Goal: Transaction & Acquisition: Purchase product/service

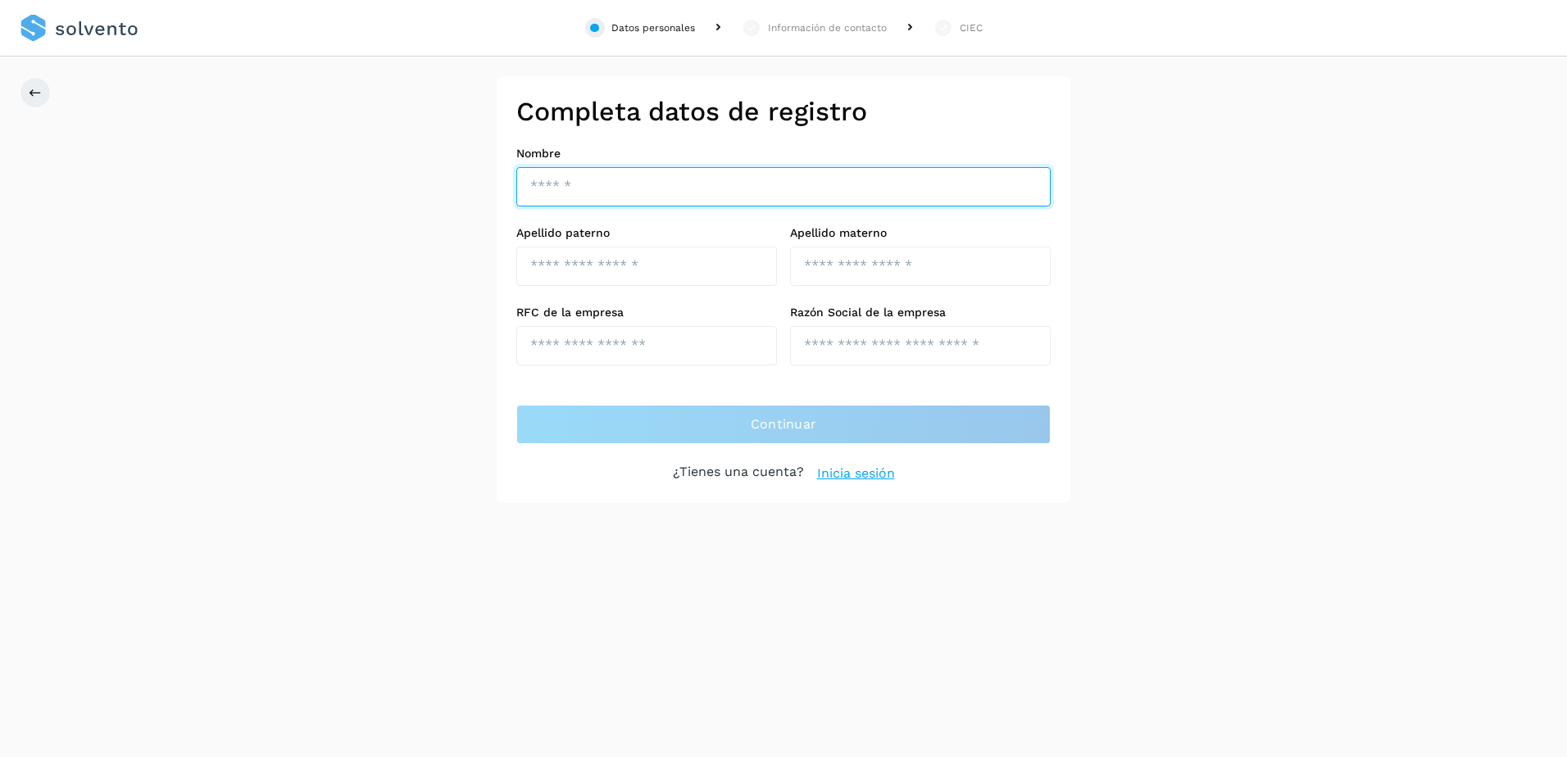
click at [588, 198] on input "text" at bounding box center [783, 186] width 534 height 39
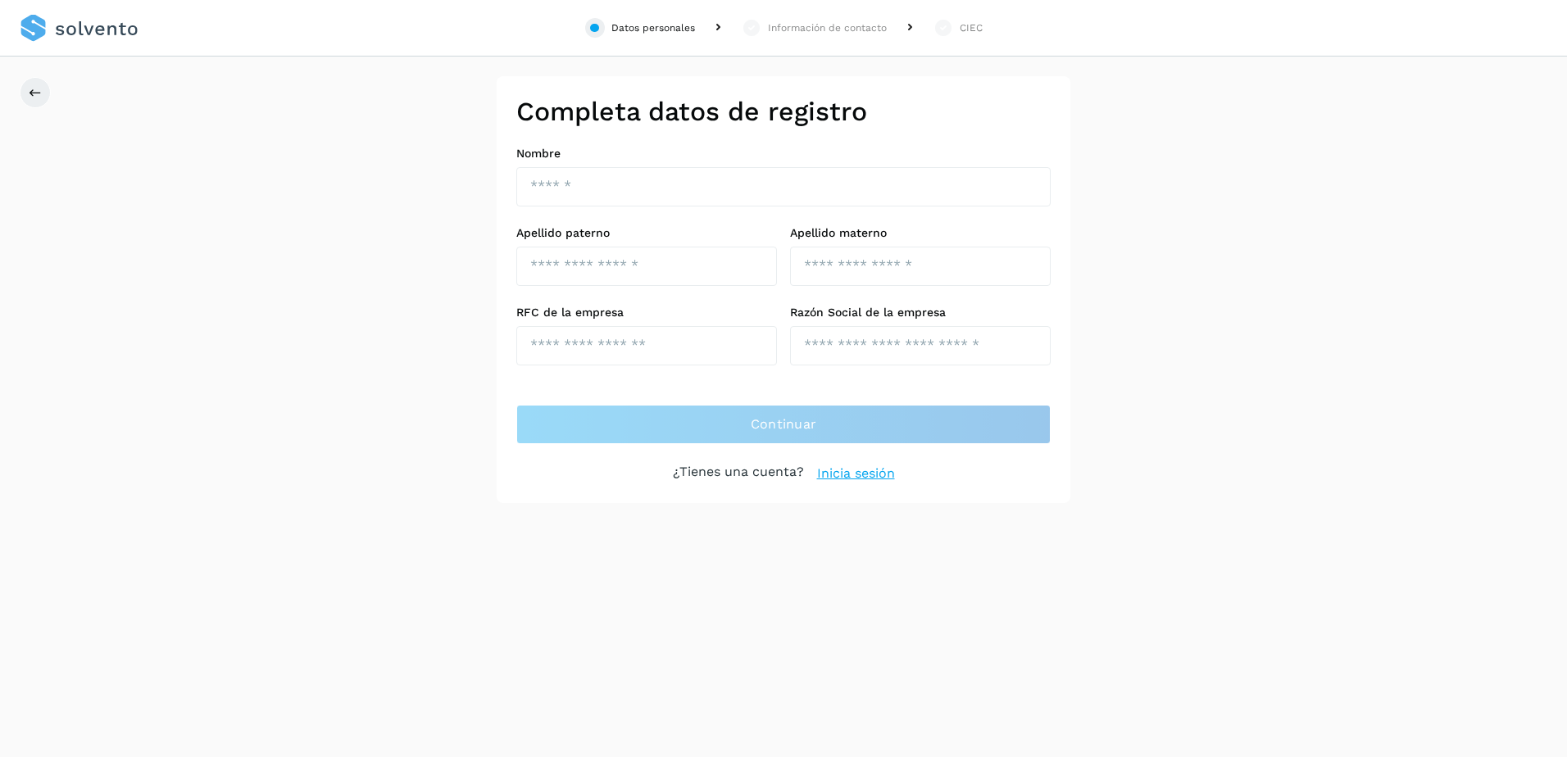
drag, startPoint x: 361, startPoint y: 220, endPoint x: 384, endPoint y: 216, distance: 22.5
click at [361, 220] on div "Completa datos de registro Nombre Apellido paterno Apellido materno RFC de la e…" at bounding box center [783, 289] width 1567 height 427
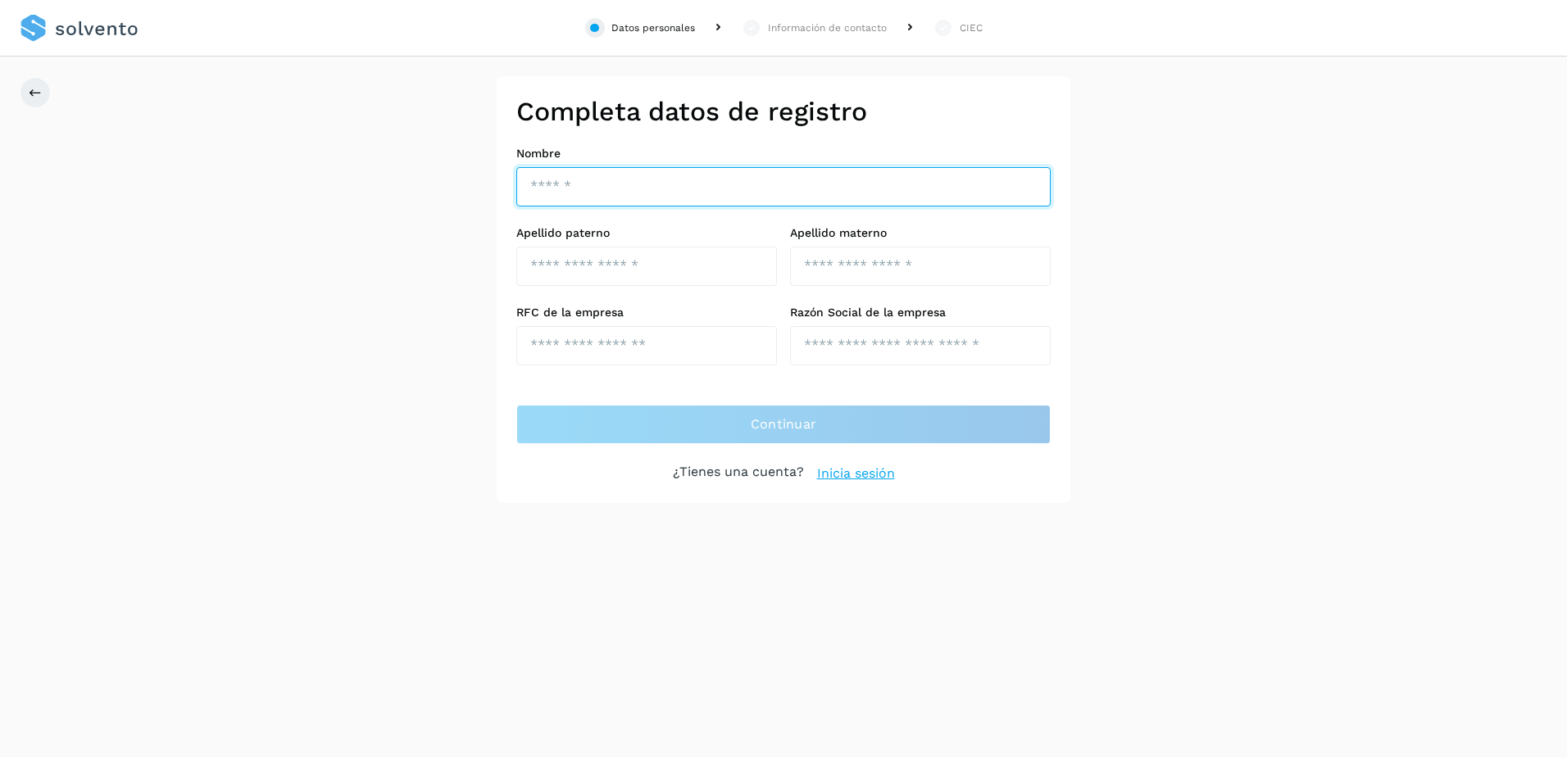
click at [607, 192] on input "text" at bounding box center [783, 186] width 534 height 39
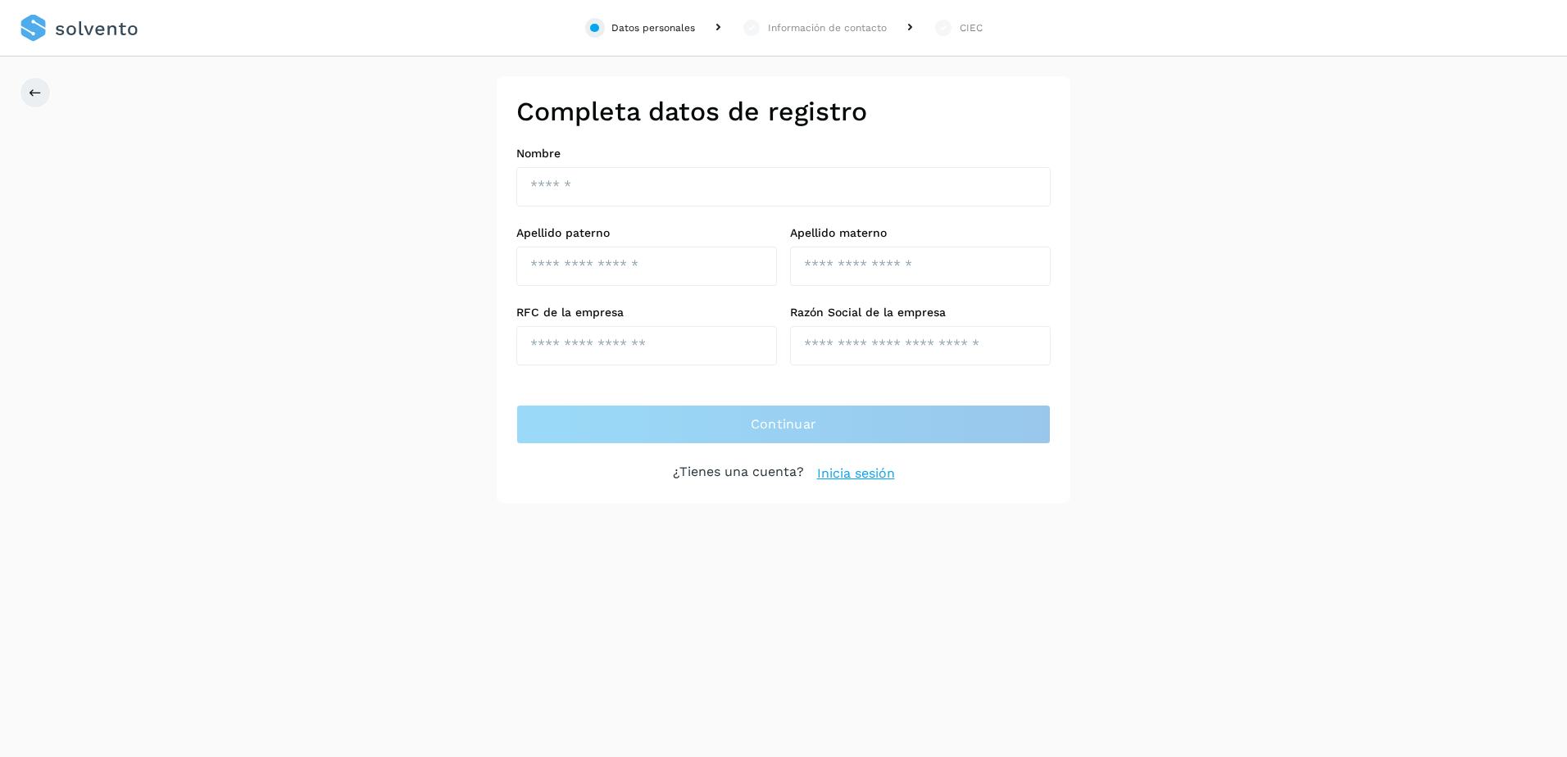
drag, startPoint x: 379, startPoint y: 222, endPoint x: 369, endPoint y: 224, distance: 10.0
click at [379, 222] on div "Completa datos de registro Nombre Apellido paterno Apellido materno RFC de la e…" at bounding box center [783, 289] width 1567 height 427
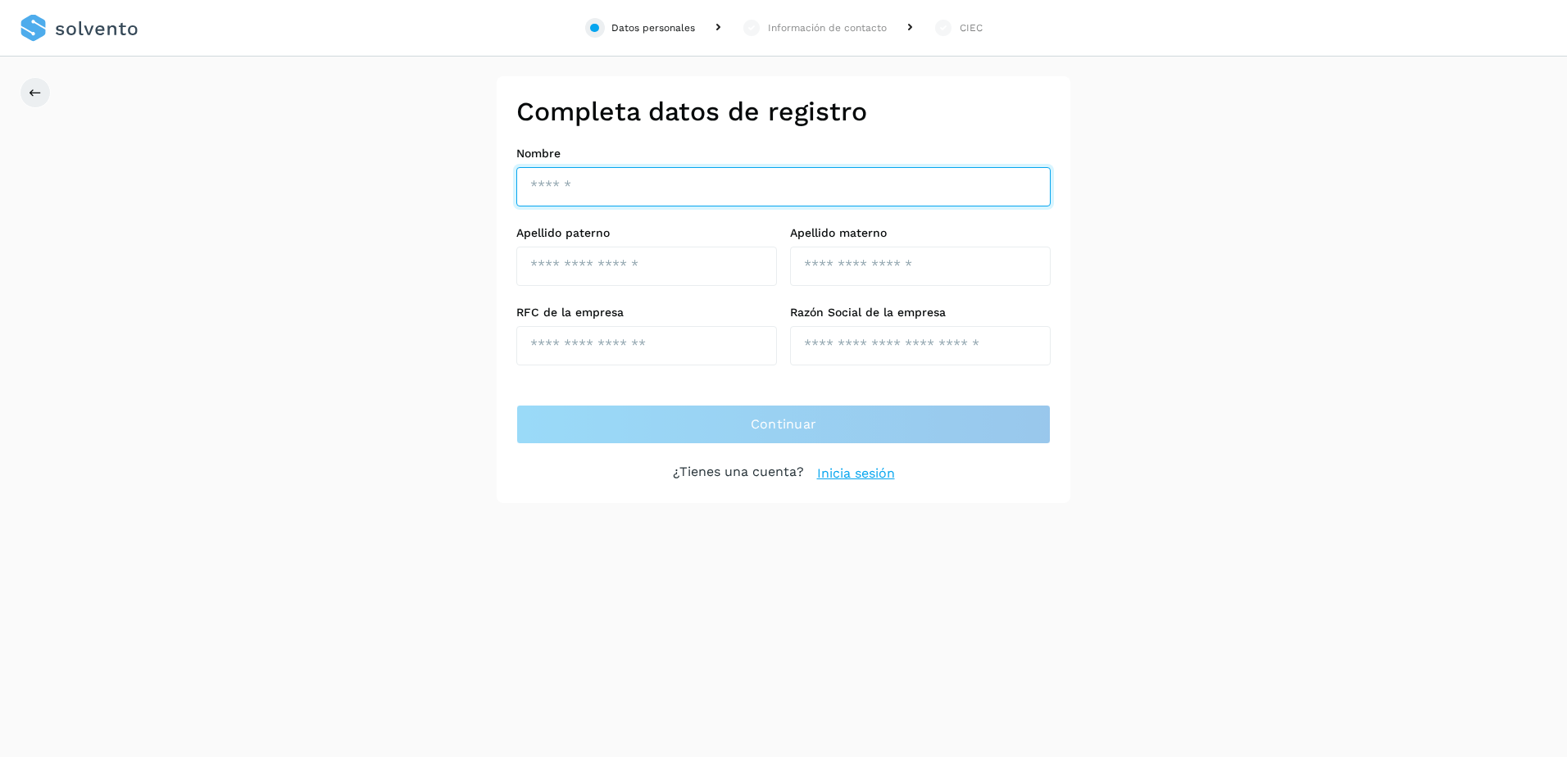
click at [563, 193] on input "text" at bounding box center [783, 186] width 534 height 39
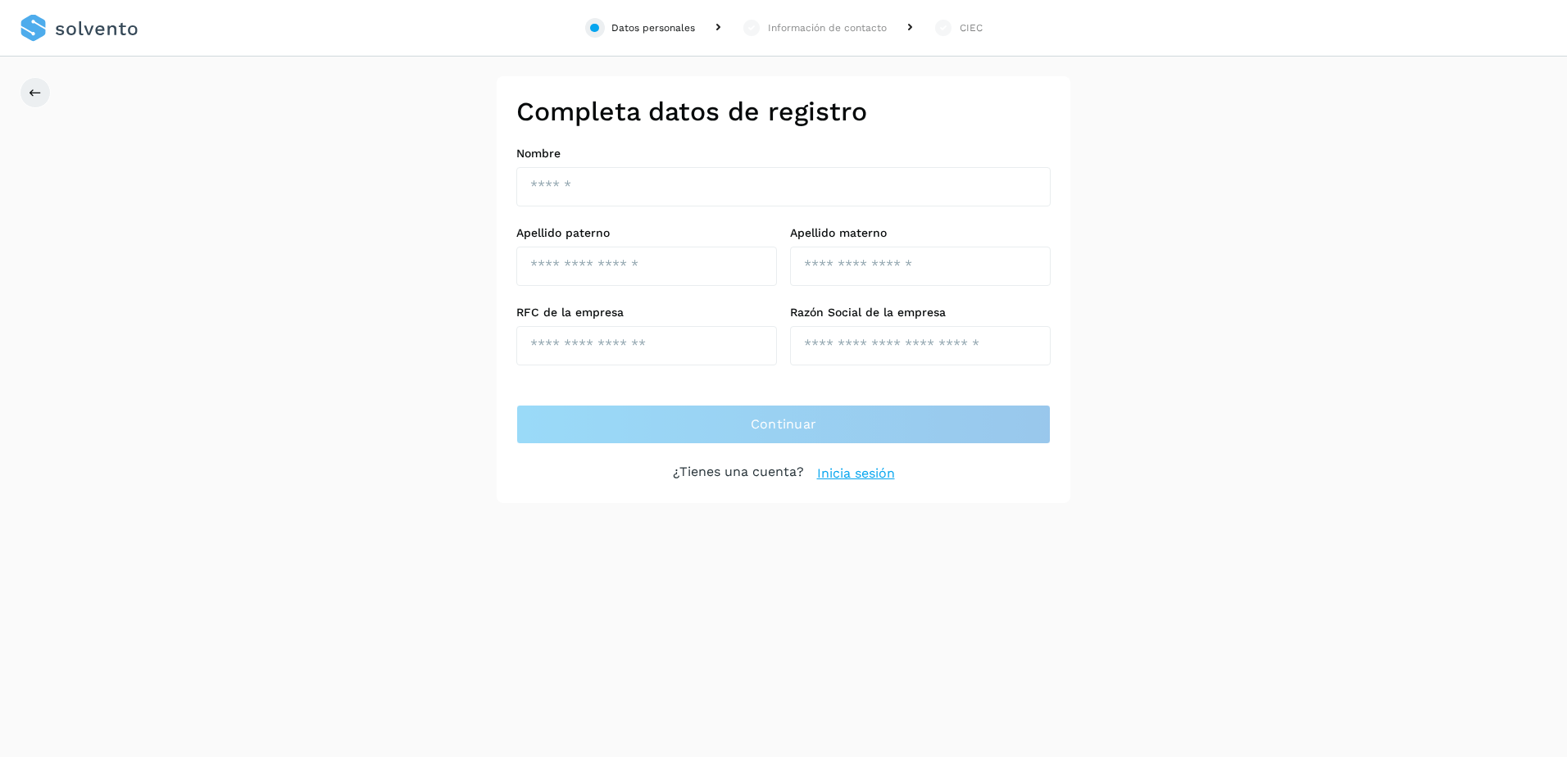
click at [298, 381] on div "Completa datos de registro Nombre Apellido paterno Apellido materno RFC de la e…" at bounding box center [783, 289] width 1567 height 427
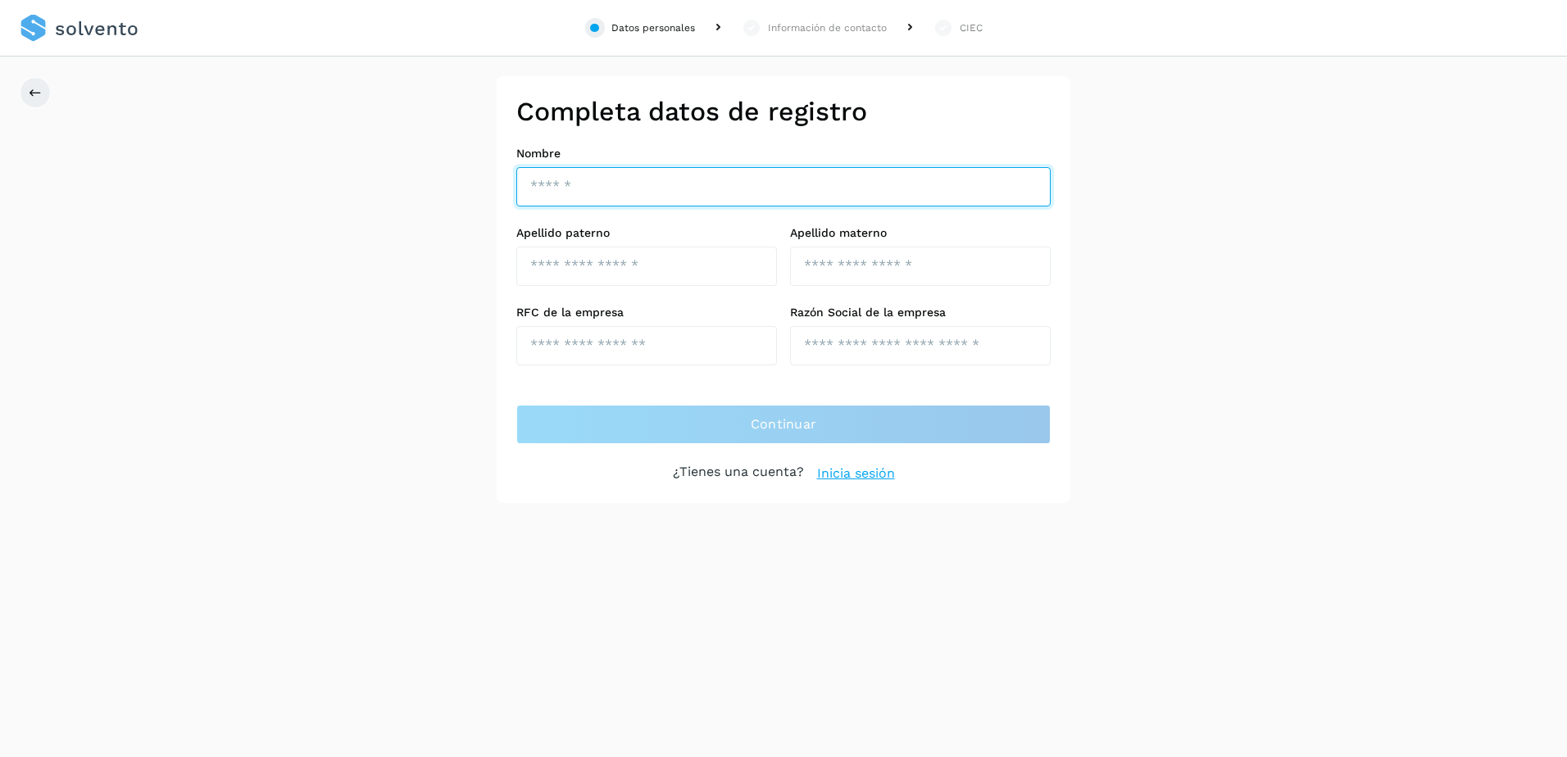
click at [616, 193] on input "text" at bounding box center [783, 186] width 534 height 39
click at [617, 179] on input "text" at bounding box center [783, 186] width 534 height 39
type input "*****"
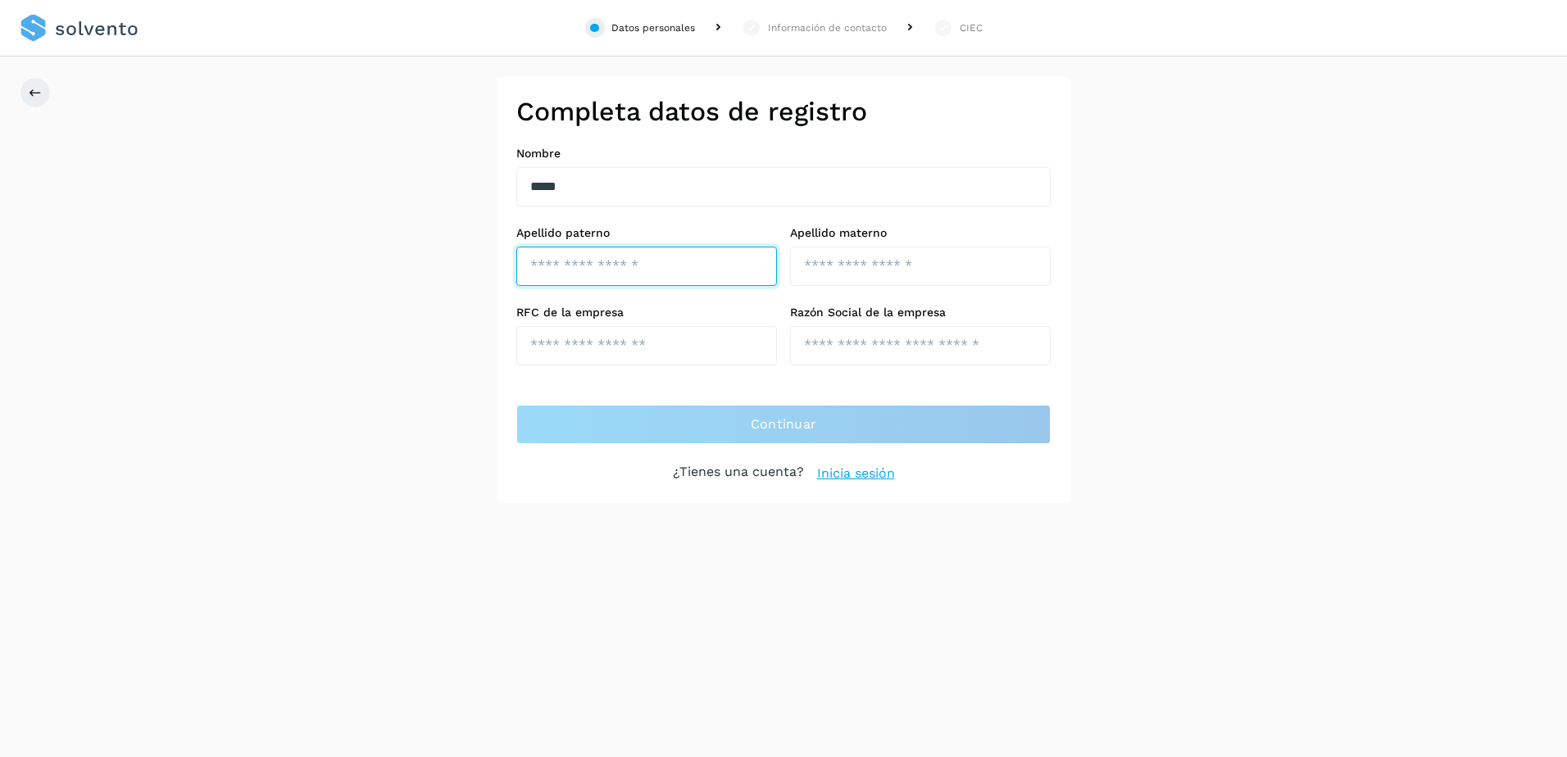
click at [695, 257] on input "text" at bounding box center [646, 266] width 261 height 39
type input "****"
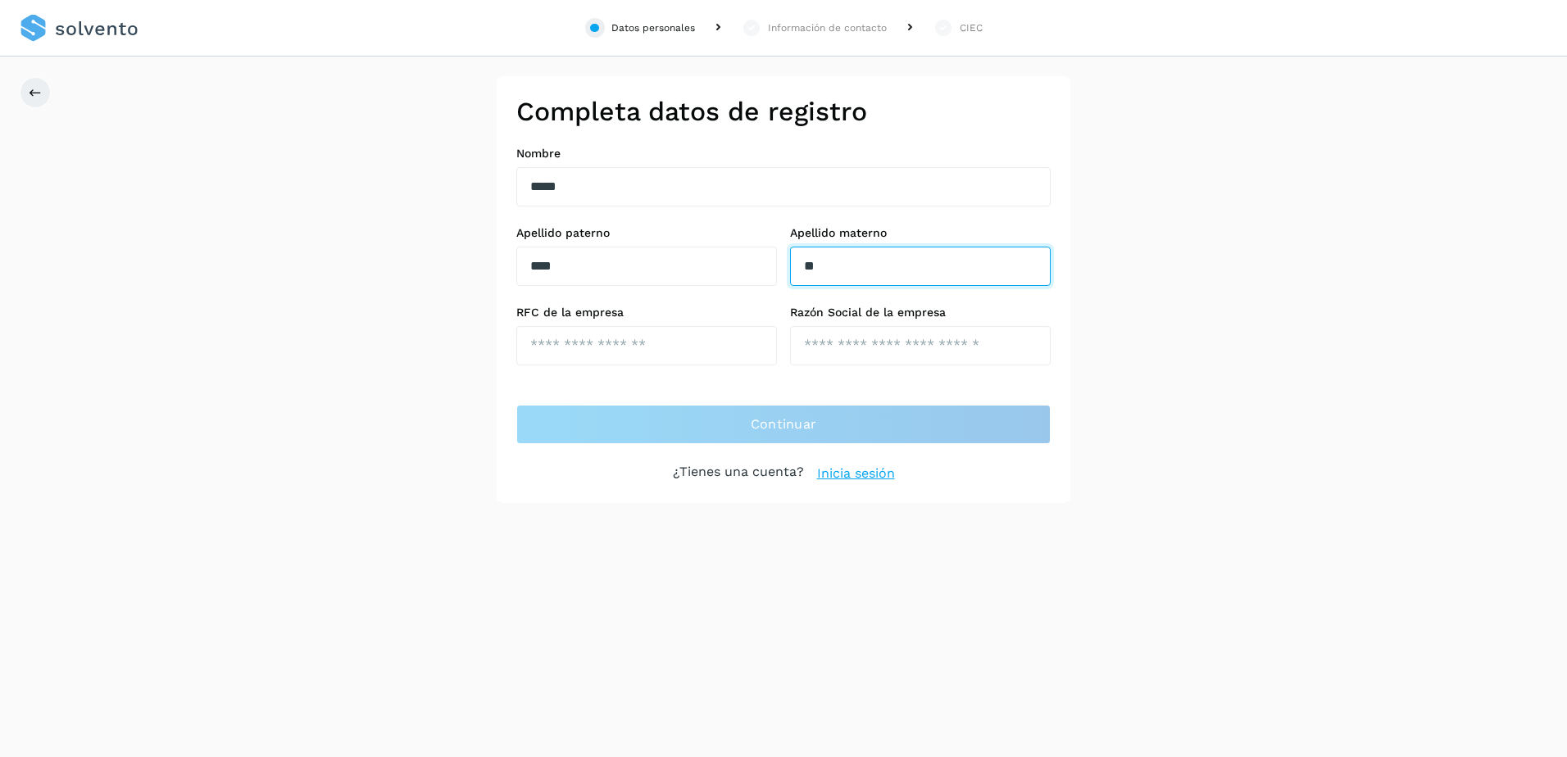
type input "*"
type input "********"
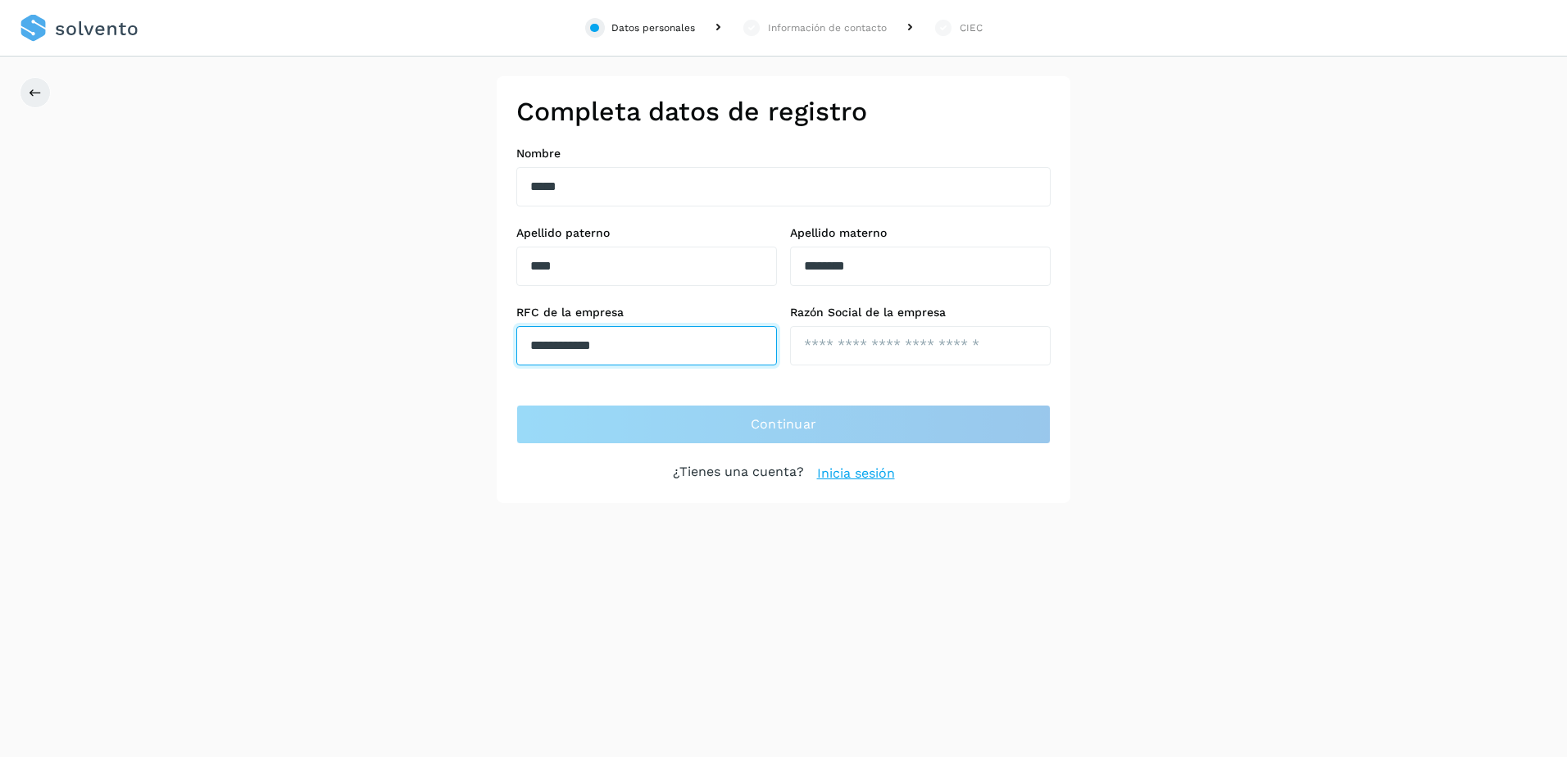
type input "**********"
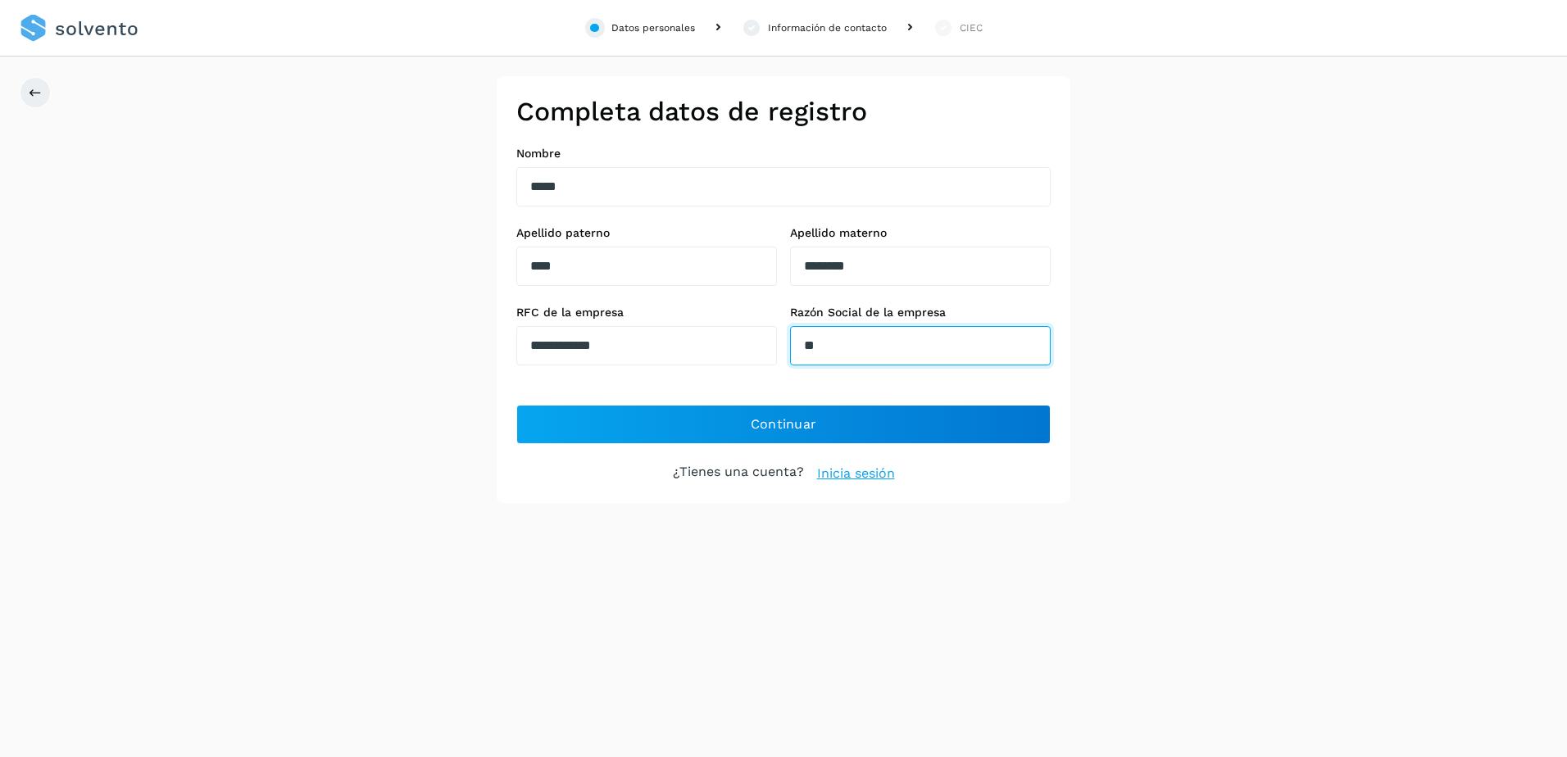
type input "*"
type input "**********"
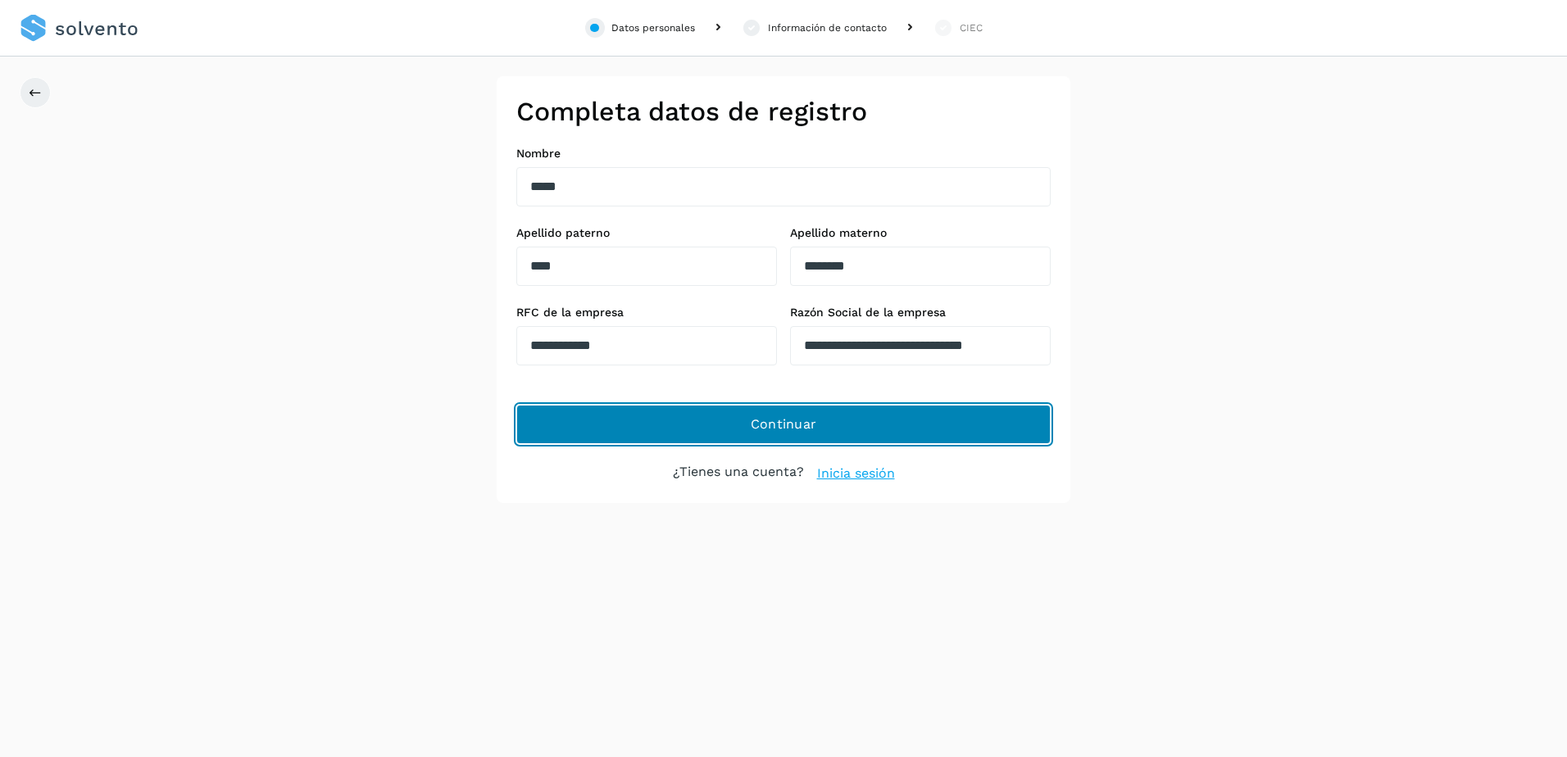
scroll to position [0, 0]
click at [755, 427] on span "Continuar" at bounding box center [784, 425] width 66 height 18
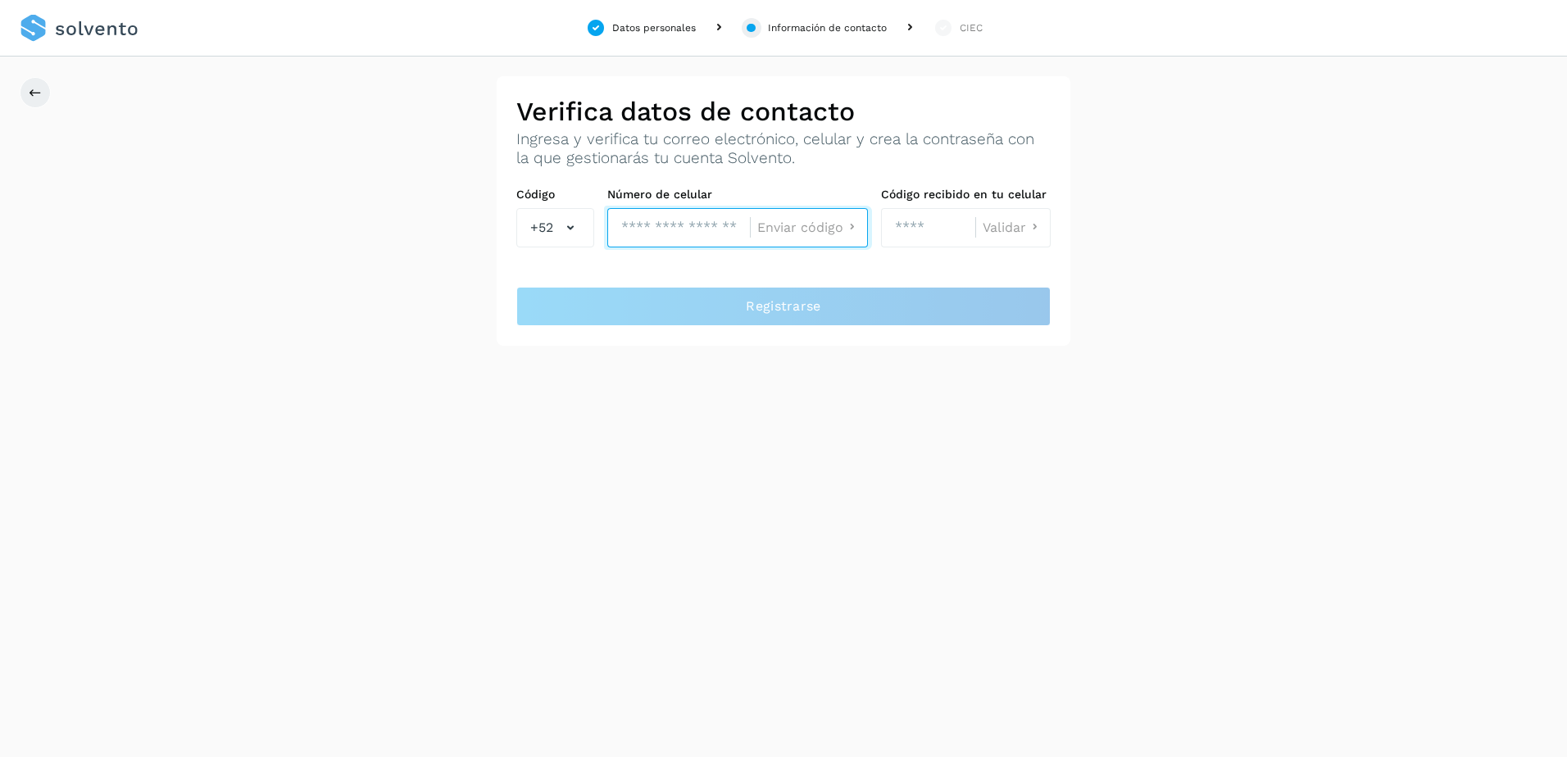
click at [647, 228] on input "tel" at bounding box center [678, 227] width 143 height 39
type input "**********"
click button "Enviar código" at bounding box center [808, 227] width 103 height 17
click at [644, 229] on input "**********" at bounding box center [670, 227] width 127 height 39
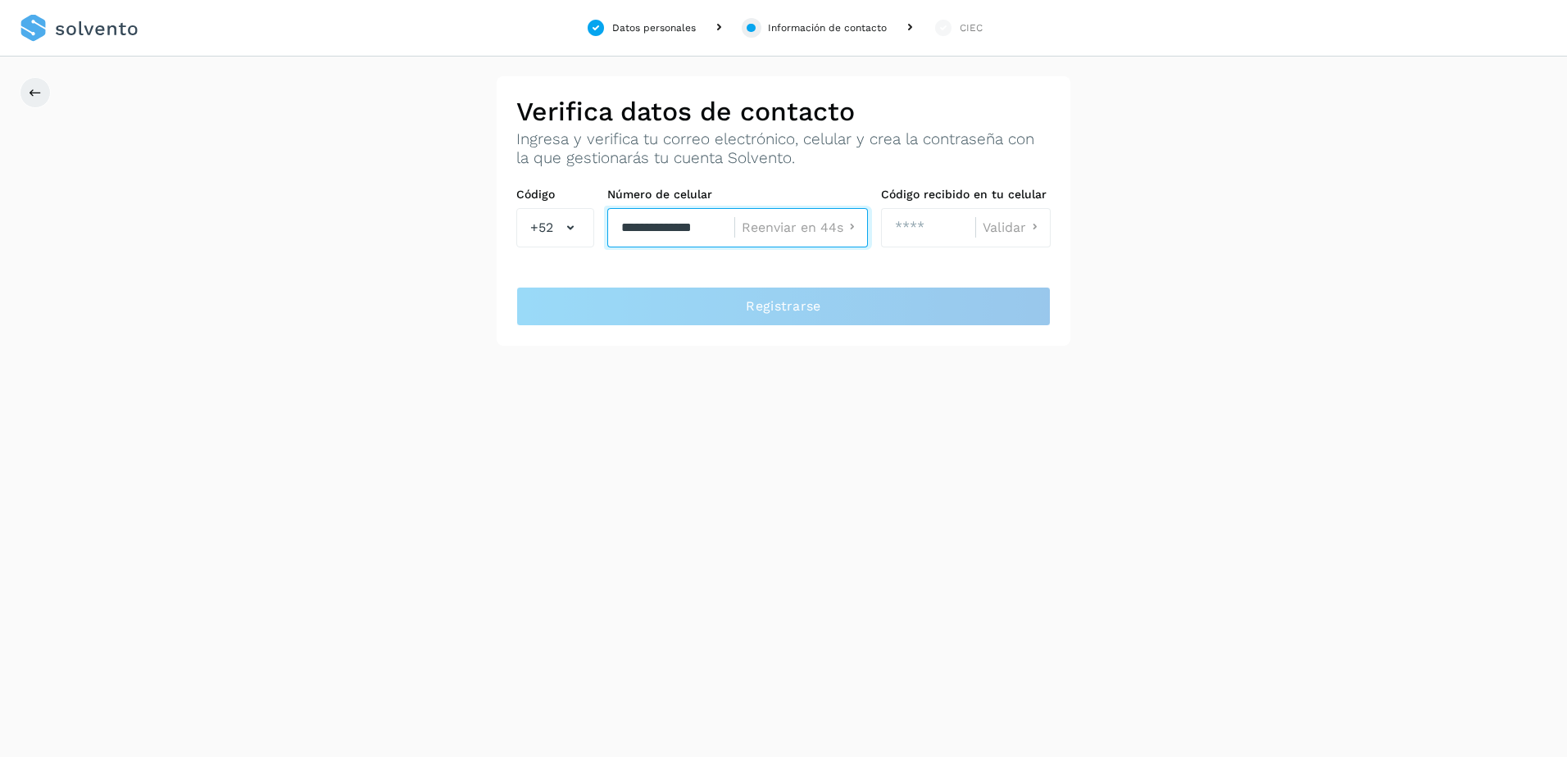
click at [644, 229] on input "**********" at bounding box center [670, 227] width 127 height 39
type input "**********"
click at [798, 236] on button "Enviar código" at bounding box center [808, 227] width 103 height 17
click at [973, 219] on input "number" at bounding box center [928, 227] width 94 height 39
click at [935, 228] on input "number" at bounding box center [928, 227] width 94 height 39
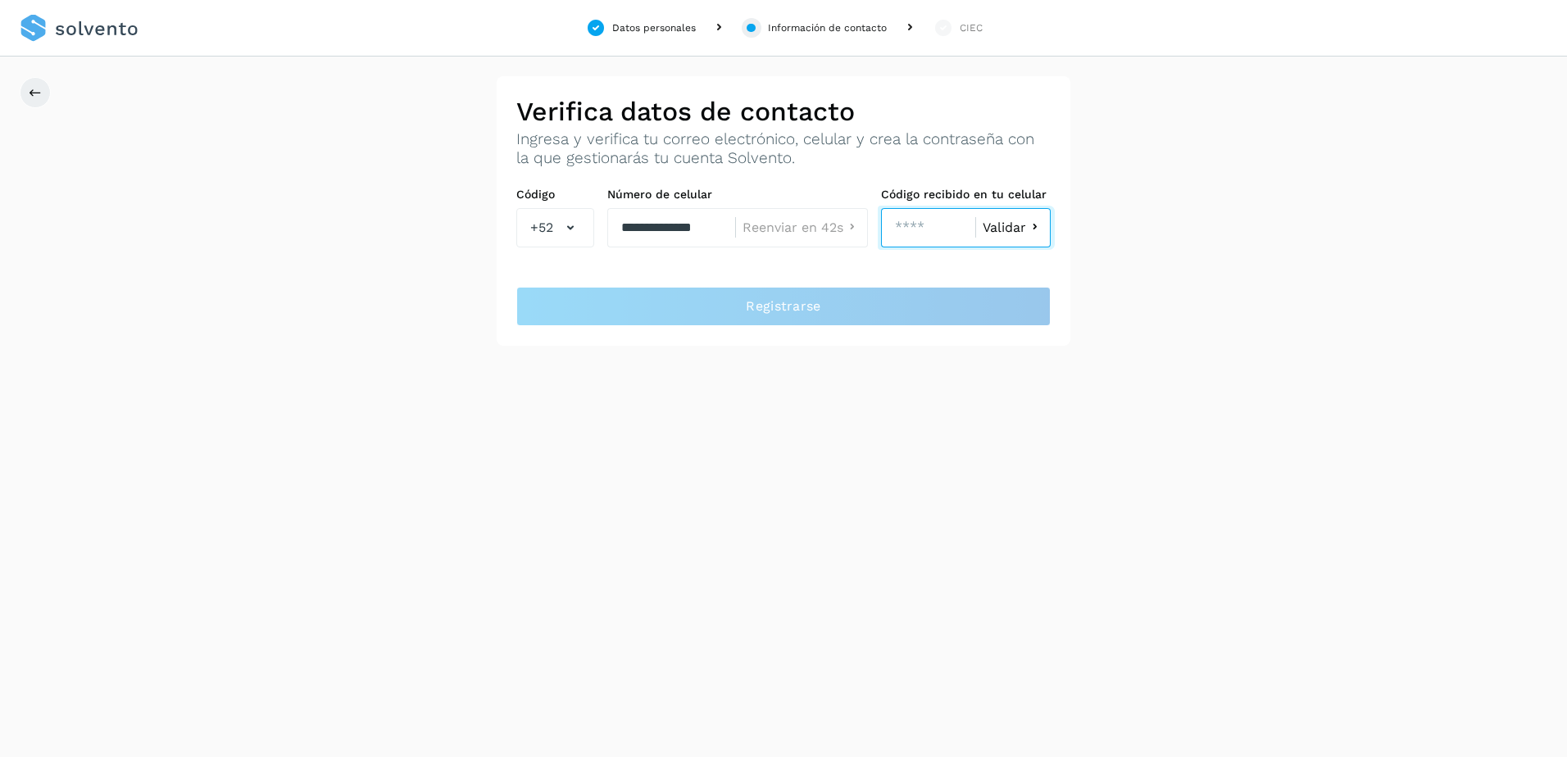
type input "****"
click at [1007, 227] on span "Validar" at bounding box center [1004, 227] width 43 height 13
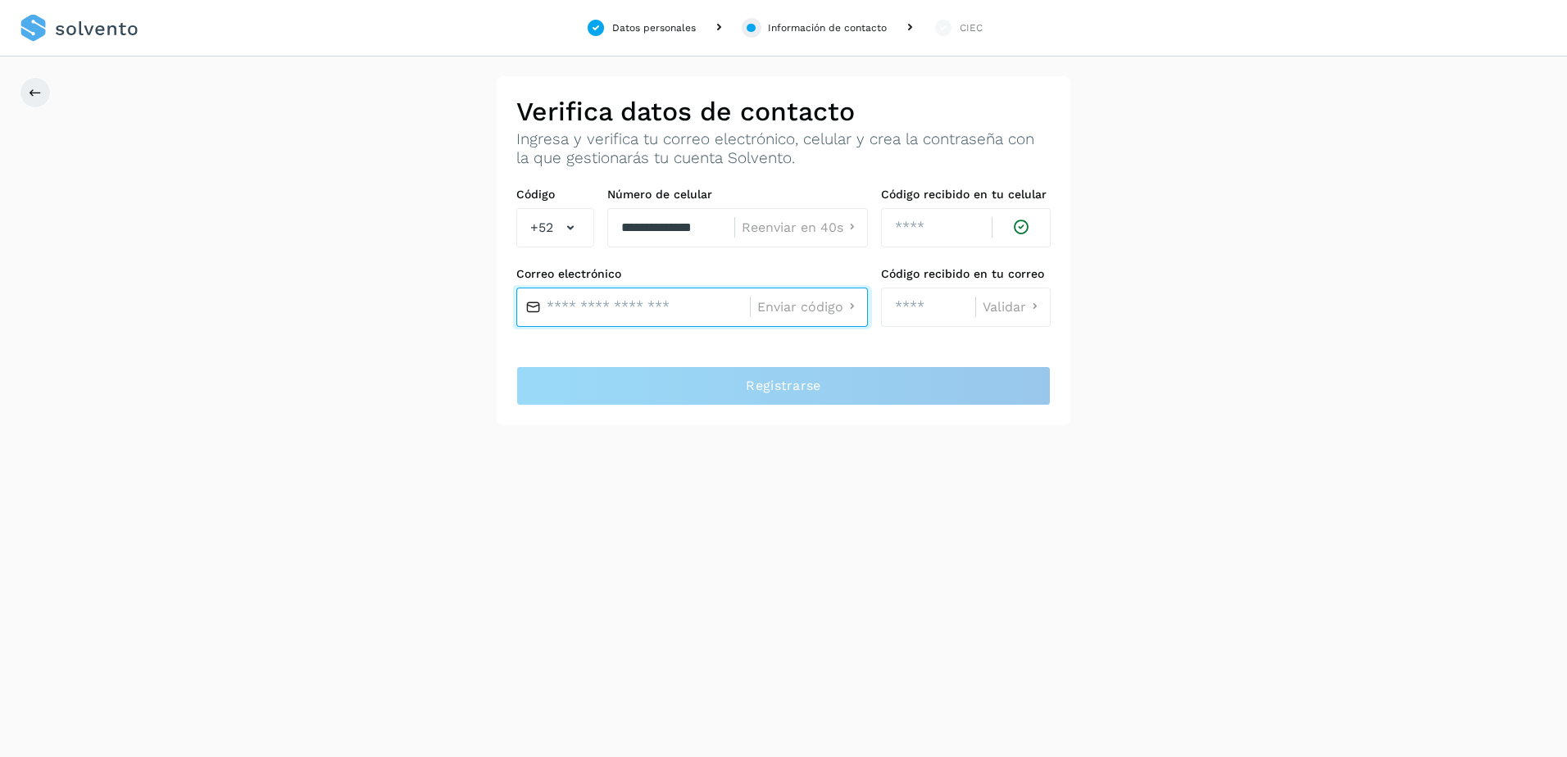
click at [598, 308] on input "text" at bounding box center [633, 307] width 234 height 39
click at [570, 303] on input "text" at bounding box center [633, 307] width 234 height 39
paste input "**********"
type input "**********"
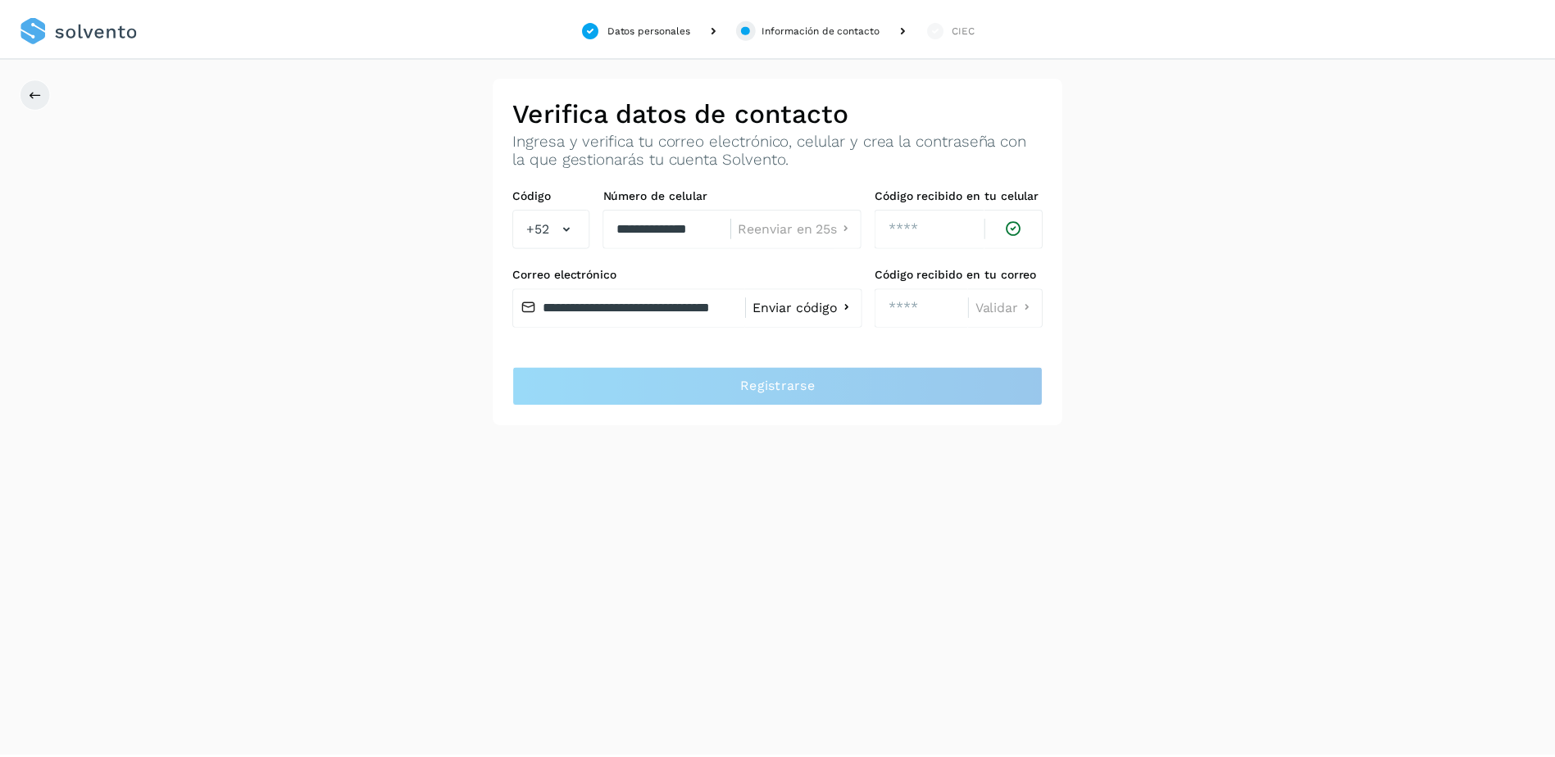
scroll to position [0, 0]
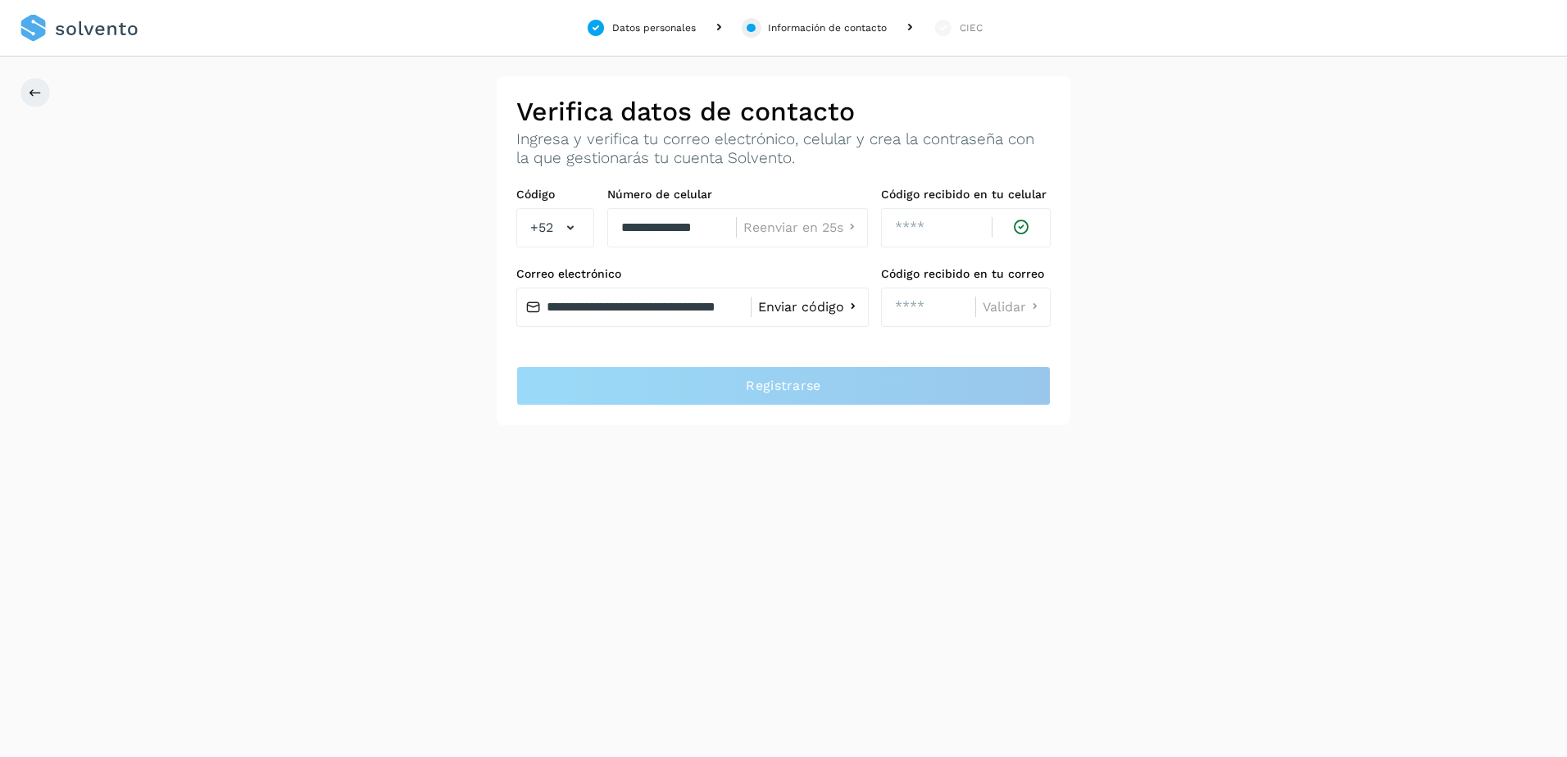
click at [817, 311] on span "Enviar código" at bounding box center [801, 307] width 86 height 13
click at [929, 318] on input "number" at bounding box center [928, 307] width 94 height 39
type input "****"
click at [1016, 298] on button "Validar" at bounding box center [1013, 306] width 61 height 17
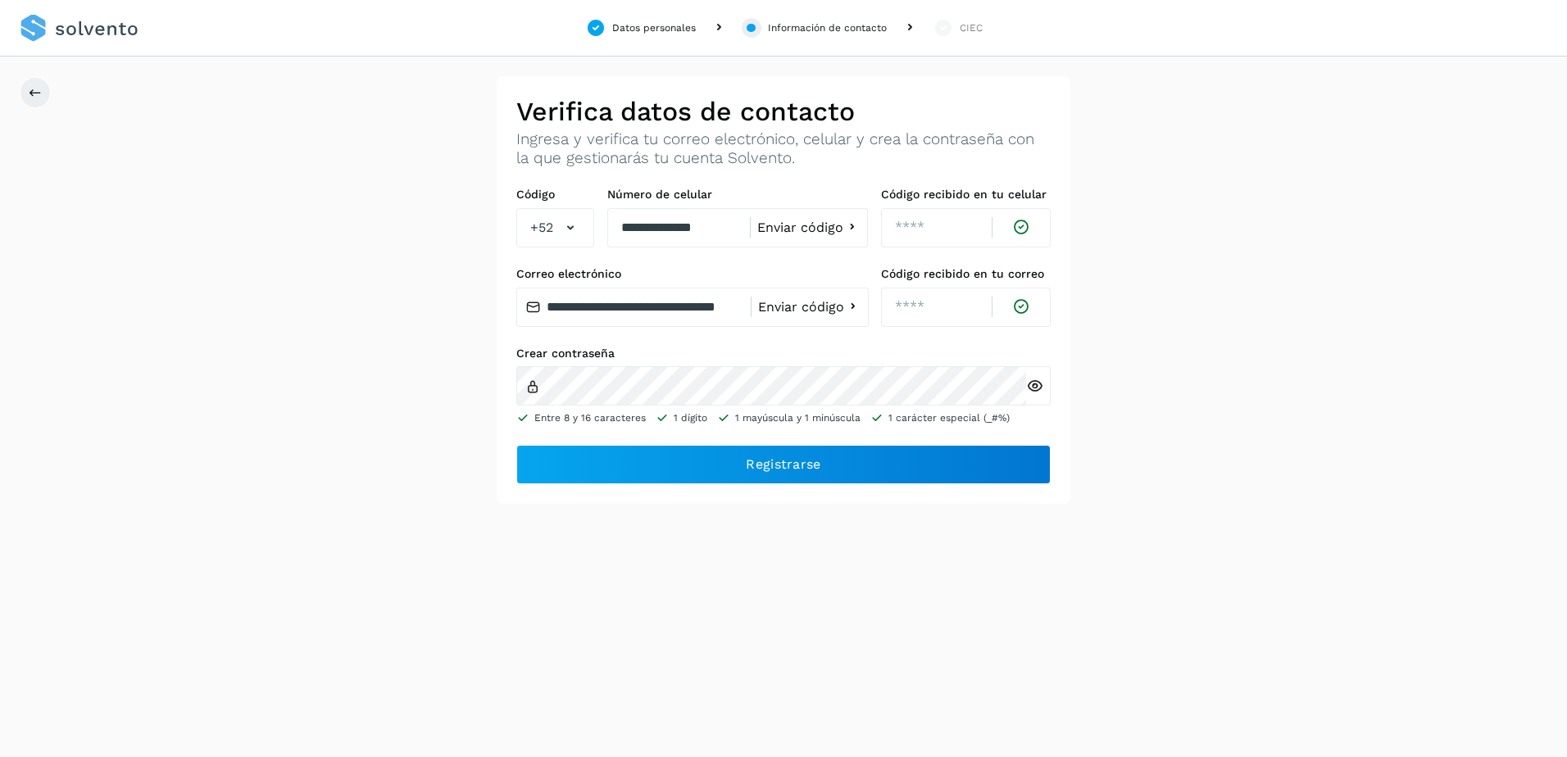
click at [1031, 388] on icon at bounding box center [1034, 386] width 17 height 17
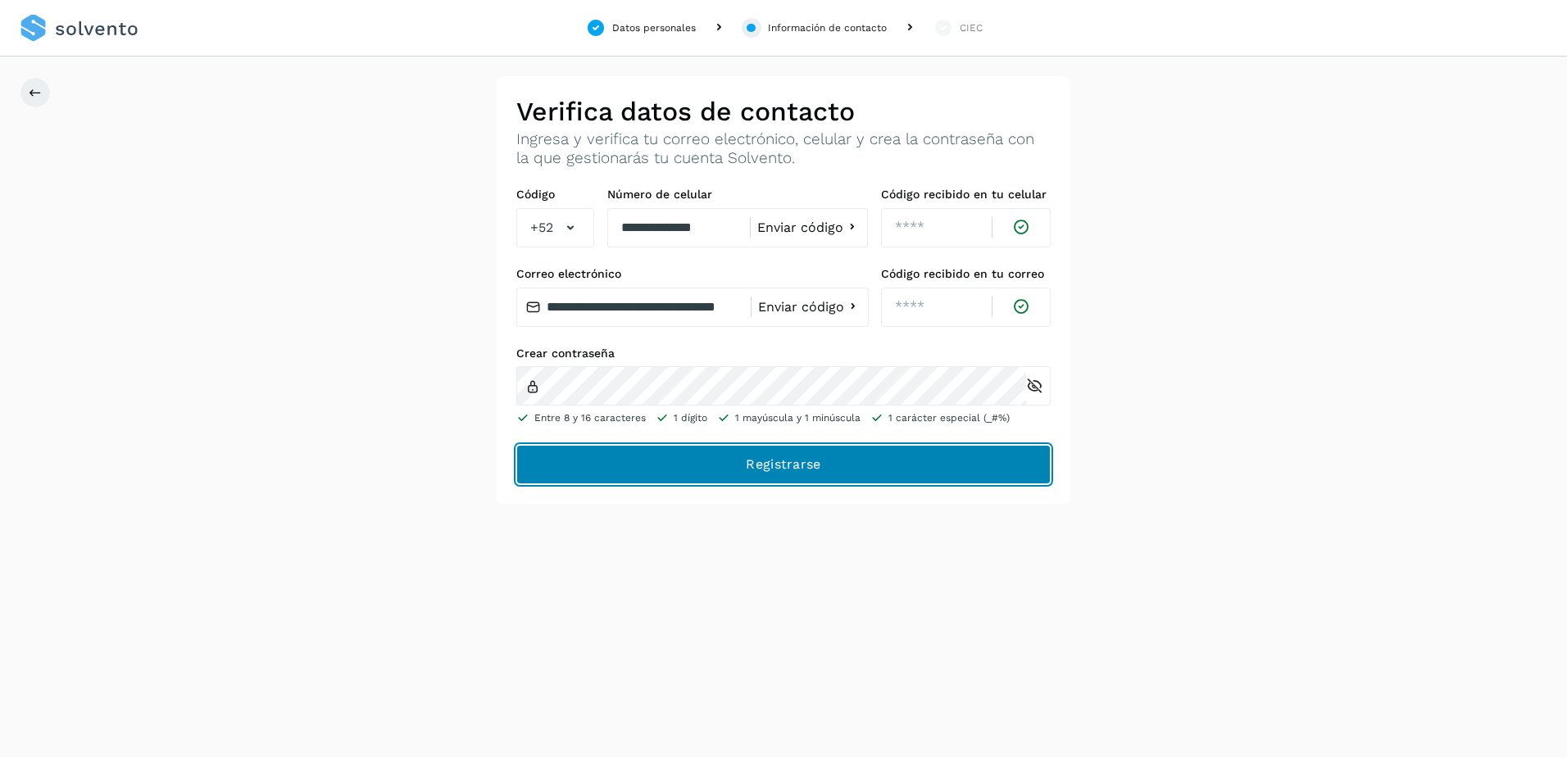
click at [766, 466] on span "Registrarse" at bounding box center [783, 465] width 75 height 18
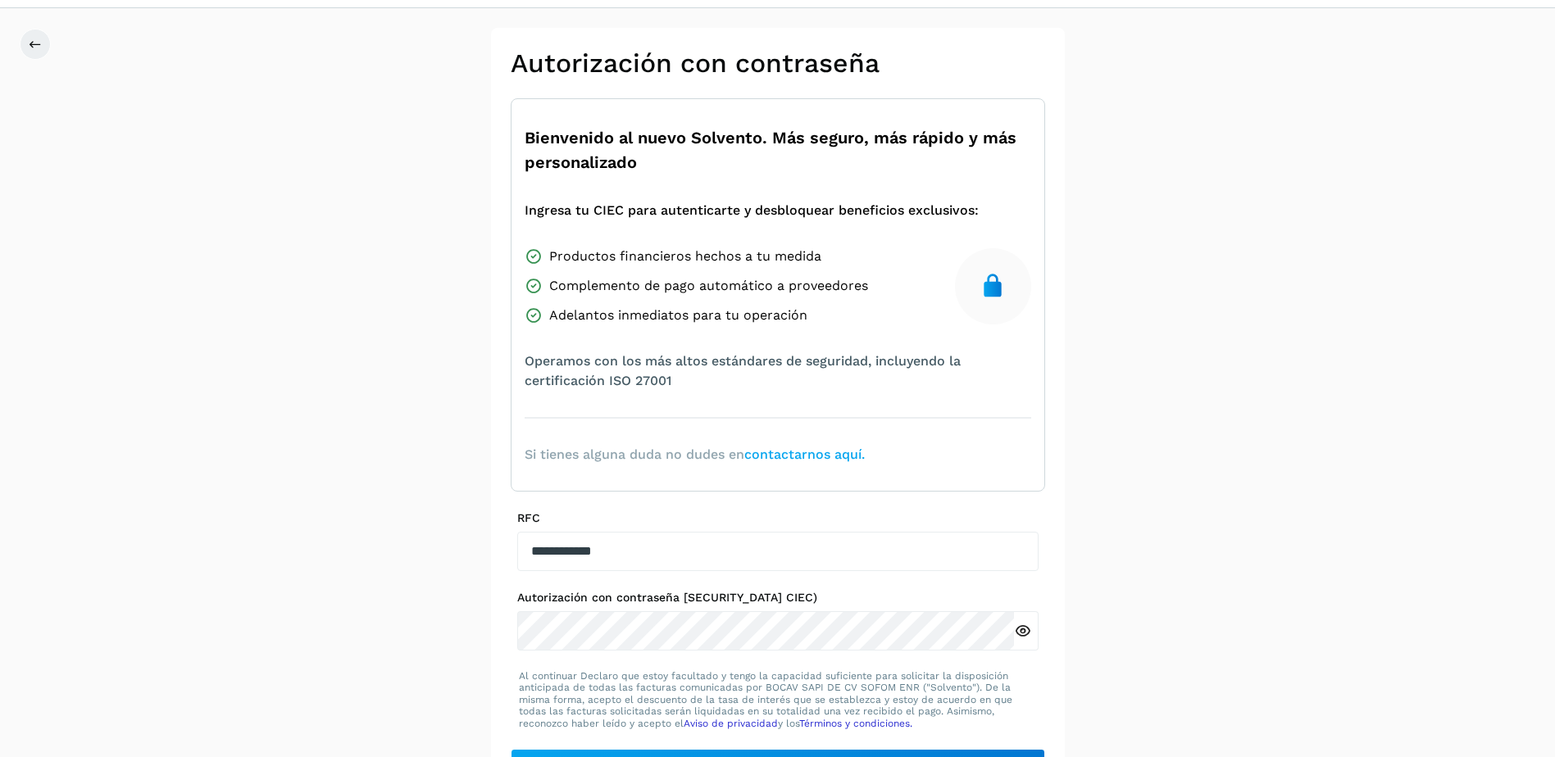
scroll to position [55, 0]
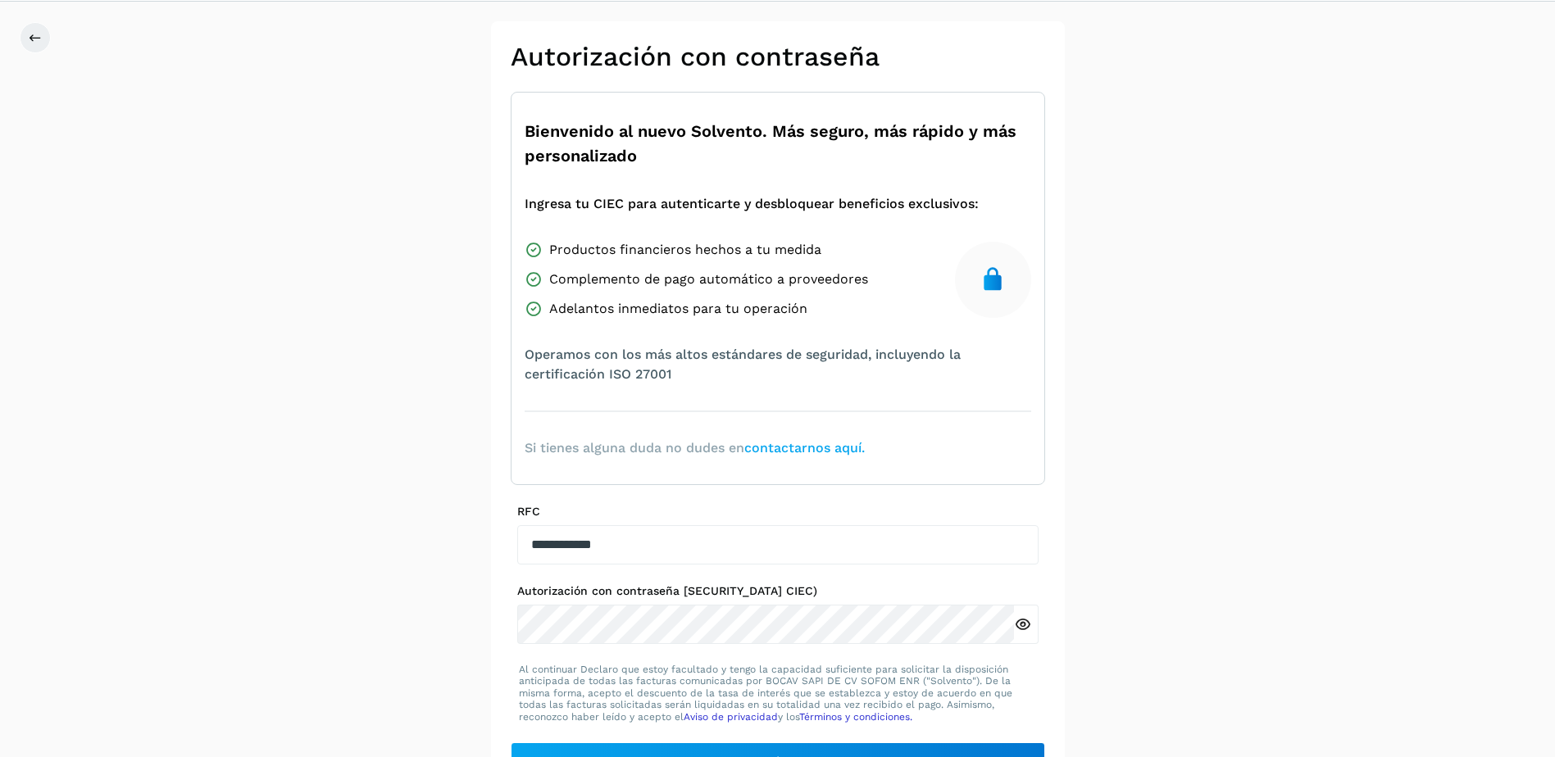
click at [1020, 622] on icon at bounding box center [1022, 624] width 17 height 17
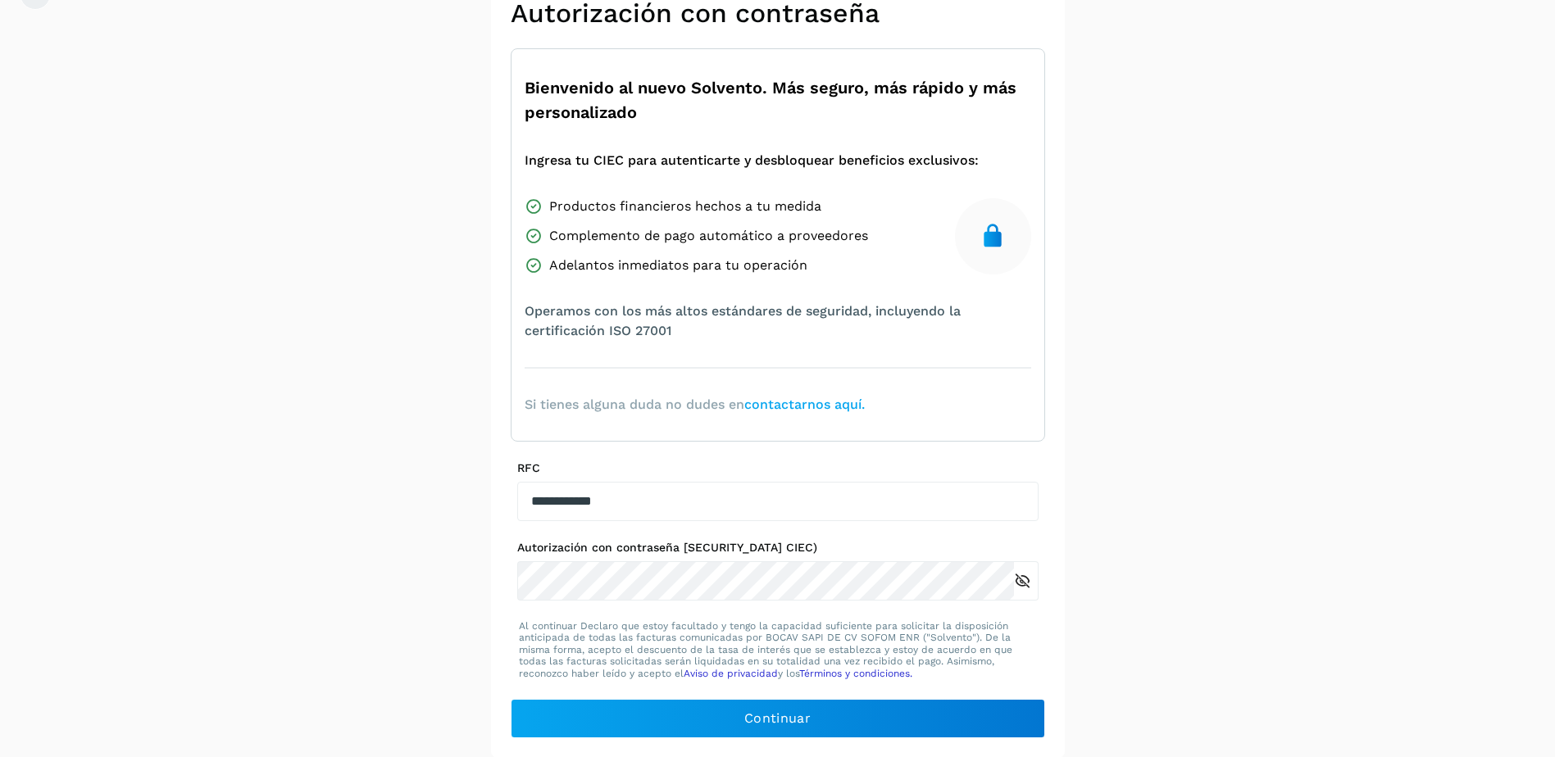
scroll to position [99, 0]
click at [1007, 251] on div at bounding box center [993, 236] width 76 height 76
click at [800, 404] on link "contactarnos aquí." at bounding box center [804, 404] width 120 height 16
click at [1024, 584] on icon at bounding box center [1022, 580] width 17 height 17
click at [1025, 584] on icon at bounding box center [1022, 580] width 17 height 17
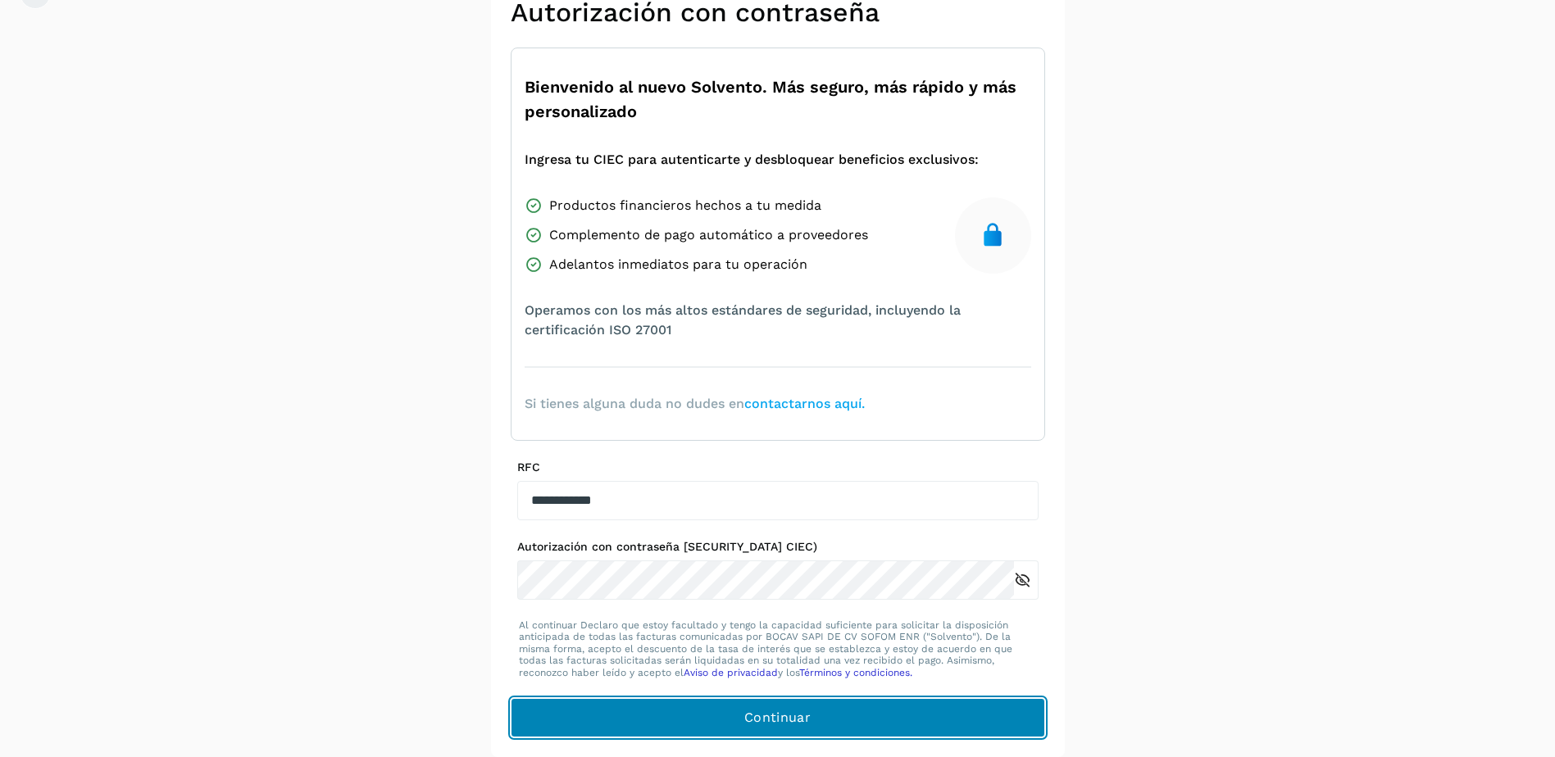
click at [807, 728] on button "Continuar" at bounding box center [778, 717] width 534 height 39
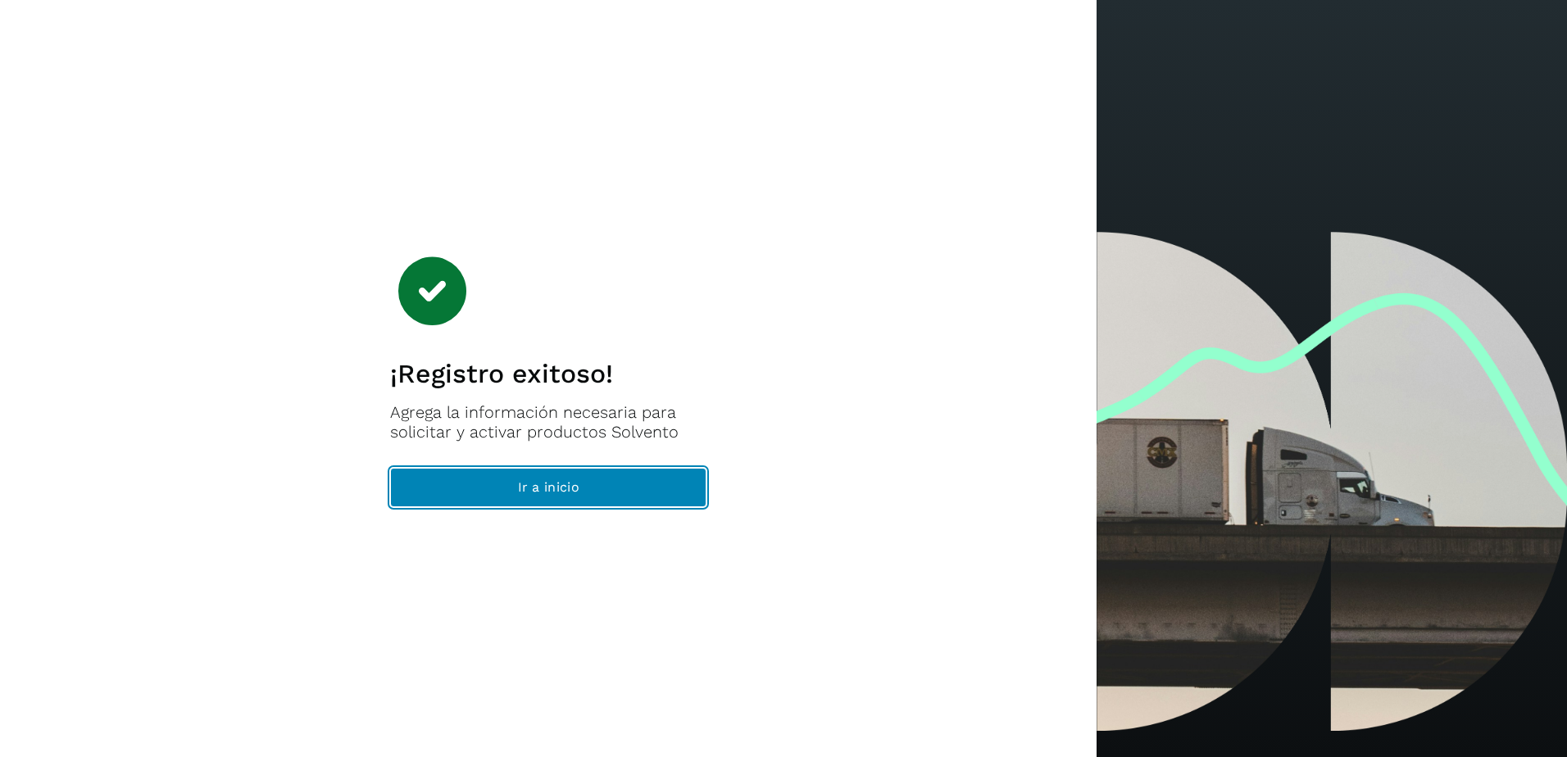
click at [519, 494] on span "Ir a inicio" at bounding box center [548, 488] width 61 height 18
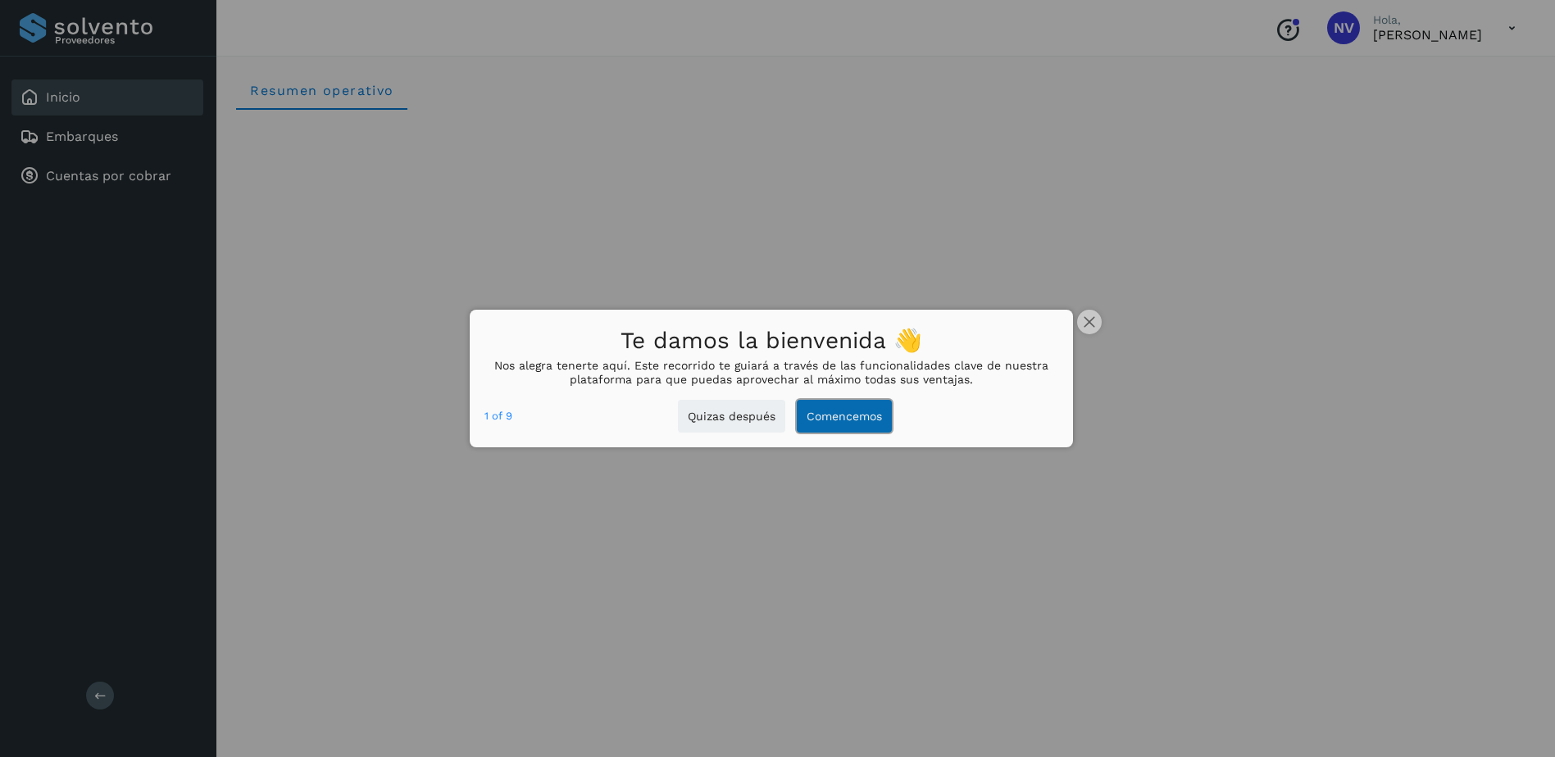
click at [852, 416] on button "Comencemos" at bounding box center [844, 417] width 95 height 34
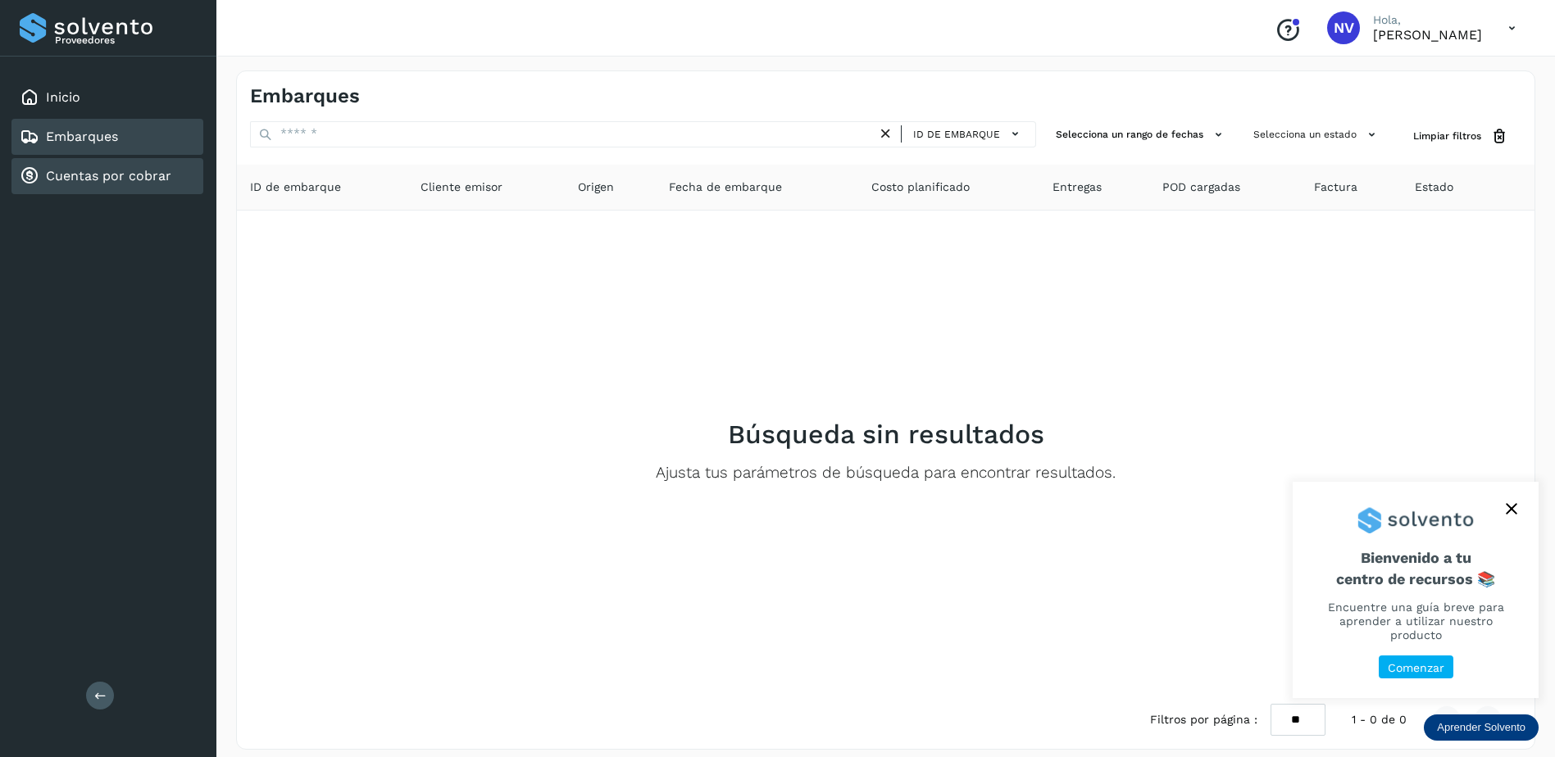
click at [119, 173] on link "Cuentas por cobrar" at bounding box center [108, 176] width 125 height 16
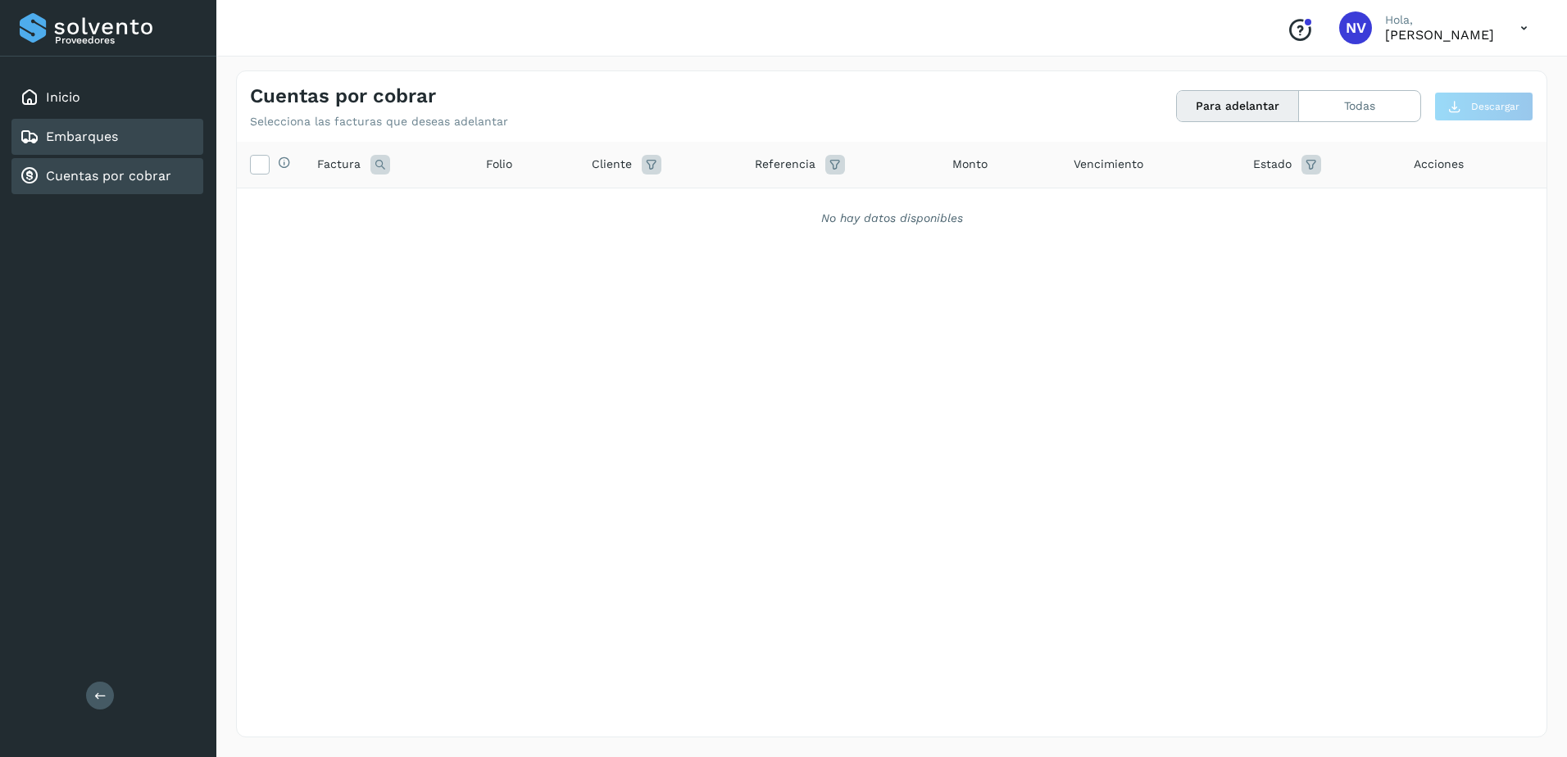
click at [107, 139] on link "Embarques" at bounding box center [82, 137] width 72 height 16
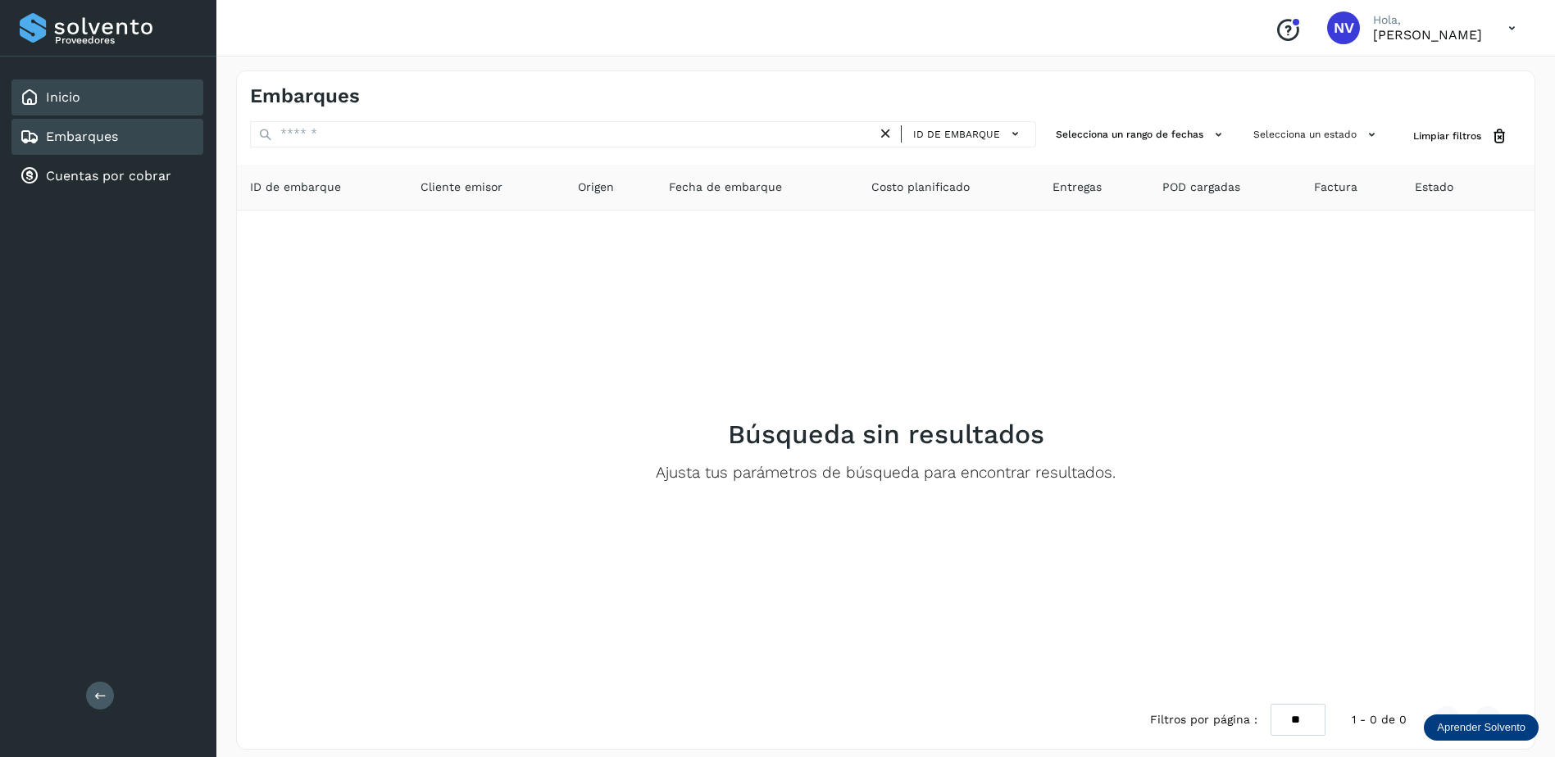
click at [102, 92] on div "Inicio" at bounding box center [107, 98] width 192 height 36
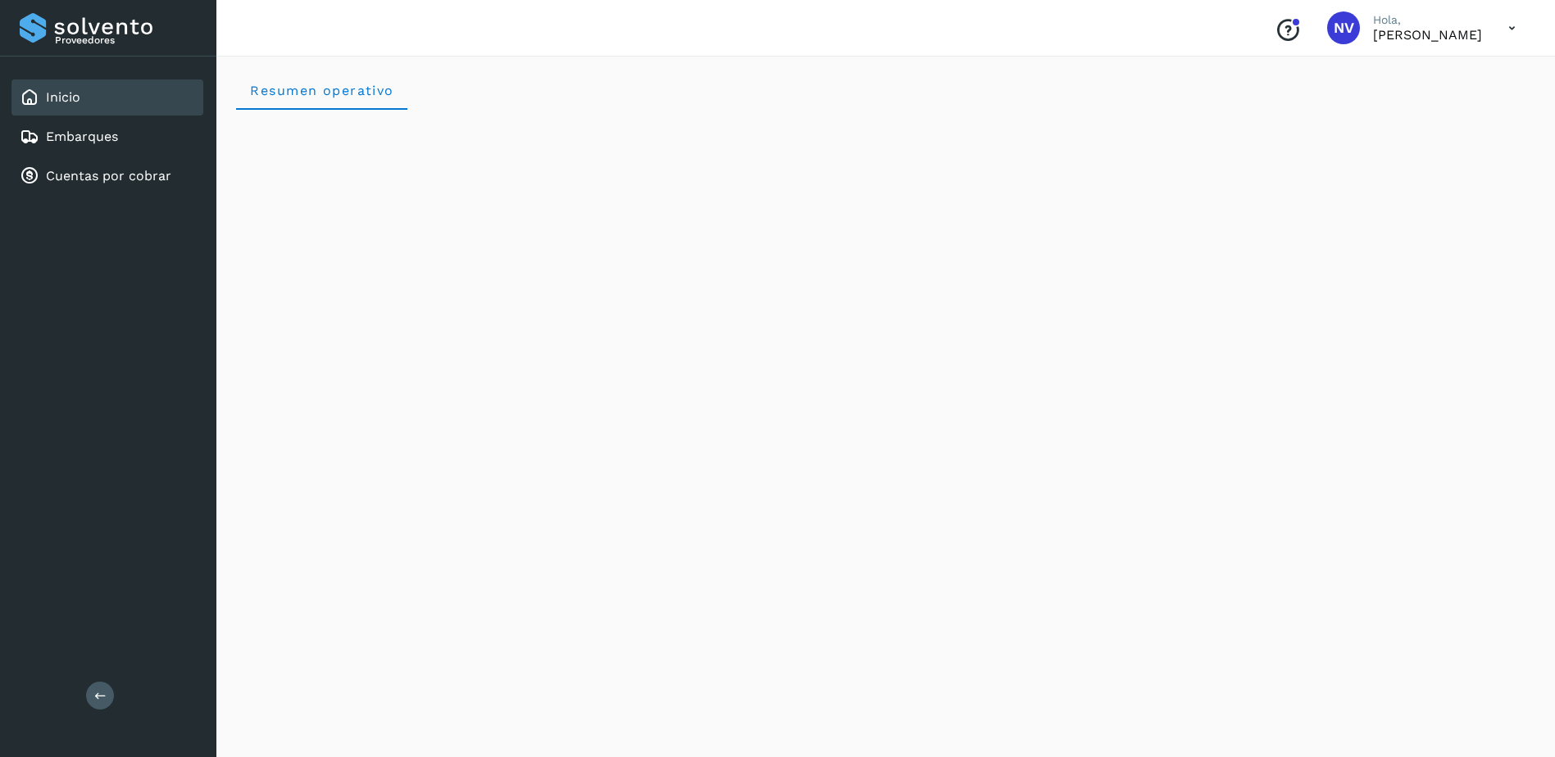
click at [1510, 30] on icon at bounding box center [1512, 28] width 34 height 34
click at [1184, 78] on div at bounding box center [777, 378] width 1555 height 757
click at [96, 180] on link "Cuentas por cobrar" at bounding box center [108, 176] width 125 height 16
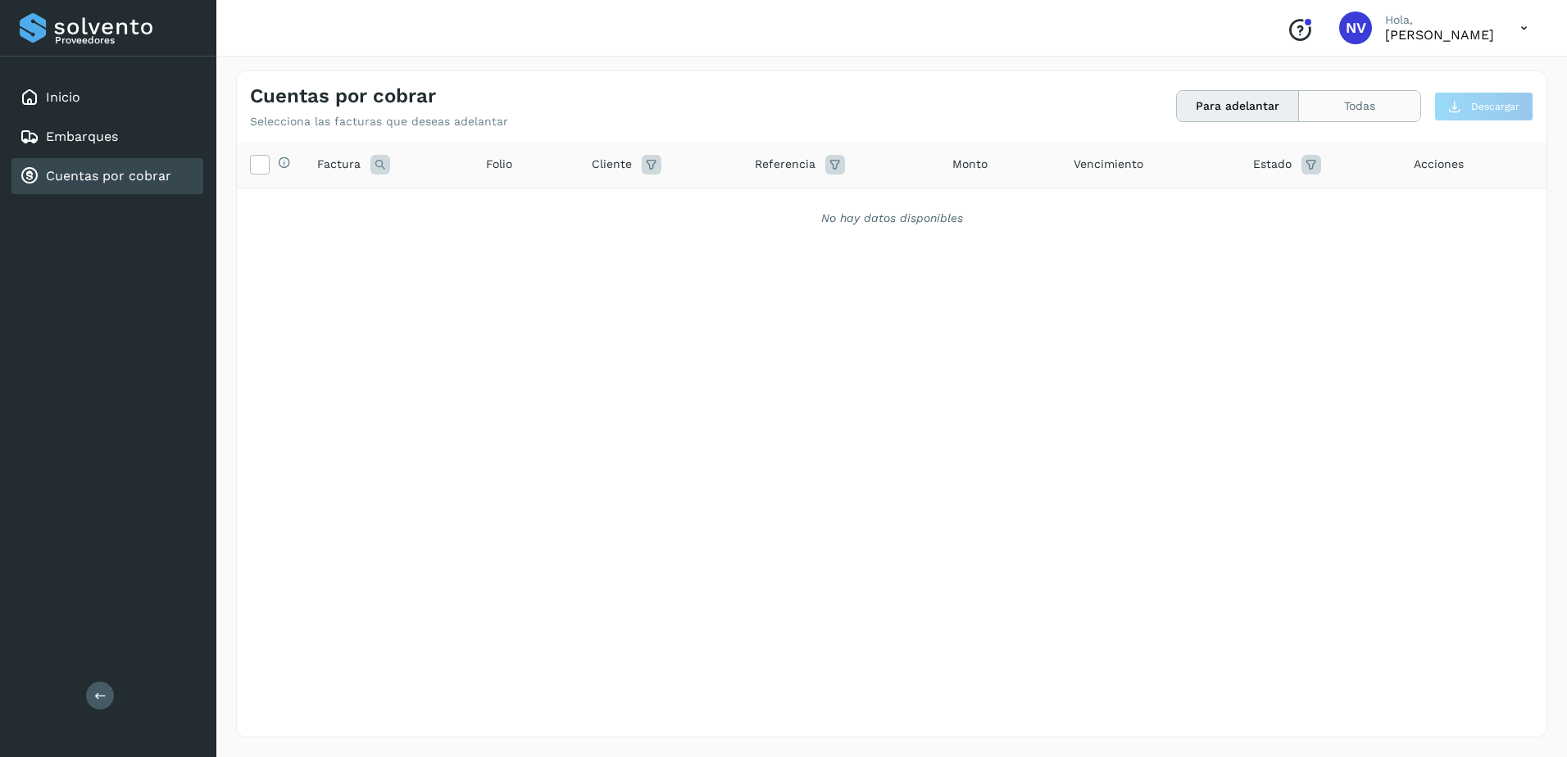
click at [1357, 111] on button "Todas" at bounding box center [1359, 106] width 121 height 30
click at [1219, 99] on button "Para adelantar" at bounding box center [1238, 106] width 122 height 30
click at [1393, 38] on p "[PERSON_NAME]" at bounding box center [1439, 35] width 109 height 16
click at [90, 104] on div "Inicio" at bounding box center [107, 98] width 192 height 36
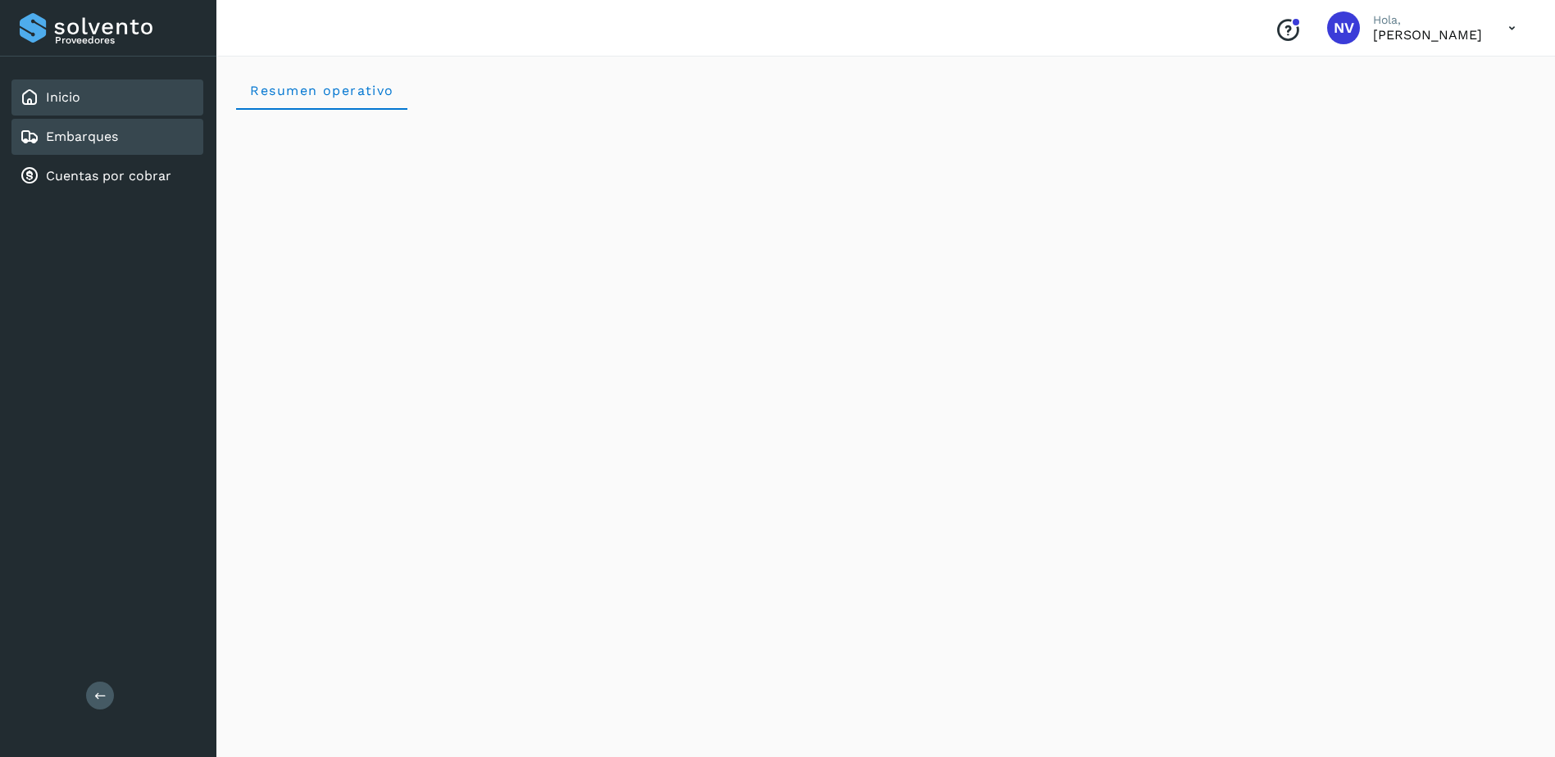
click at [84, 134] on link "Embarques" at bounding box center [82, 137] width 72 height 16
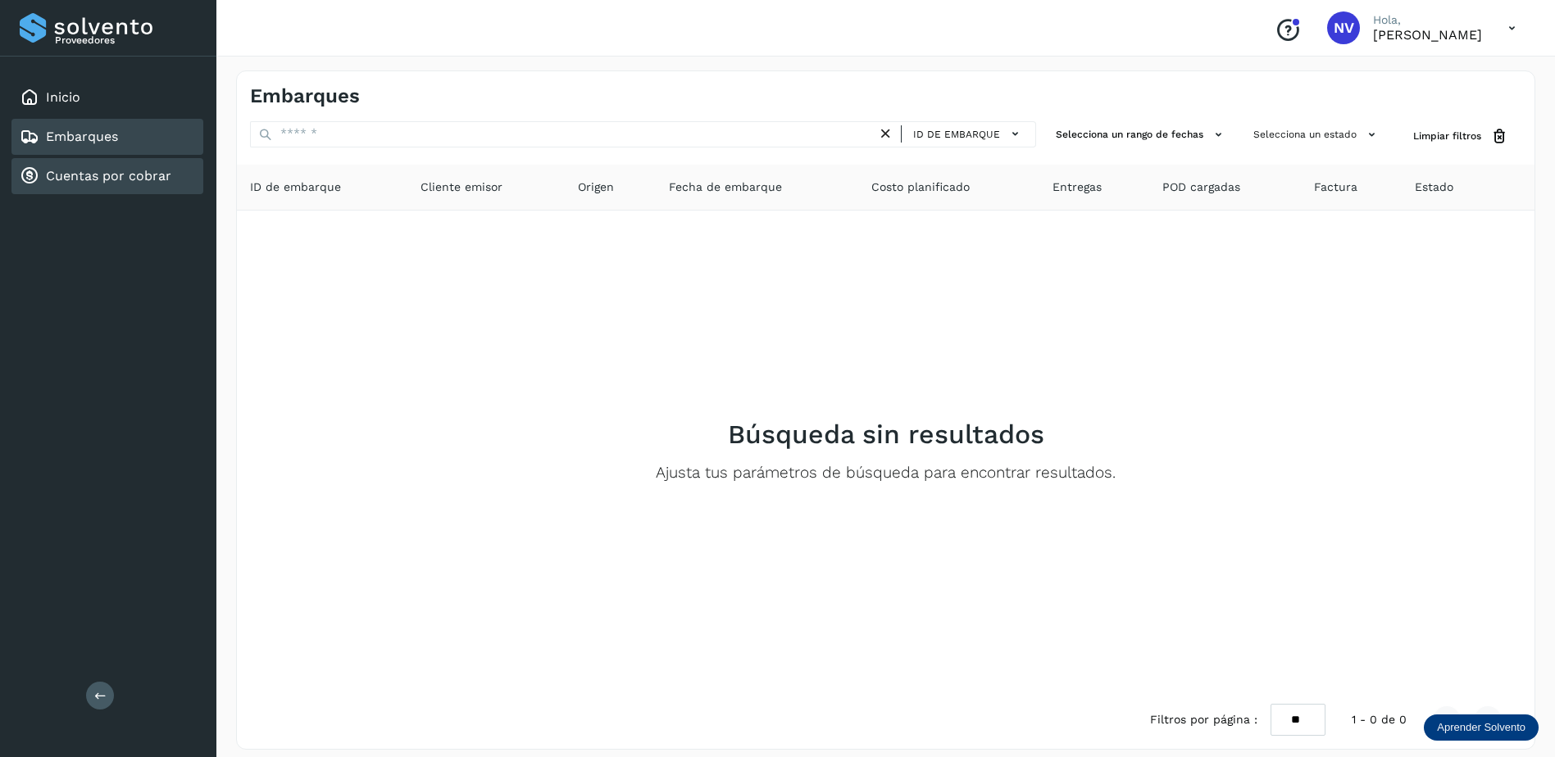
click at [90, 181] on link "Cuentas por cobrar" at bounding box center [108, 176] width 125 height 16
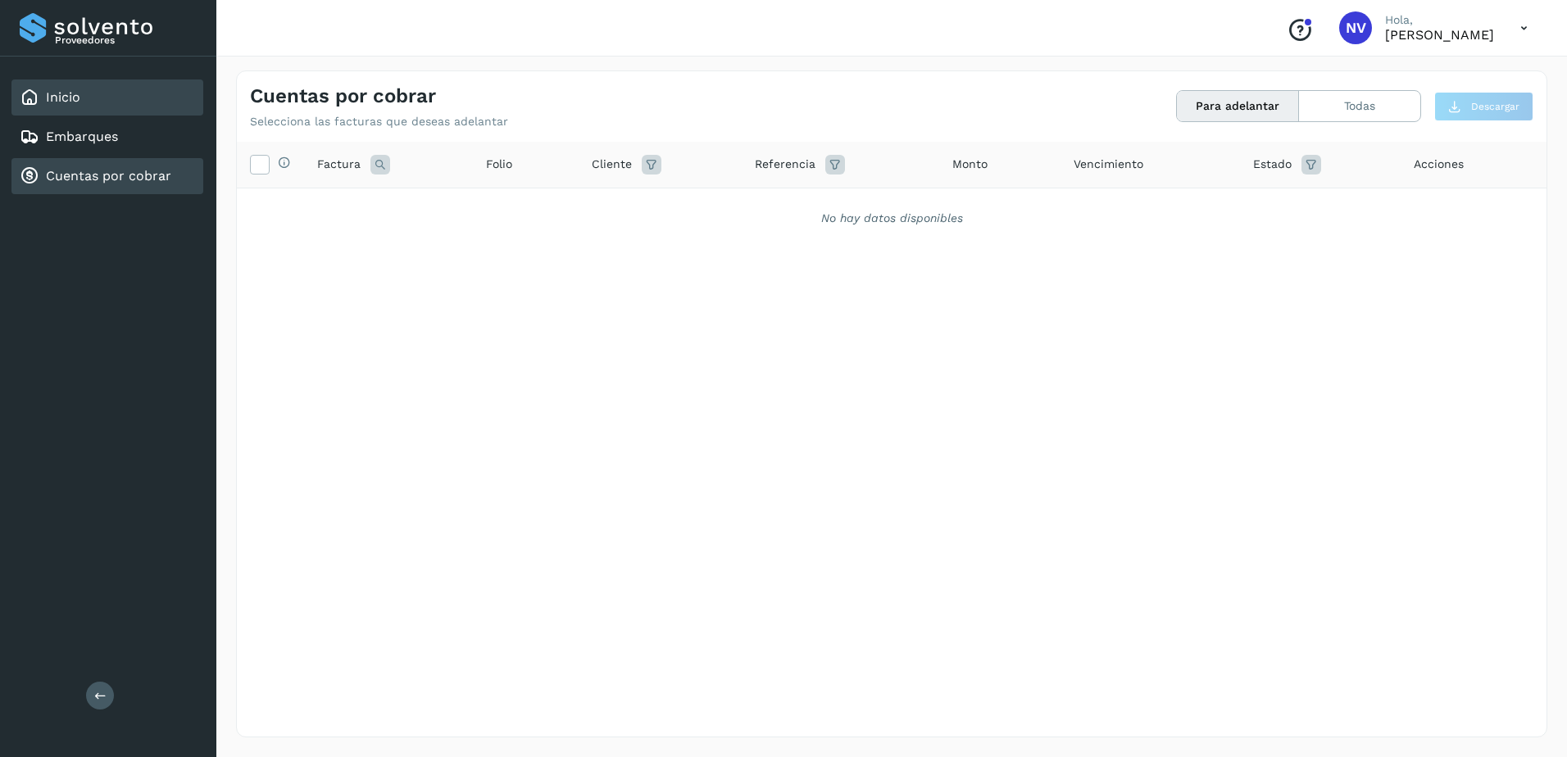
click at [105, 106] on div "Inicio" at bounding box center [107, 98] width 192 height 36
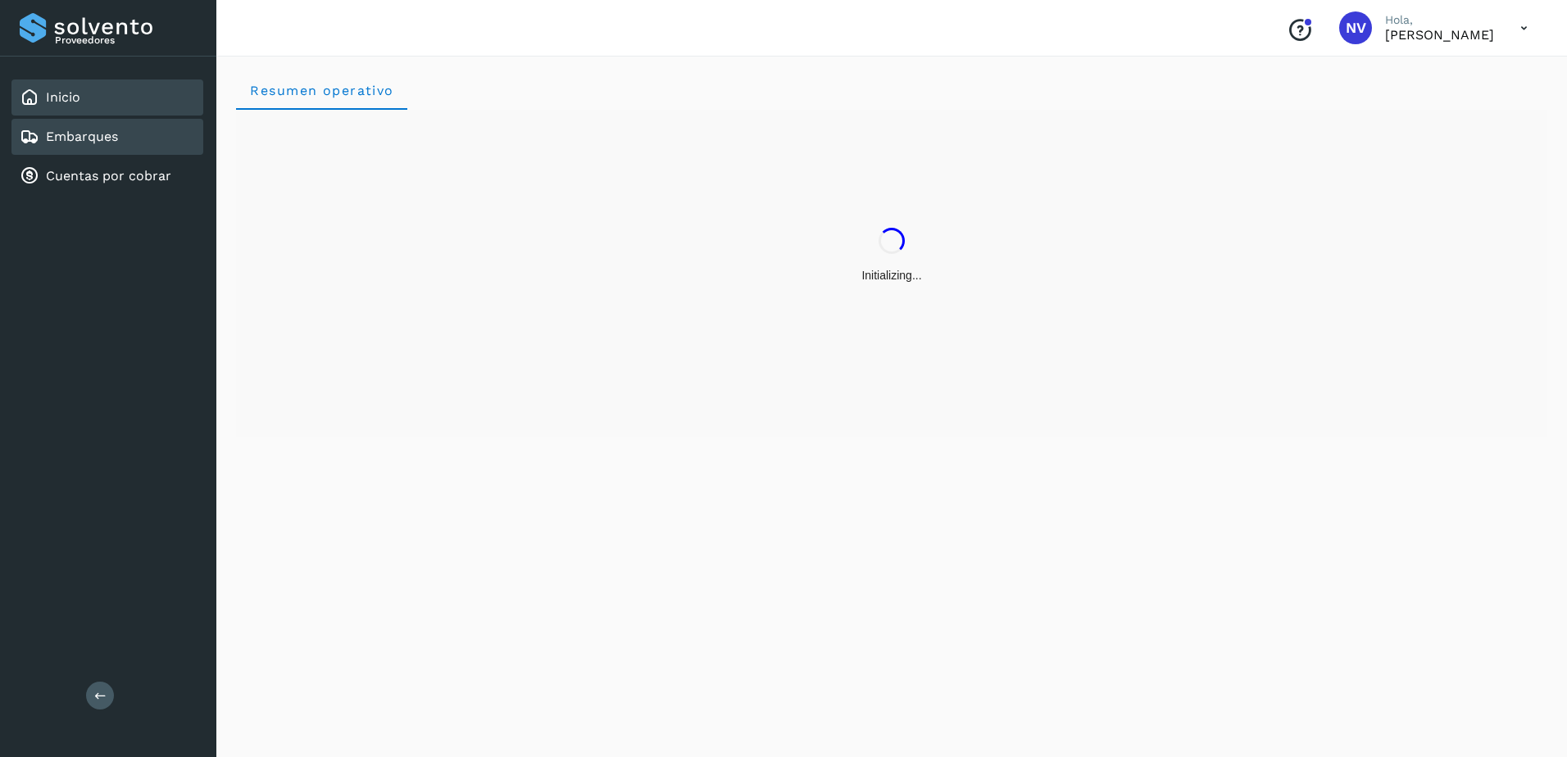
click at [99, 130] on link "Embarques" at bounding box center [82, 137] width 72 height 16
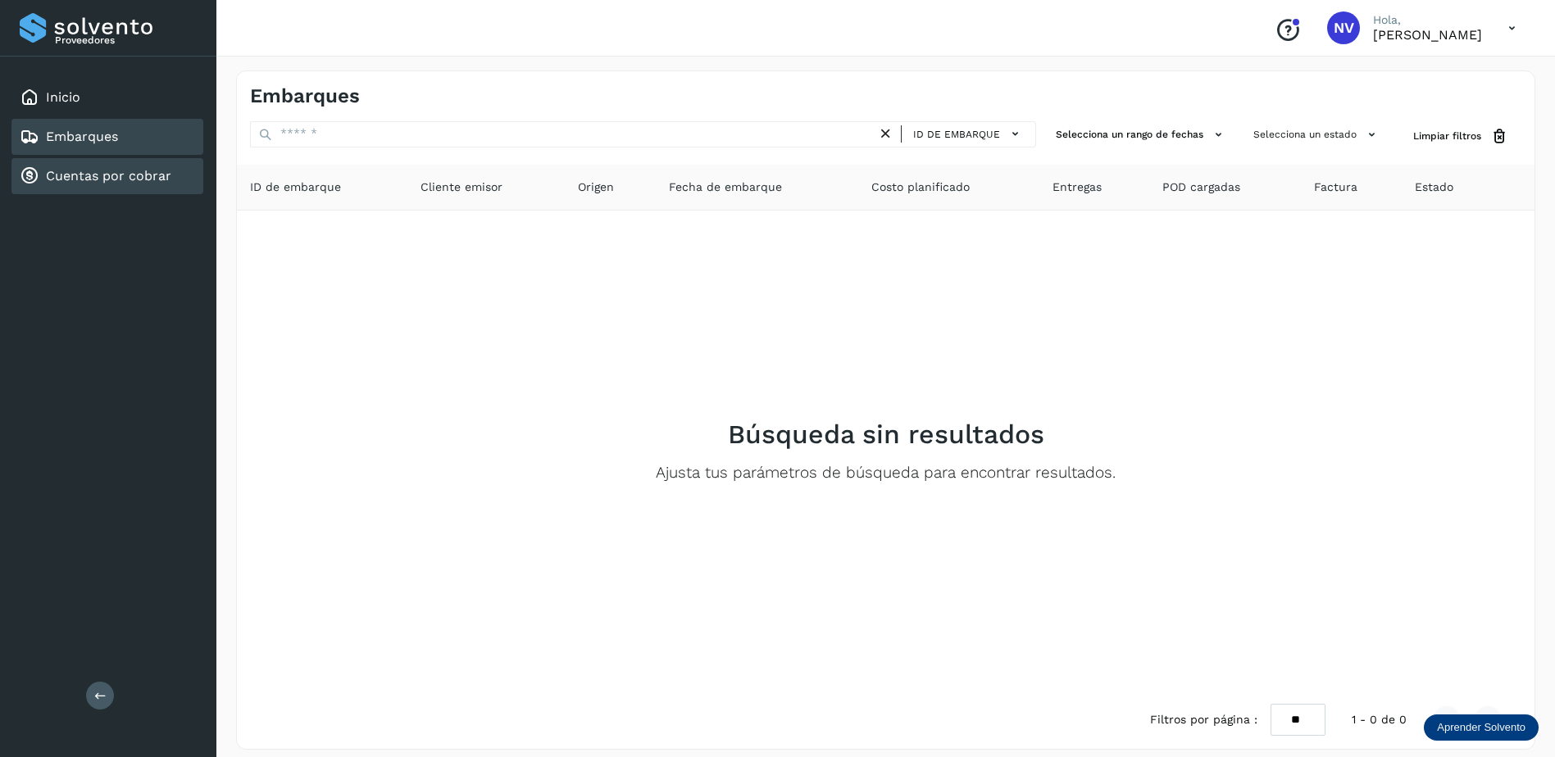
click at [101, 165] on div "Cuentas por cobrar" at bounding box center [107, 176] width 192 height 36
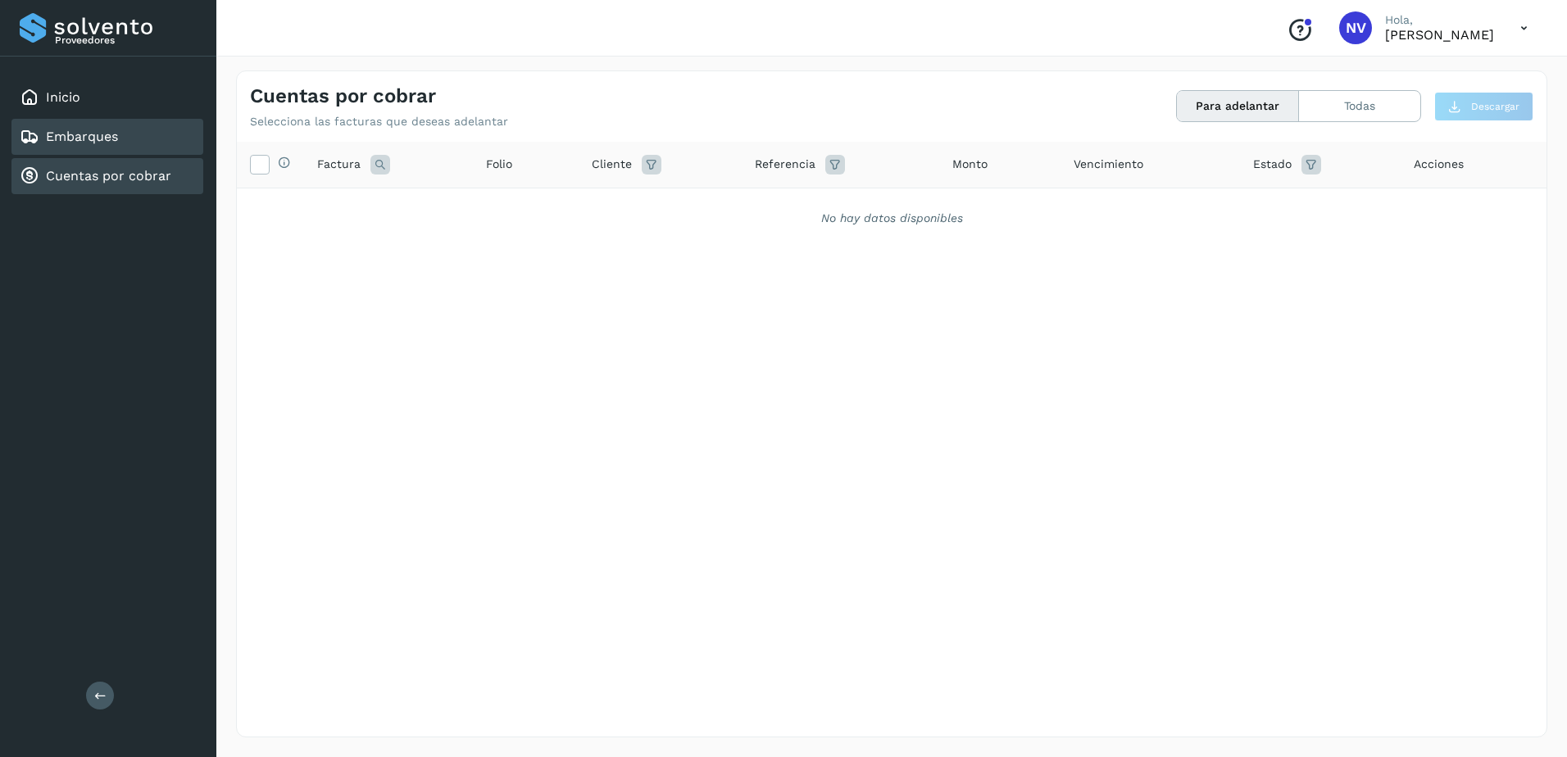
click at [105, 128] on div "Embarques" at bounding box center [69, 137] width 98 height 20
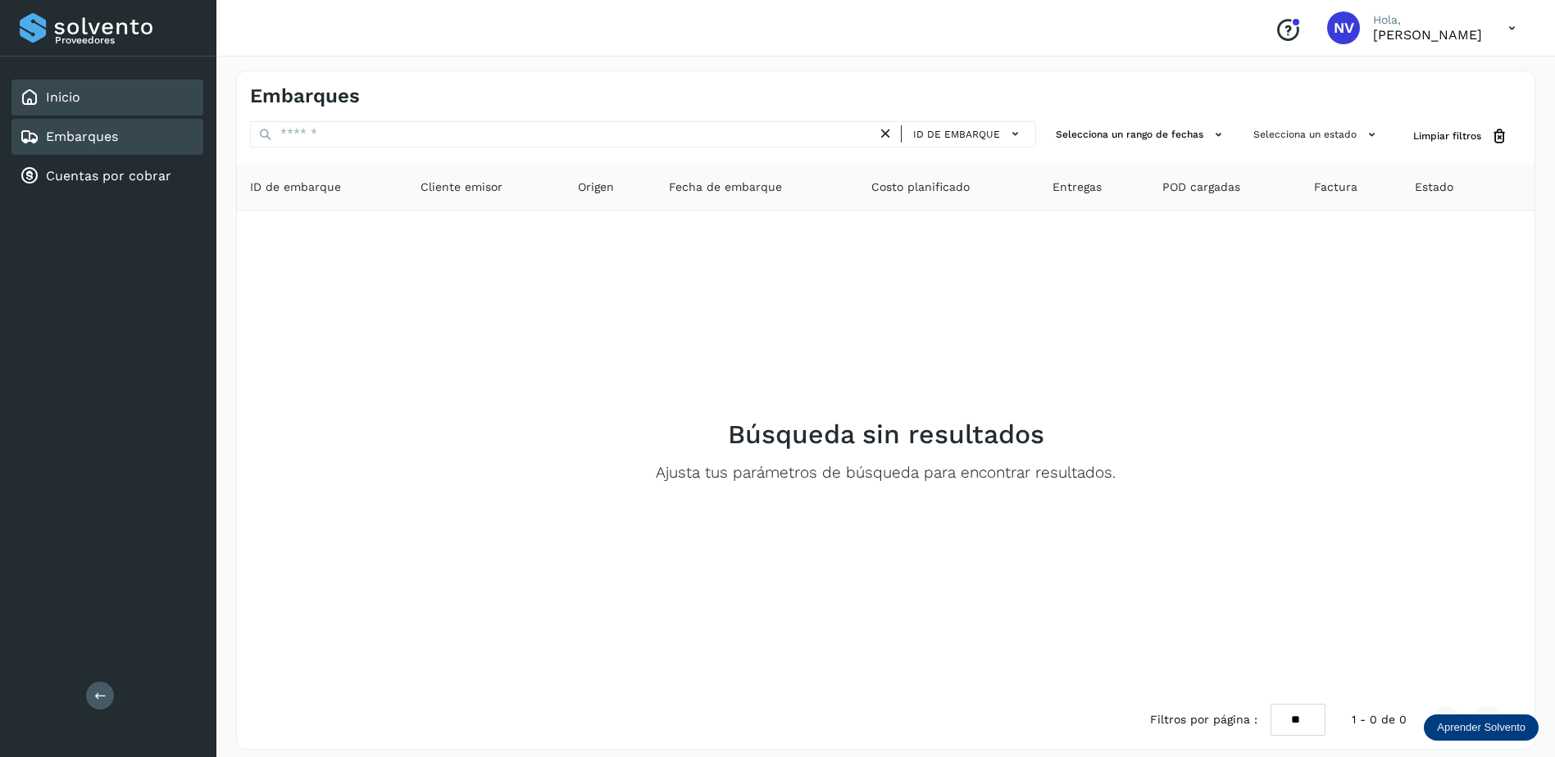
click at [96, 89] on div "Inicio" at bounding box center [107, 98] width 192 height 36
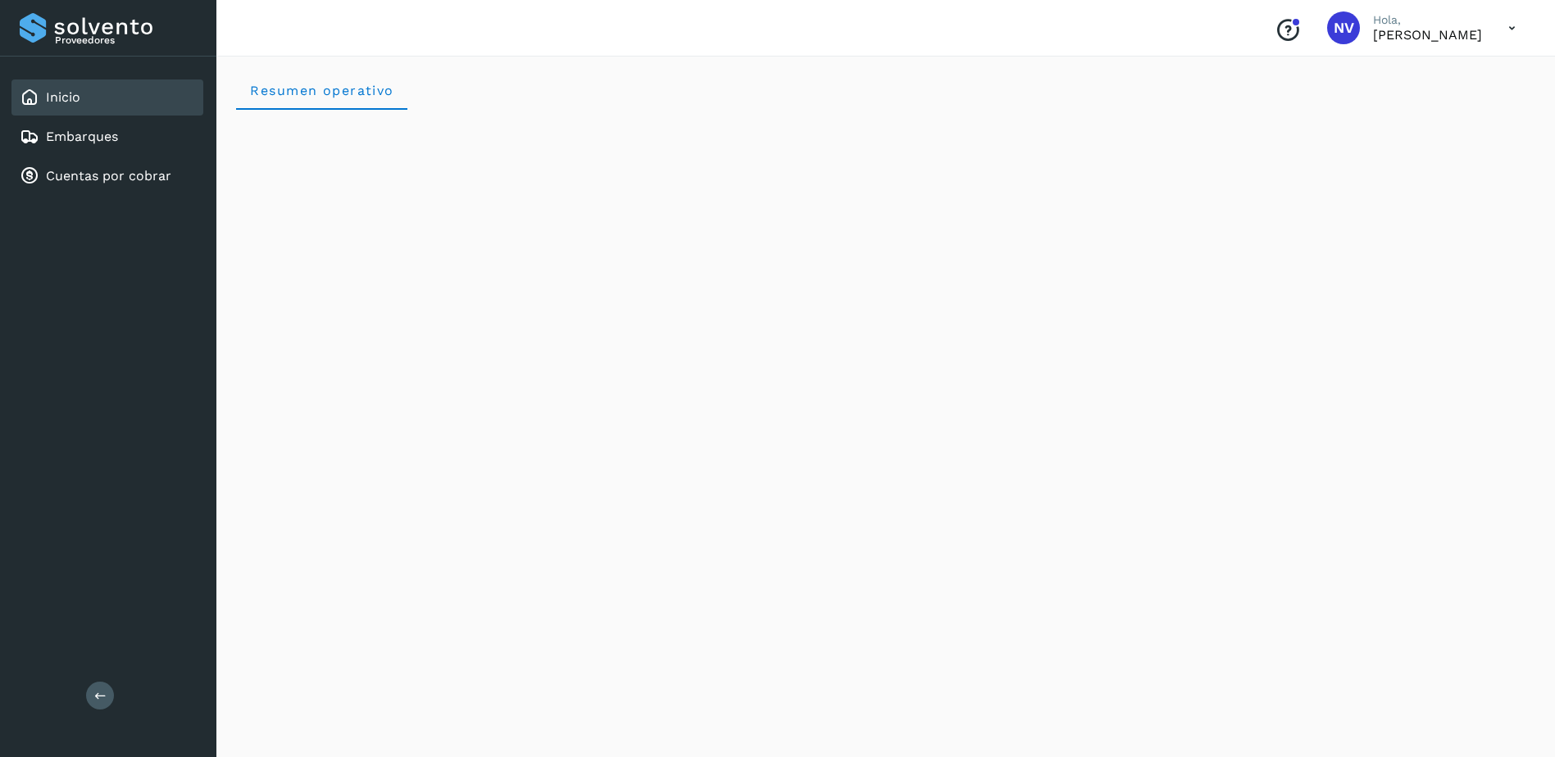
click at [1510, 23] on icon at bounding box center [1512, 28] width 34 height 34
click at [1373, 32] on div at bounding box center [777, 378] width 1555 height 757
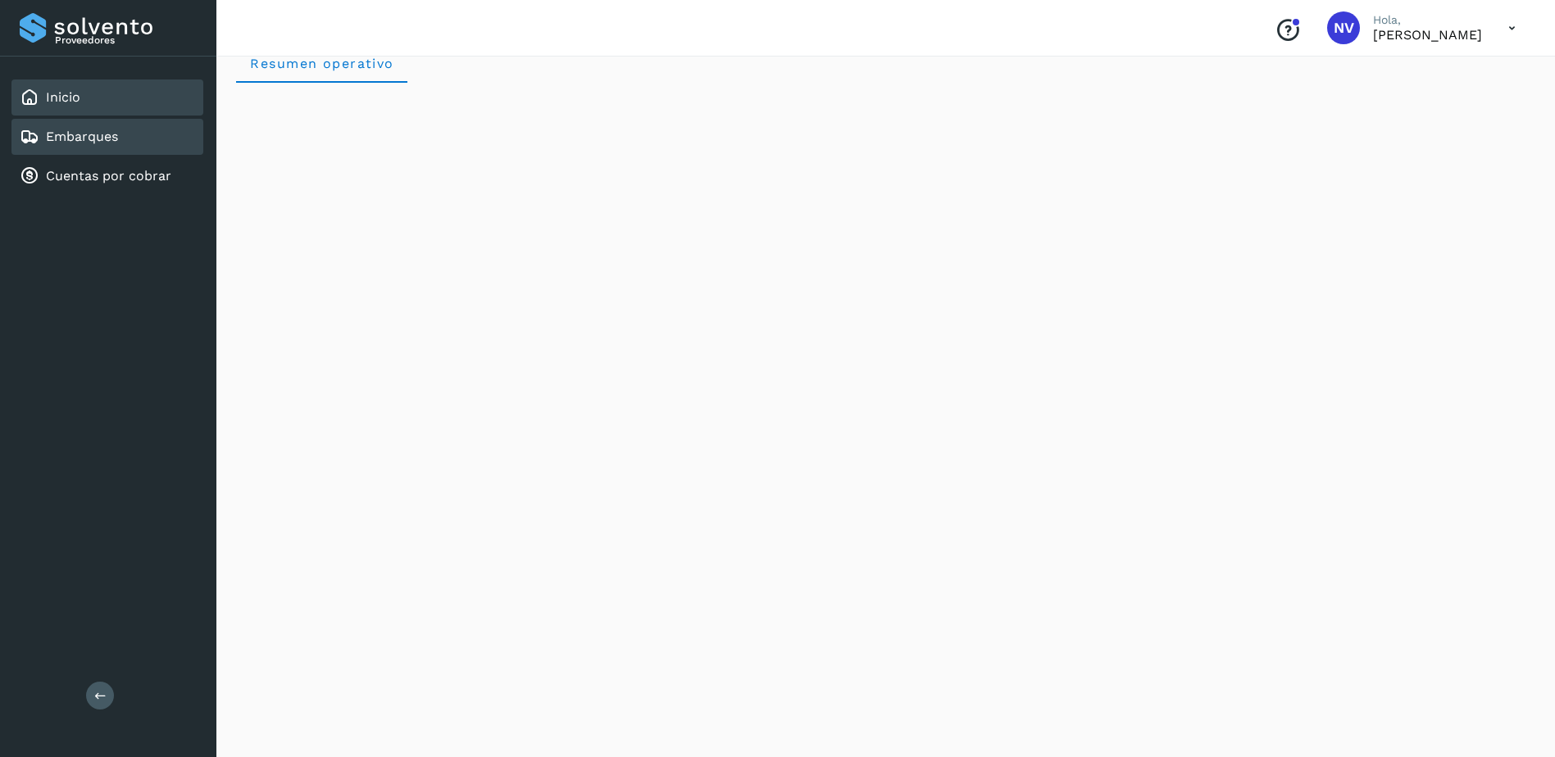
click at [52, 144] on link "Embarques" at bounding box center [82, 137] width 72 height 16
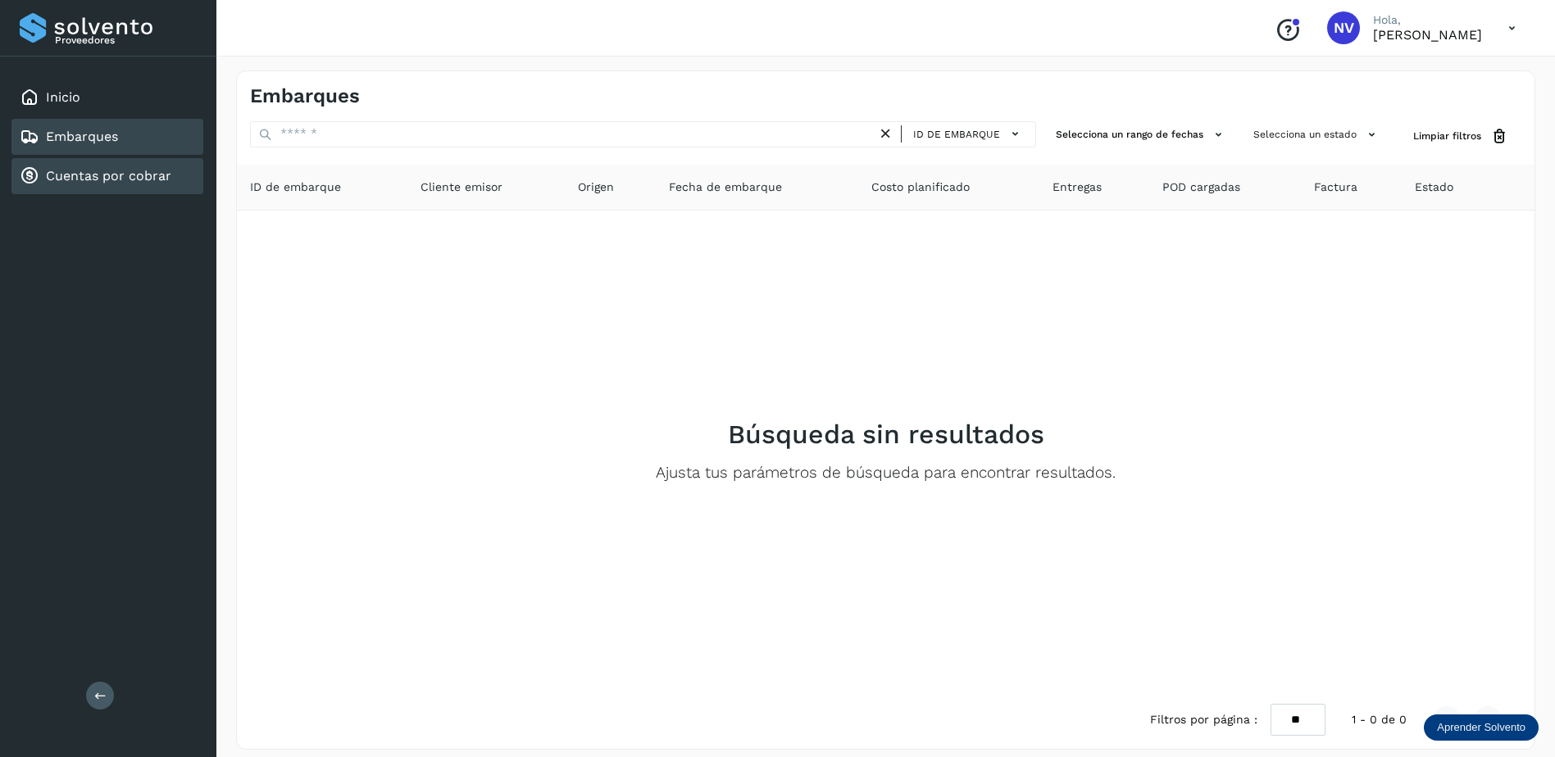
click at [83, 169] on link "Cuentas por cobrar" at bounding box center [108, 176] width 125 height 16
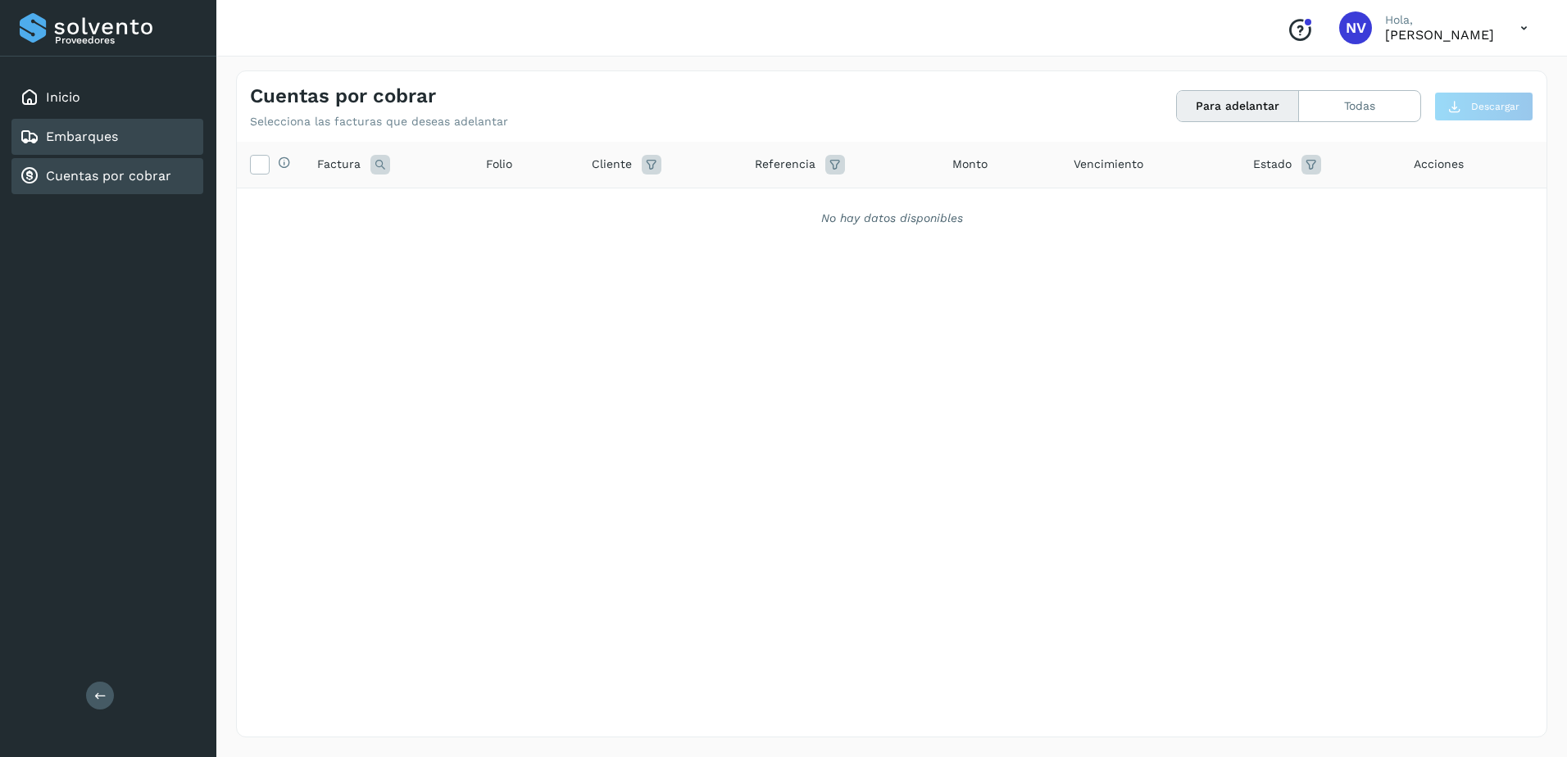
click at [116, 128] on div "Embarques" at bounding box center [69, 137] width 98 height 20
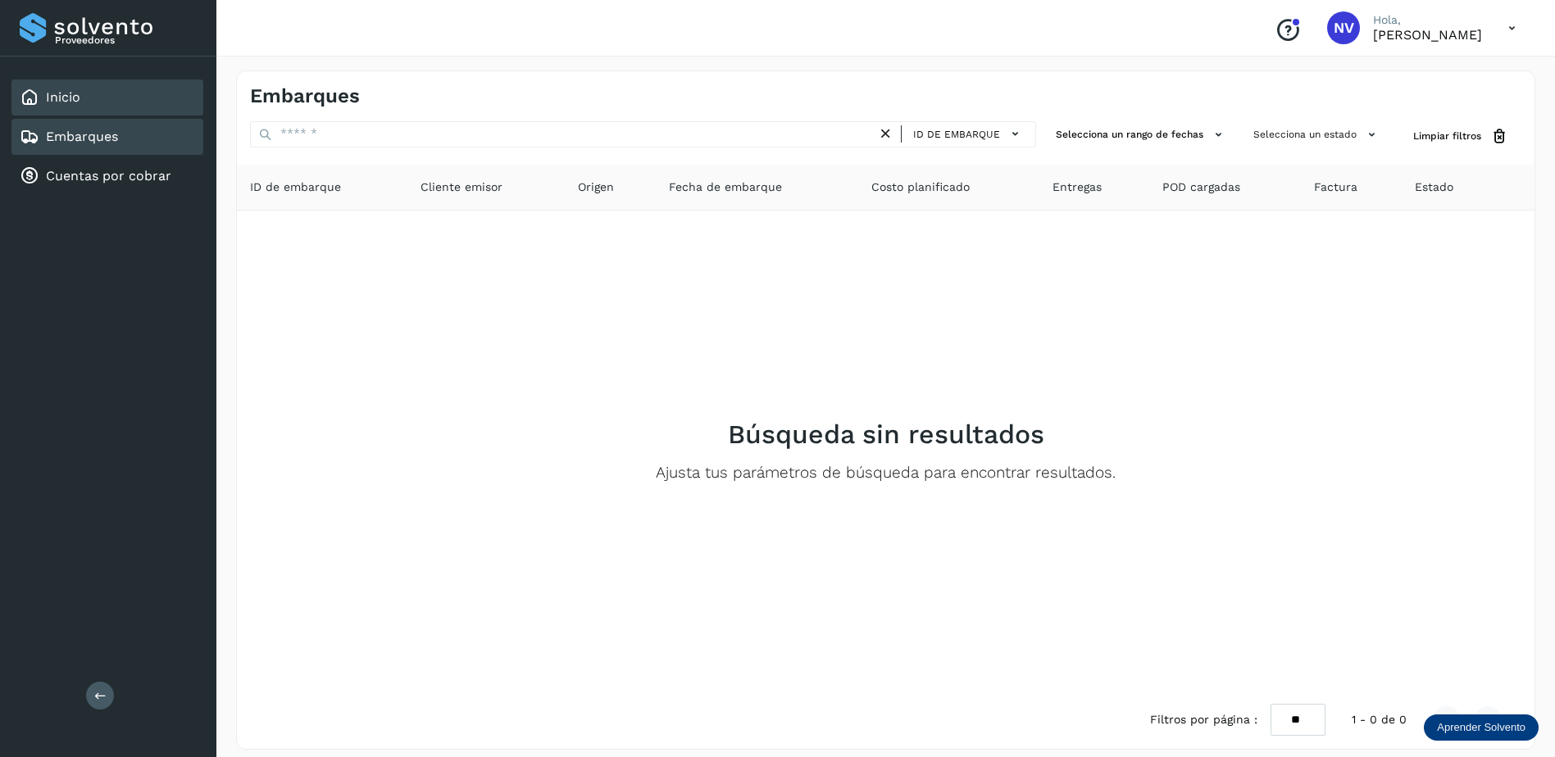
click at [120, 103] on div "Inicio" at bounding box center [107, 98] width 192 height 36
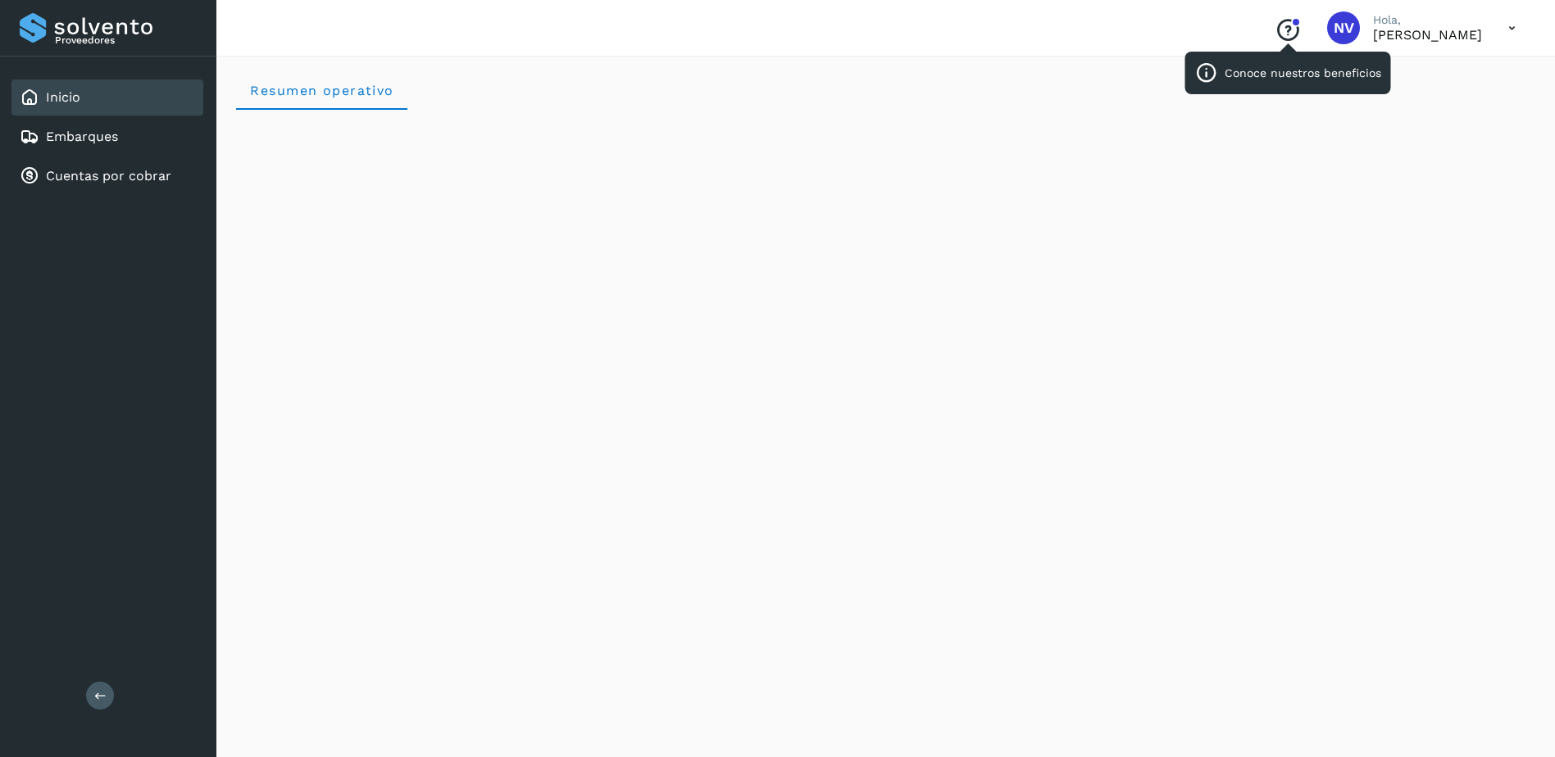
click at [1275, 29] on icon "Conoce nuestros beneficios" at bounding box center [1288, 30] width 26 height 26
click at [1509, 30] on icon at bounding box center [1512, 28] width 34 height 34
click at [1402, 81] on div "Cerrar sesión" at bounding box center [1430, 73] width 195 height 31
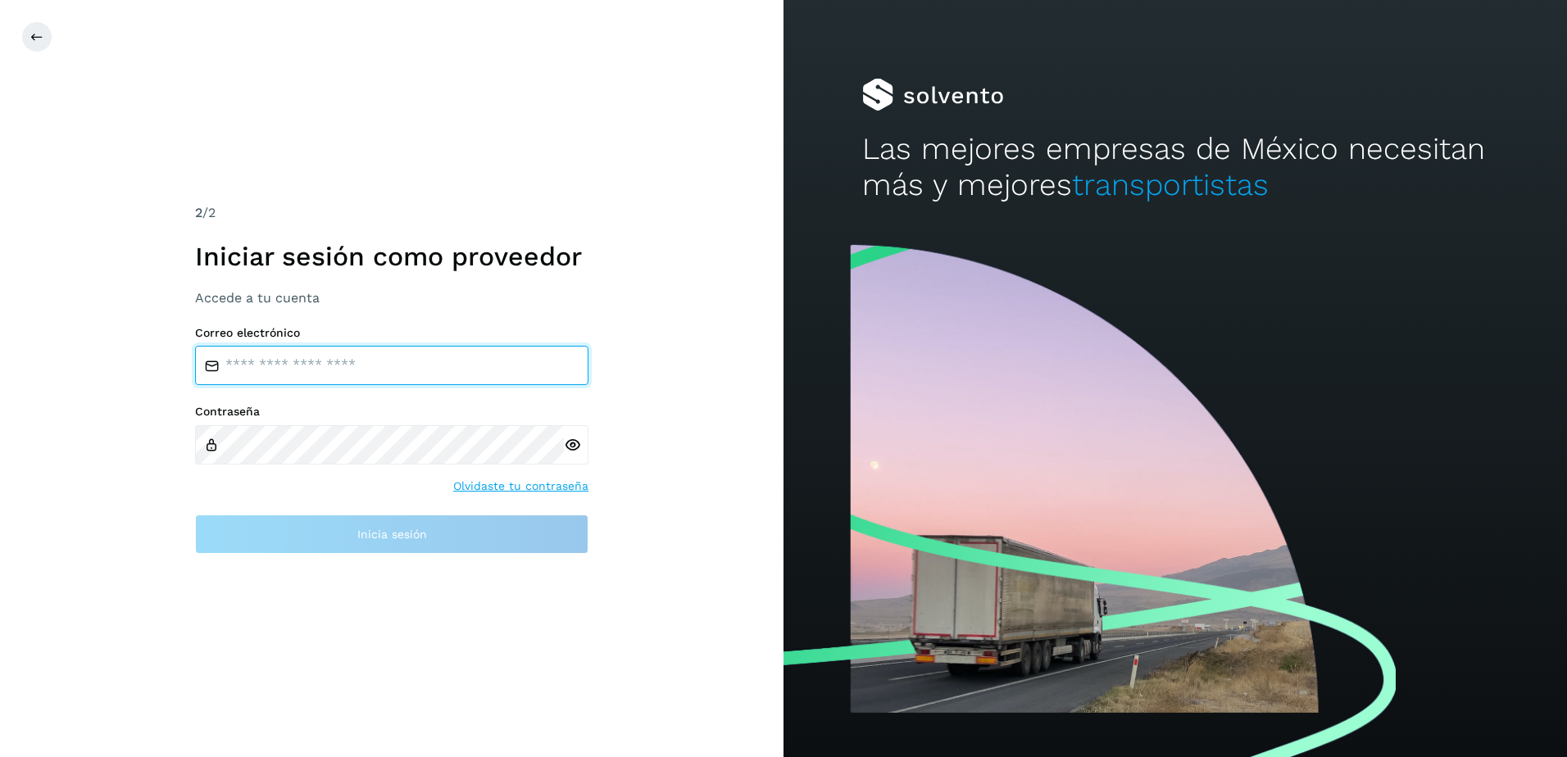
type input "**********"
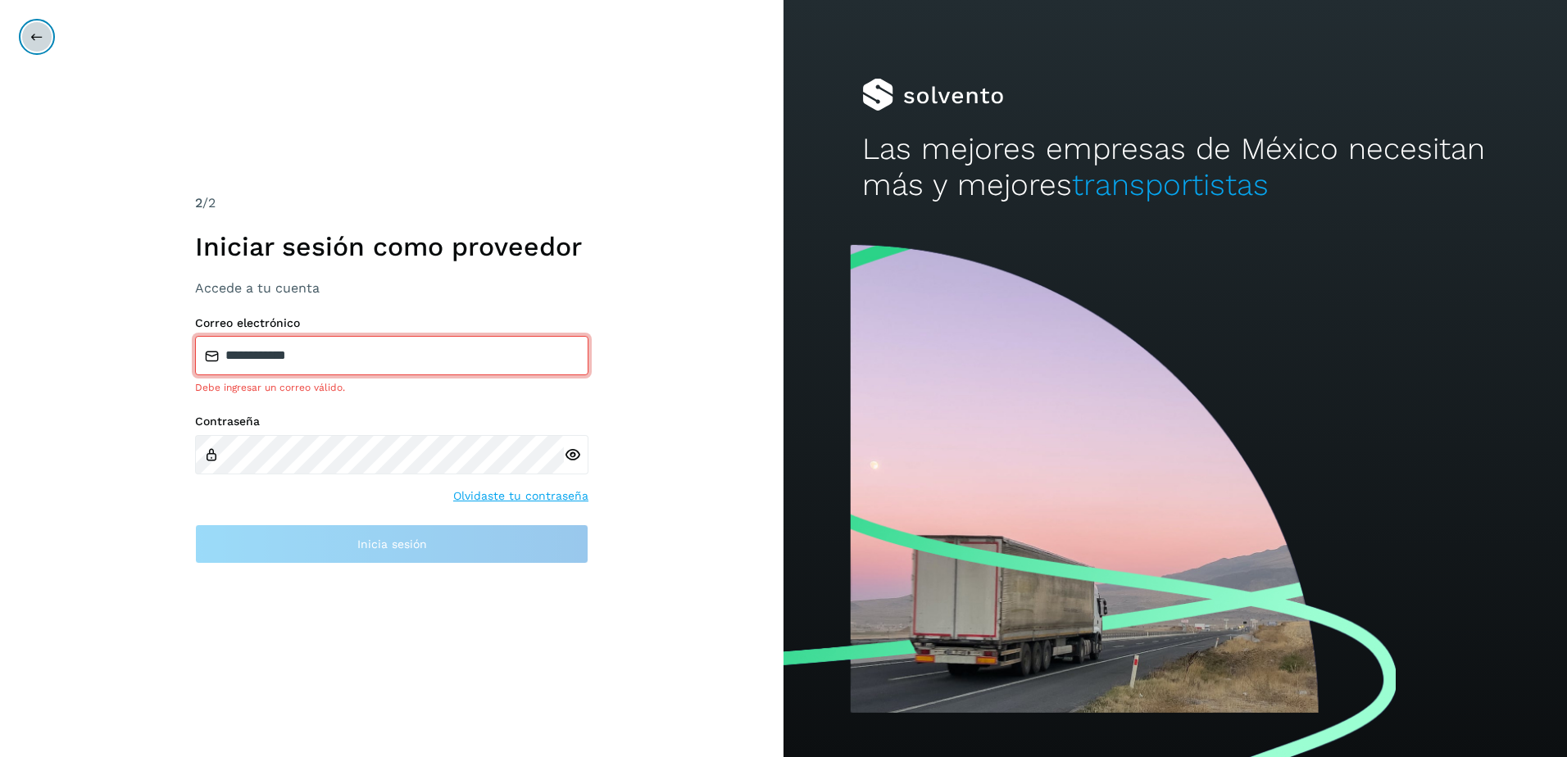
click at [35, 29] on button at bounding box center [36, 36] width 31 height 31
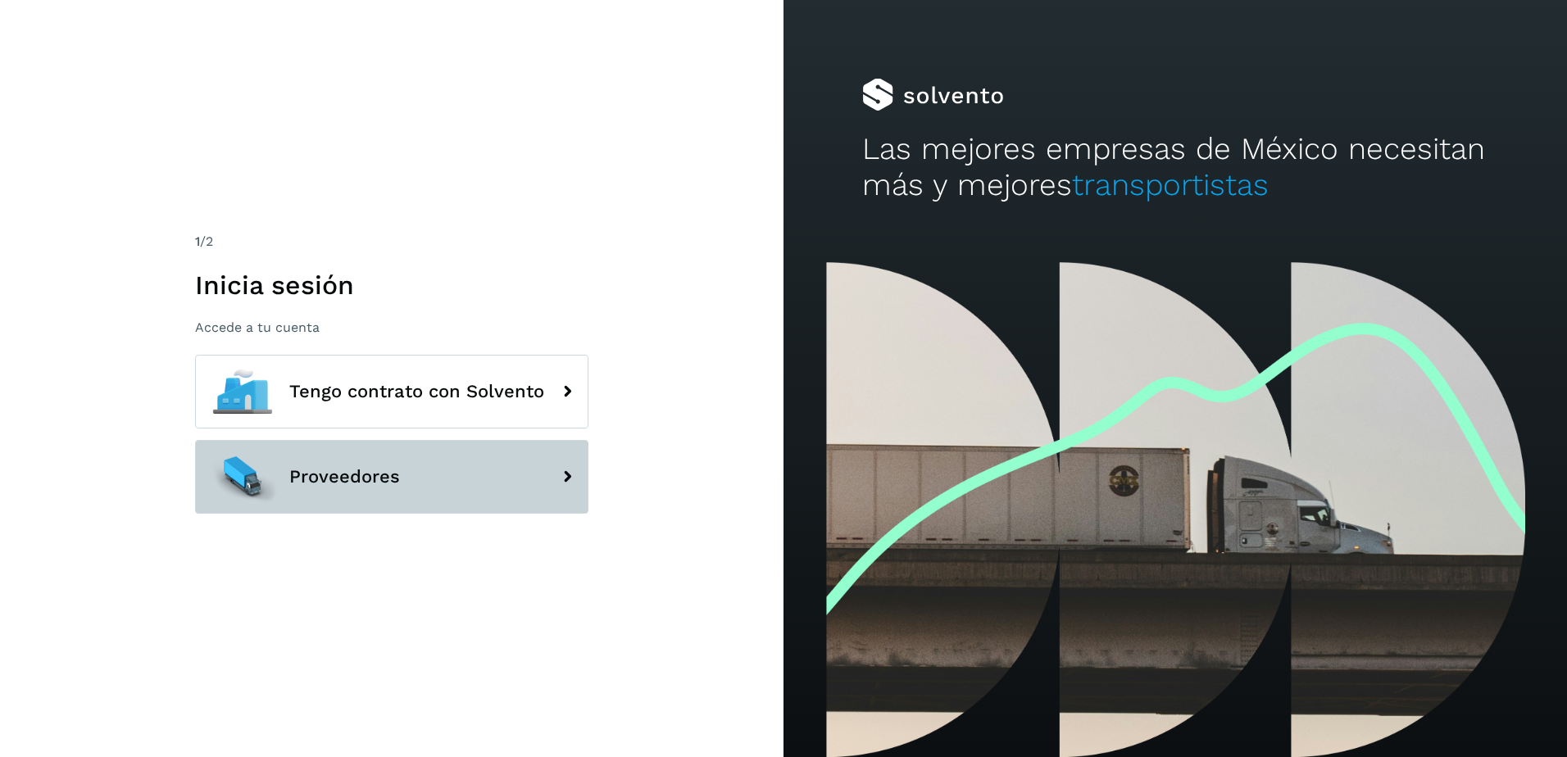
click at [493, 475] on button "Proveedores" at bounding box center [391, 477] width 393 height 74
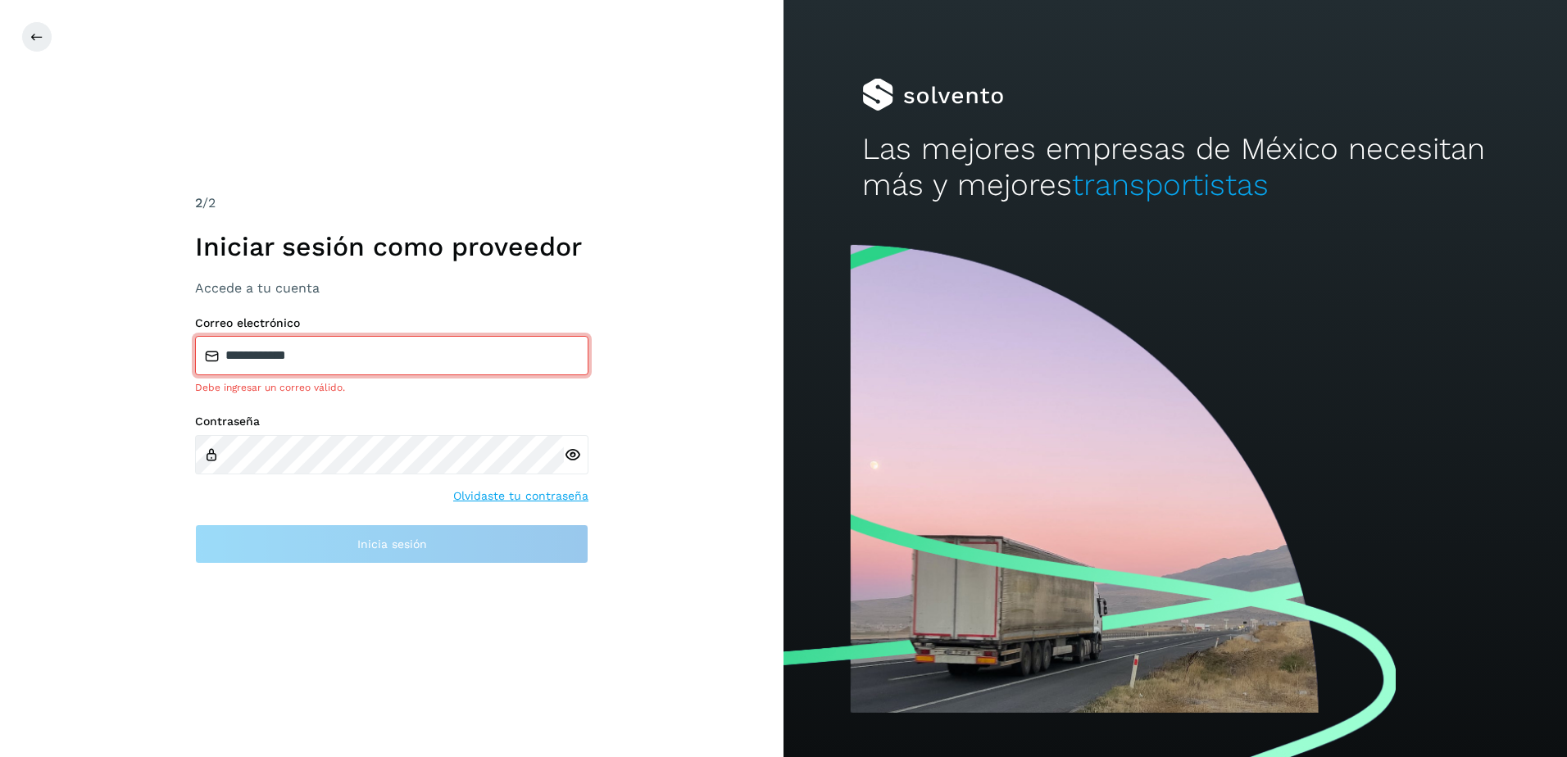
click at [575, 451] on icon at bounding box center [572, 455] width 17 height 17
drag, startPoint x: 637, startPoint y: 582, endPoint x: 558, endPoint y: 557, distance: 82.4
click at [637, 582] on div "**********" at bounding box center [392, 378] width 784 height 757
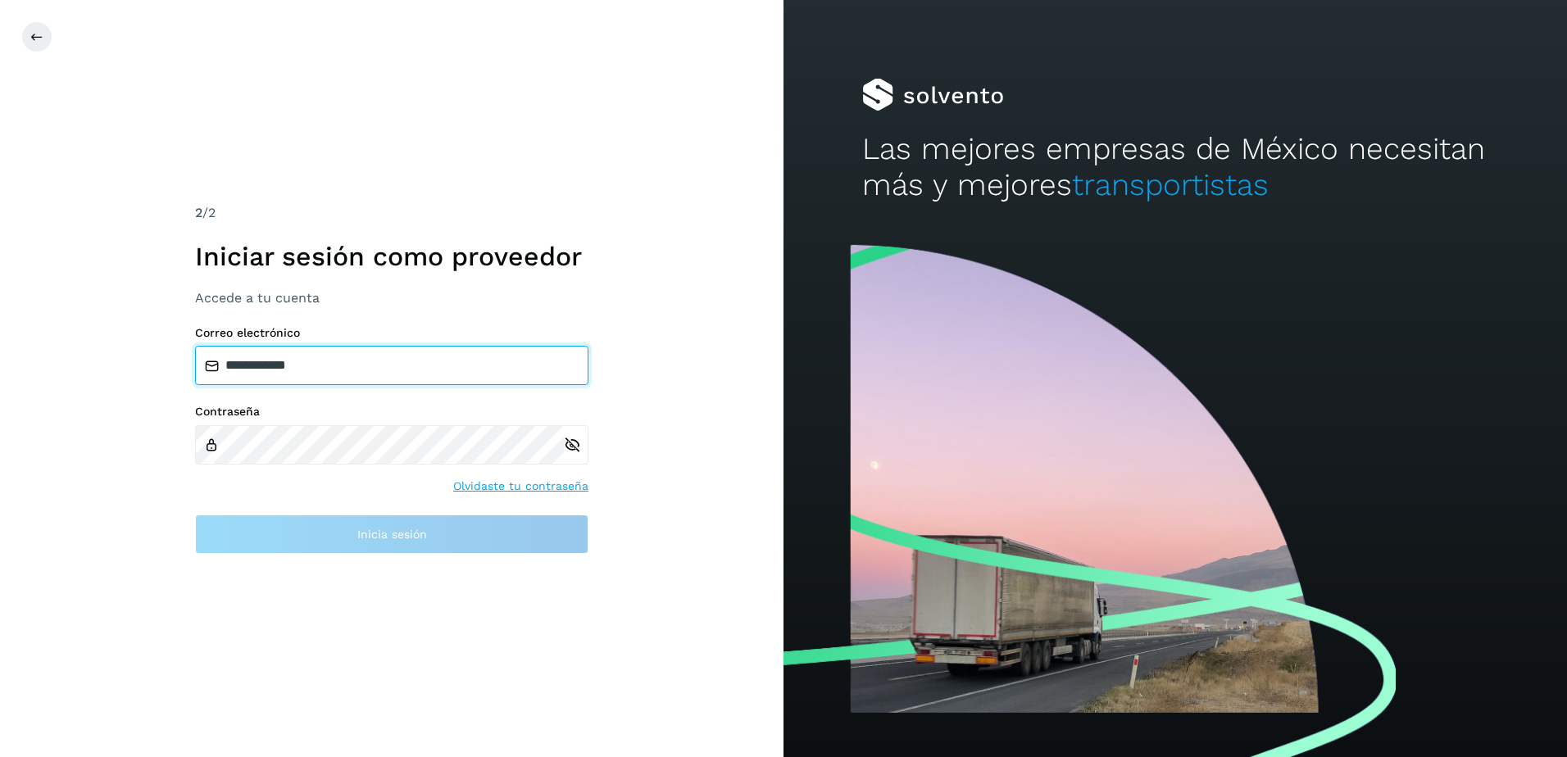
drag, startPoint x: 372, startPoint y: 342, endPoint x: 179, endPoint y: 357, distance: 194.0
click at [179, 357] on div "**********" at bounding box center [392, 378] width 784 height 757
type input "*"
paste input "**********"
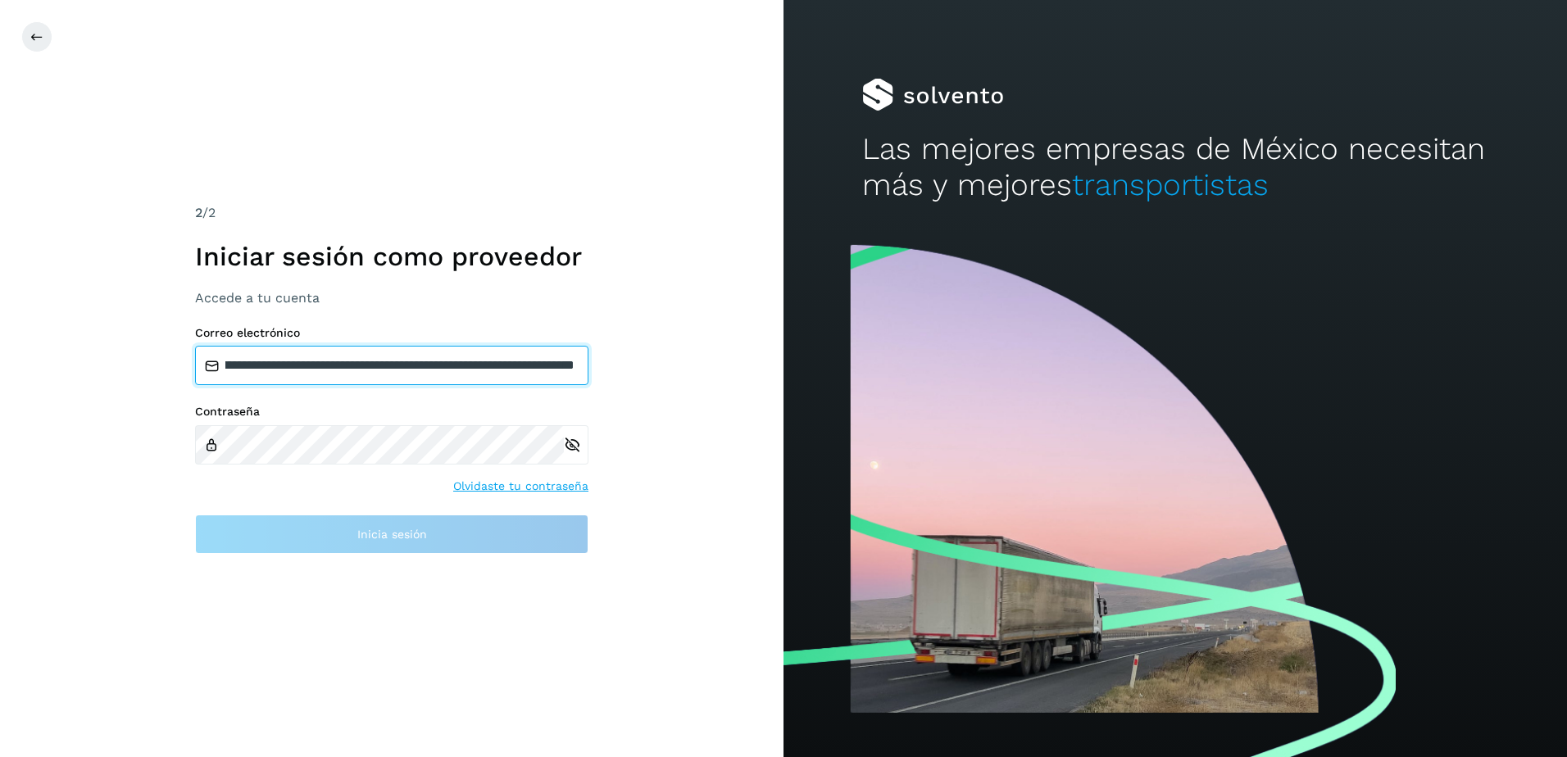
drag, startPoint x: 434, startPoint y: 367, endPoint x: 740, endPoint y: 404, distance: 308.7
click at [735, 402] on div "**********" at bounding box center [392, 378] width 784 height 757
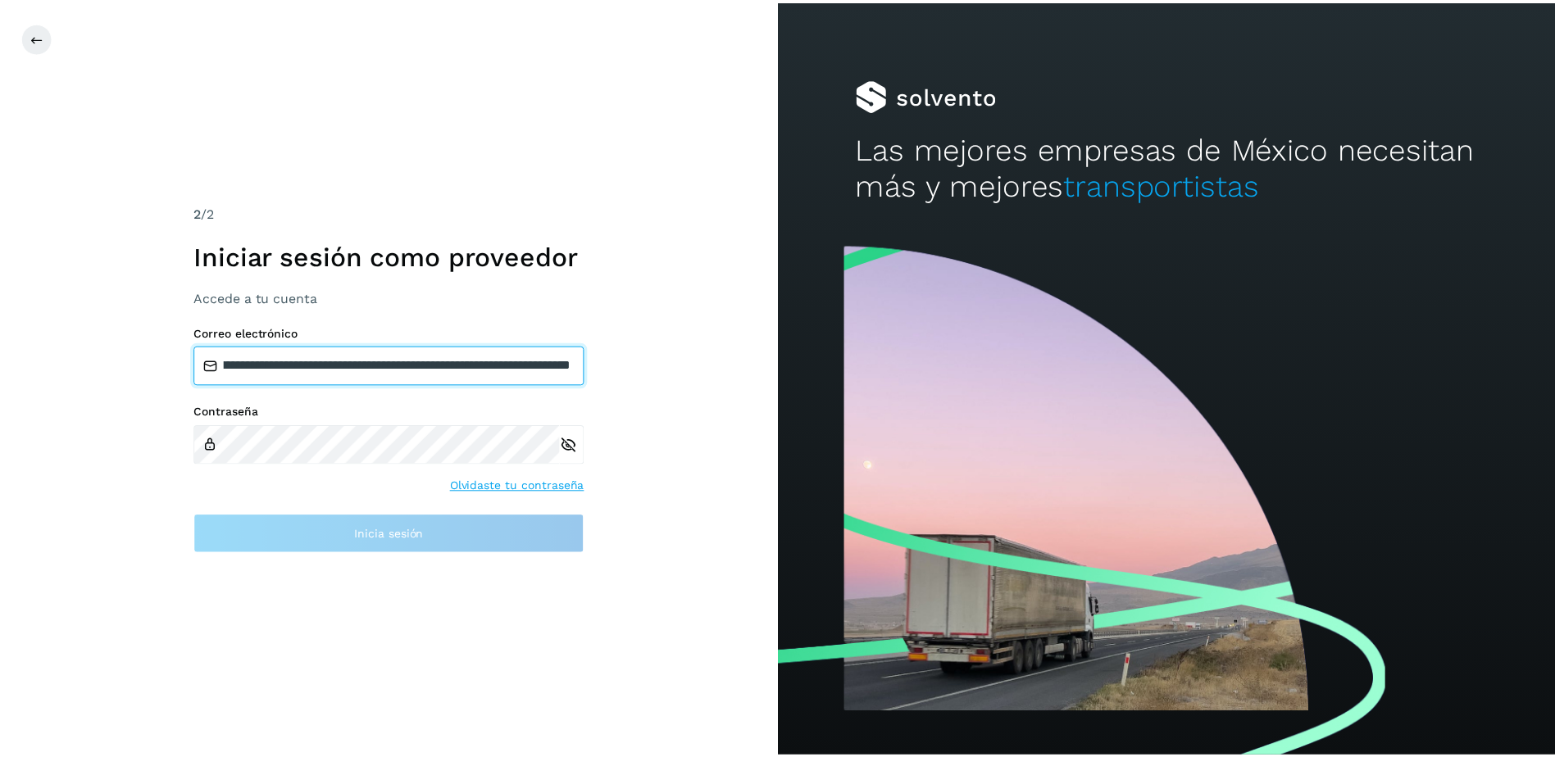
scroll to position [0, 0]
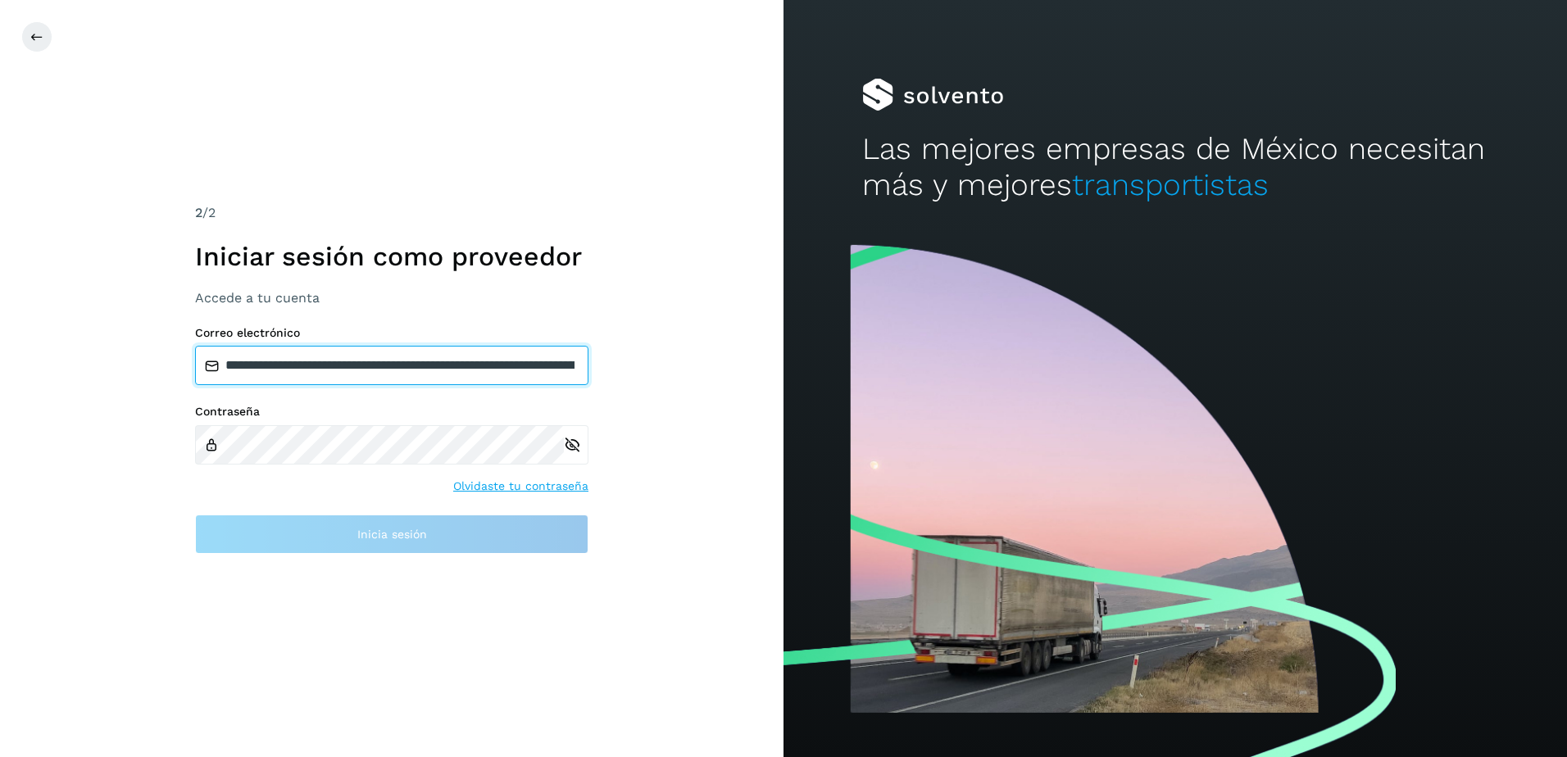
click at [408, 366] on input "**********" at bounding box center [391, 365] width 393 height 39
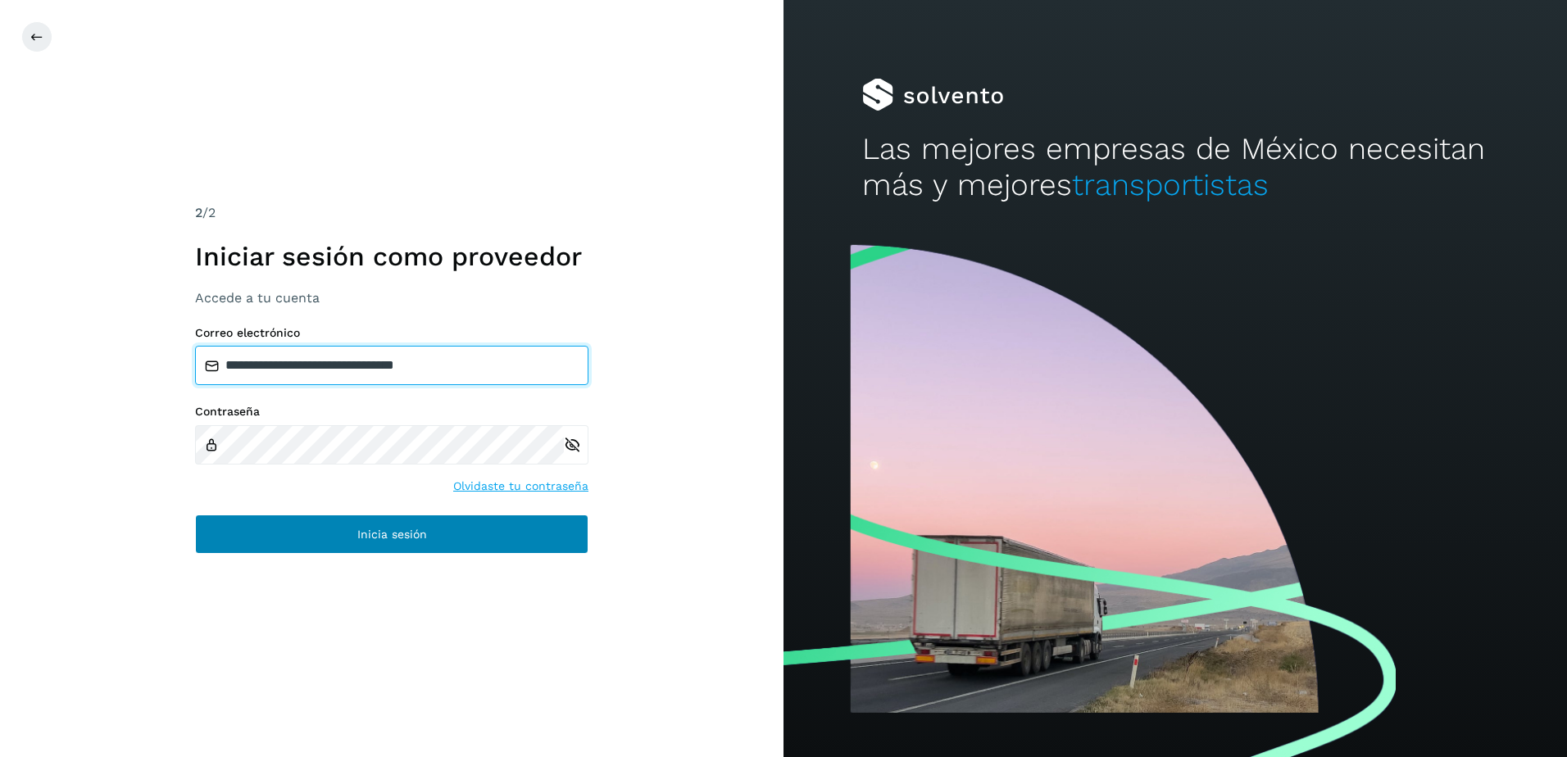
type input "**********"
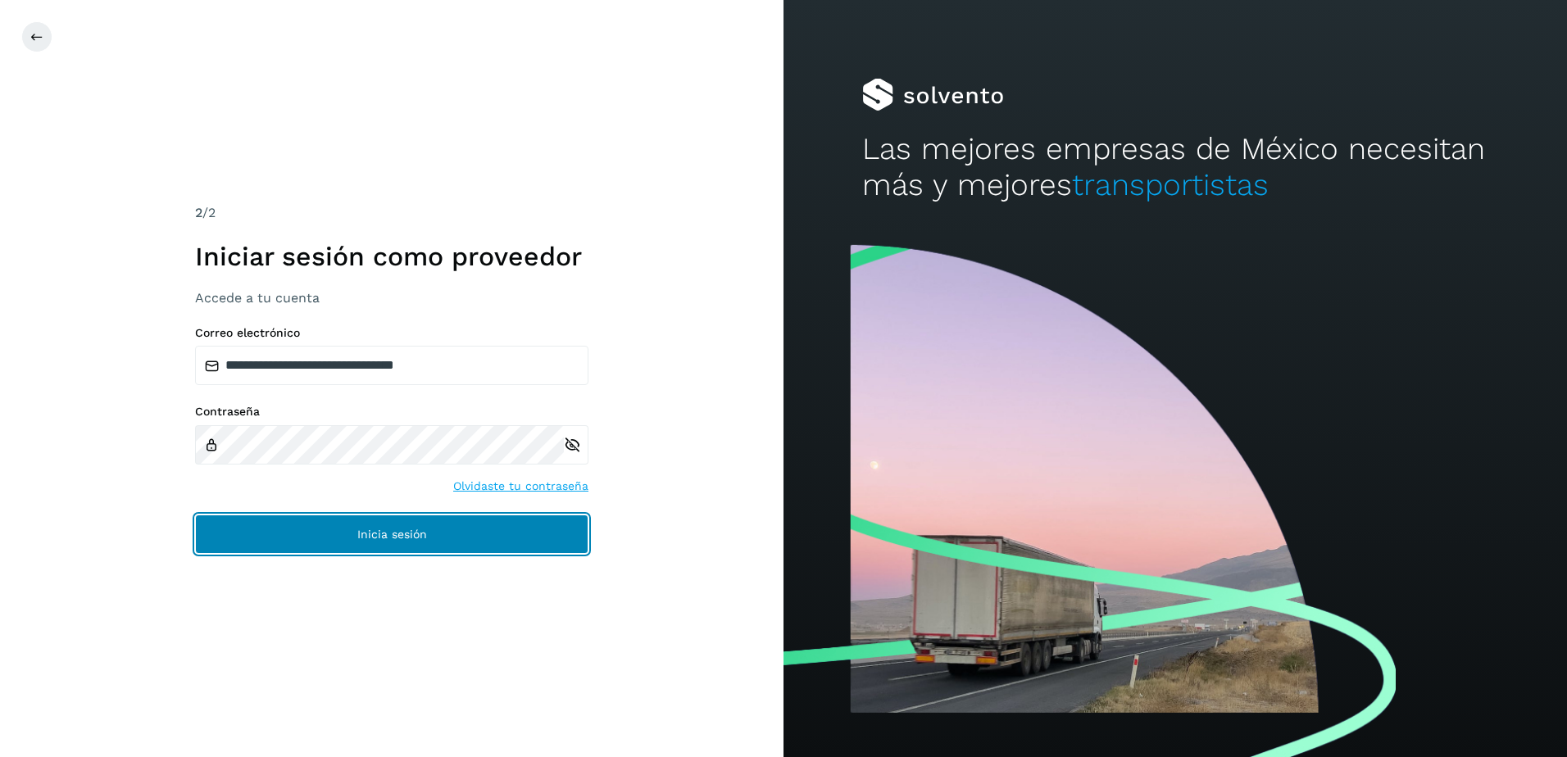
click at [438, 543] on button "Inicia sesión" at bounding box center [391, 534] width 393 height 39
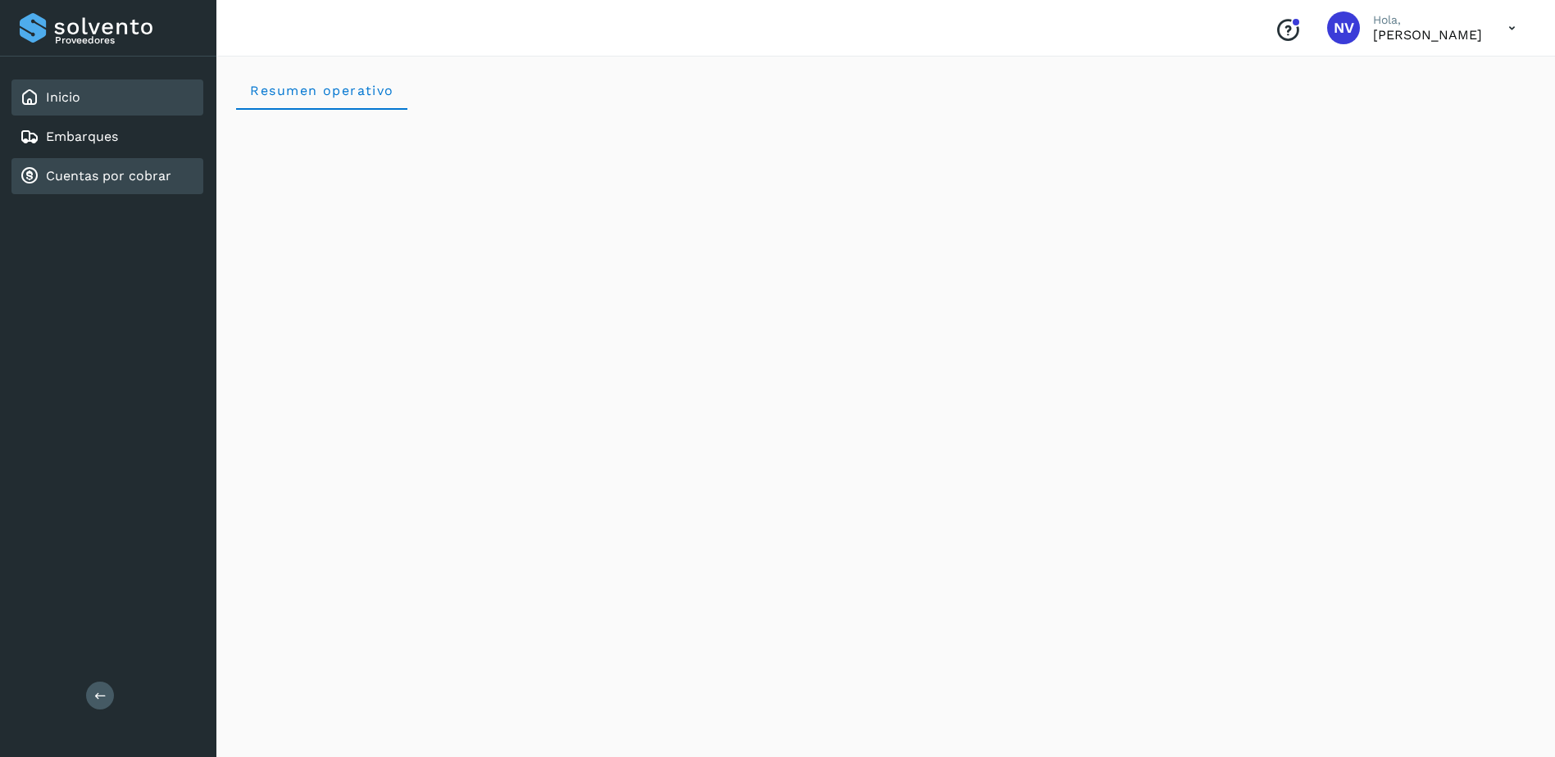
click at [105, 183] on link "Cuentas por cobrar" at bounding box center [108, 176] width 125 height 16
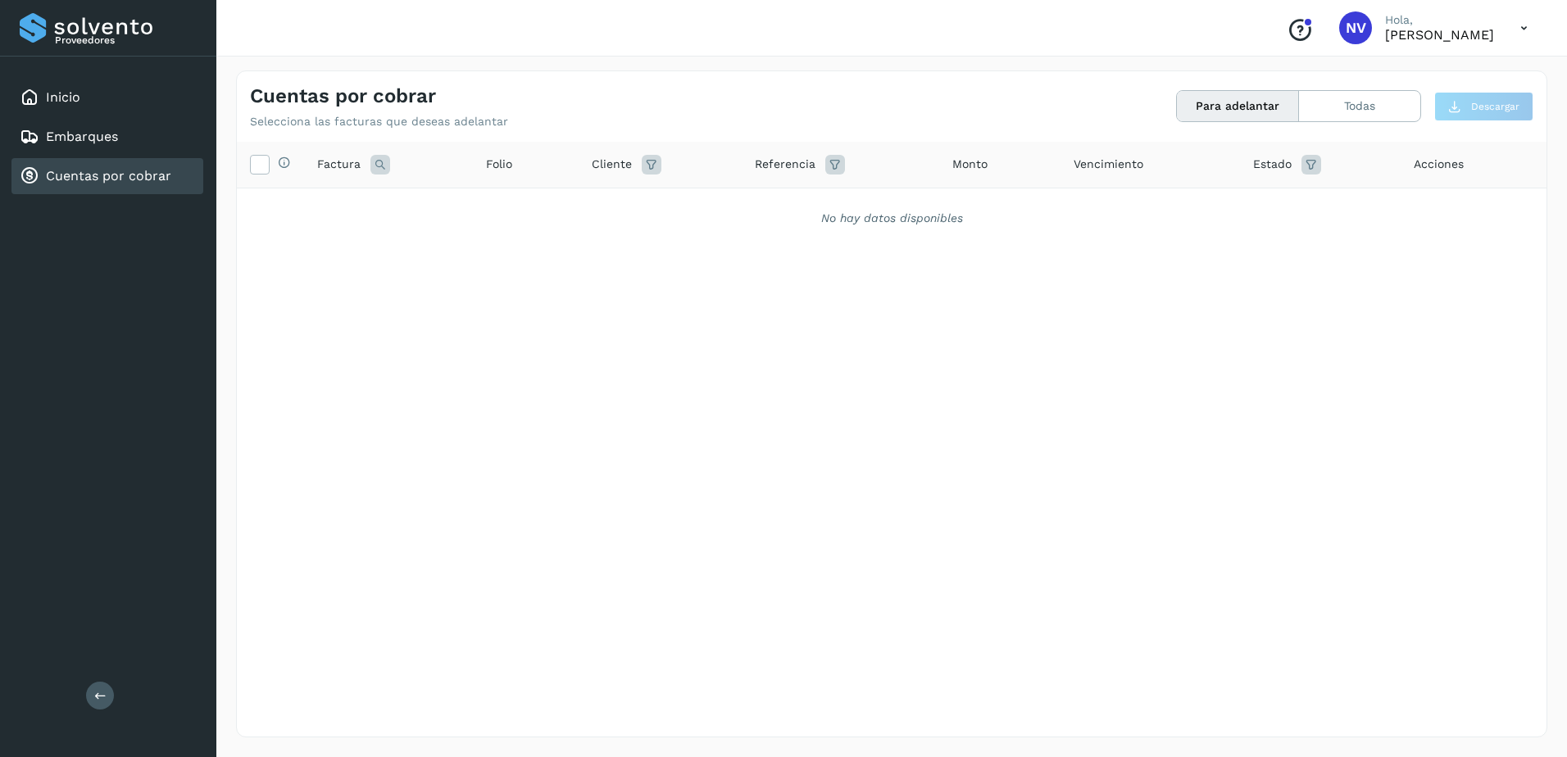
click at [811, 385] on div "Selecciona todas las facturas disponibles para adelanto Factura Folio Cliente R…" at bounding box center [892, 406] width 1310 height 528
click at [1256, 302] on div "Selecciona todas las facturas disponibles para adelanto Factura Folio Cliente R…" at bounding box center [892, 406] width 1310 height 528
click at [1343, 112] on button "Todas" at bounding box center [1359, 106] width 121 height 30
click at [1249, 98] on button "Para adelantar" at bounding box center [1238, 106] width 122 height 30
click at [105, 131] on link "Embarques" at bounding box center [82, 137] width 72 height 16
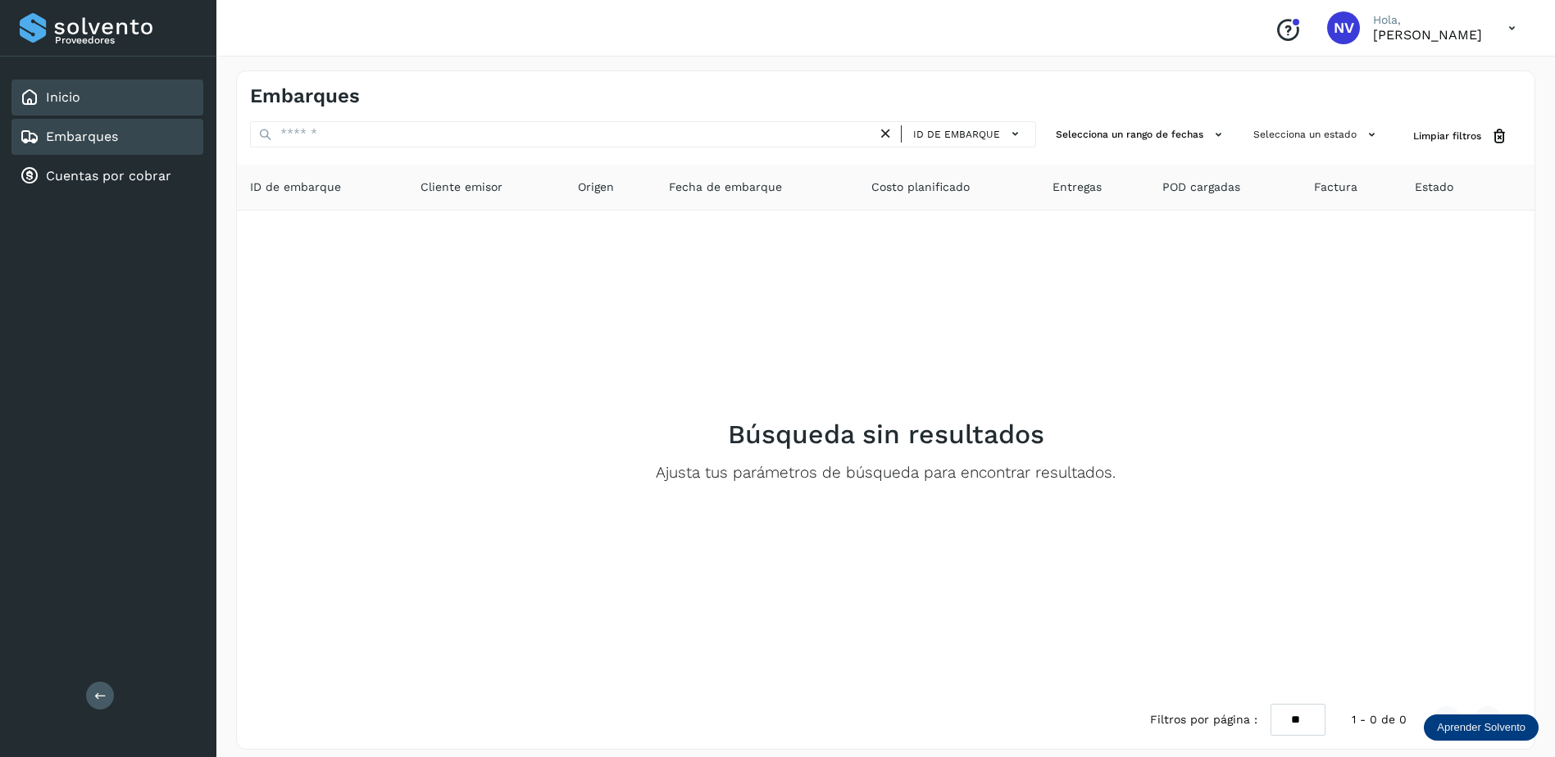
click at [108, 88] on div "Inicio" at bounding box center [107, 98] width 192 height 36
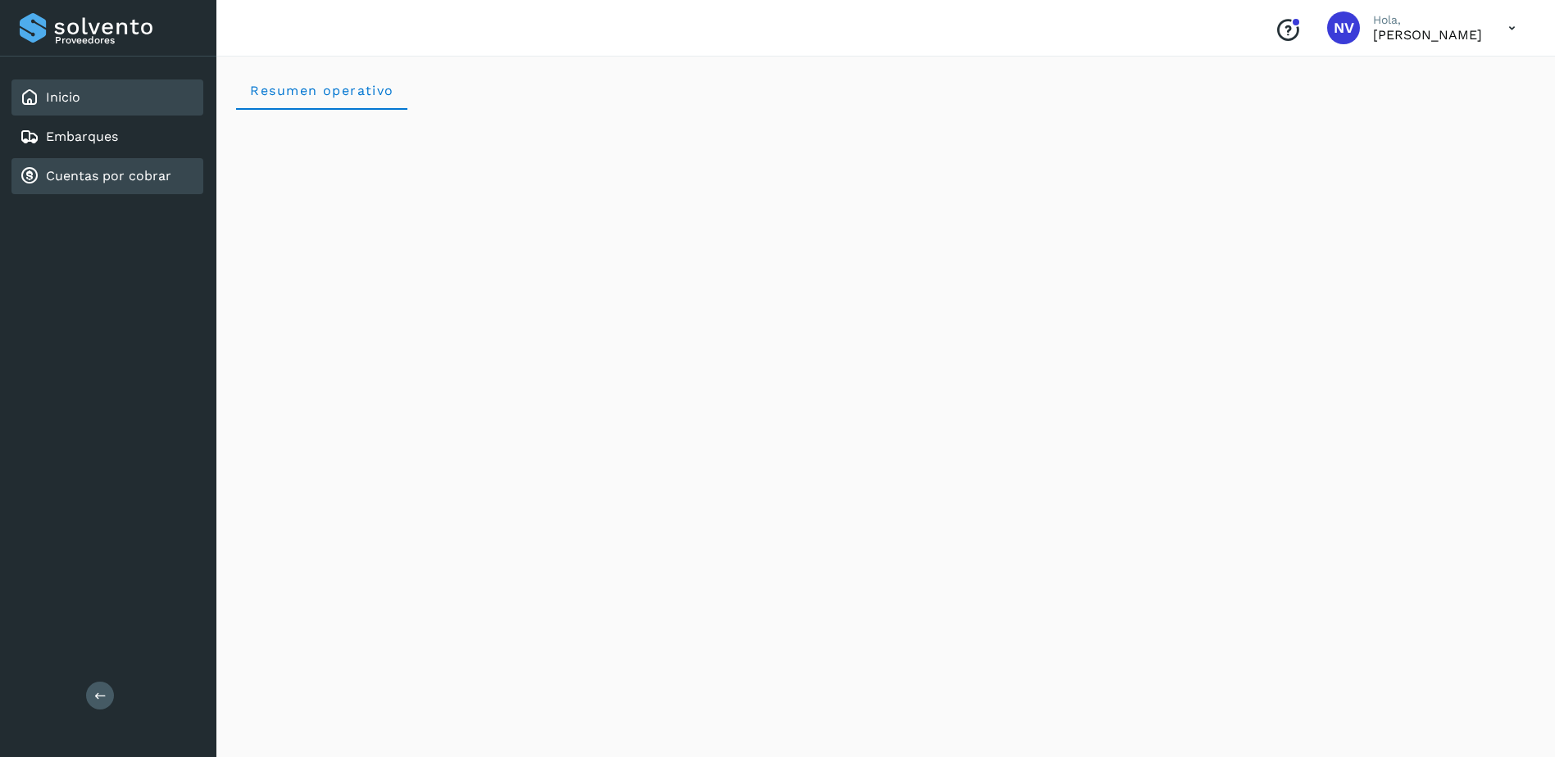
click at [130, 186] on div "Cuentas por cobrar" at bounding box center [107, 176] width 192 height 36
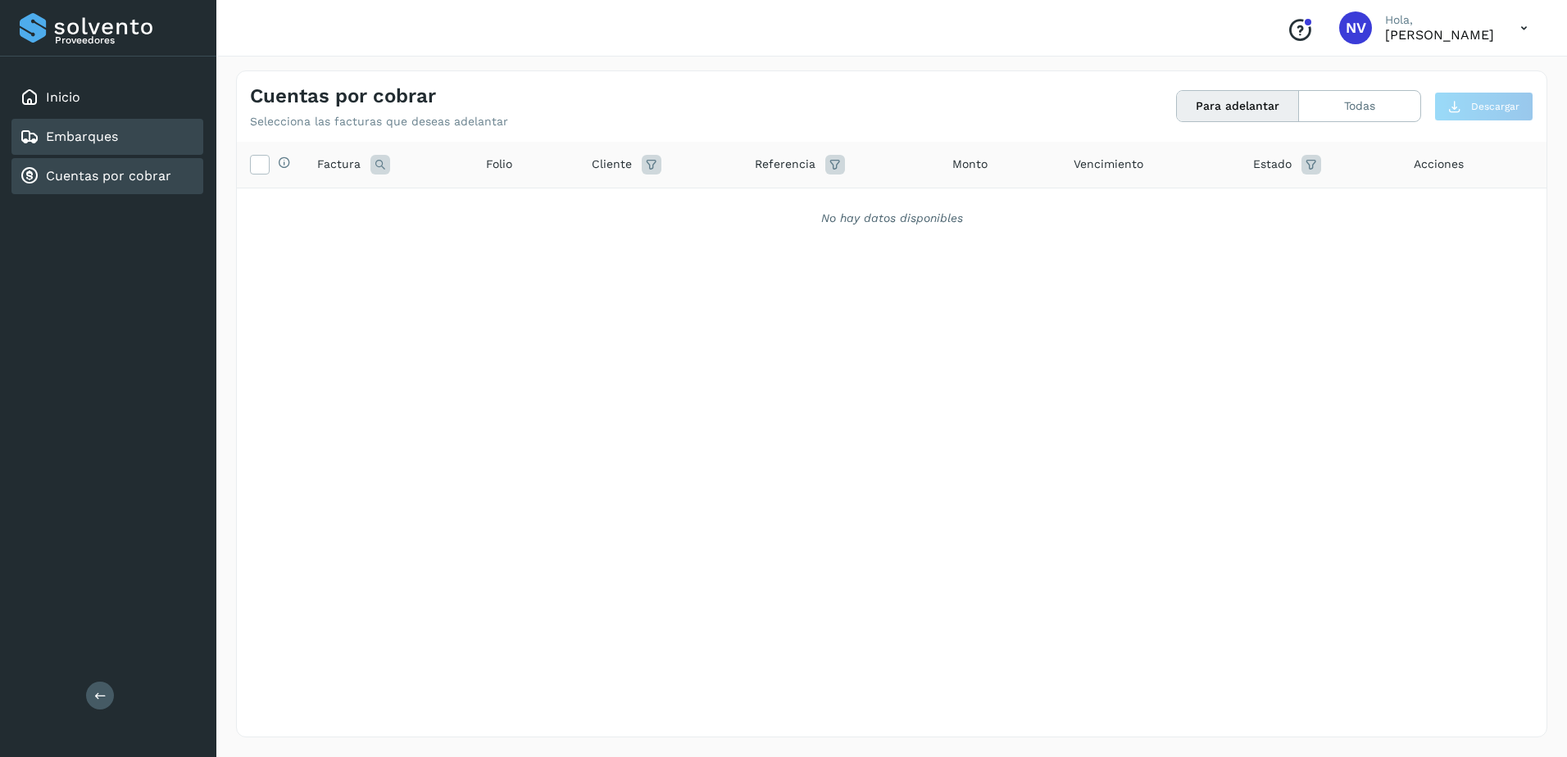
click at [135, 141] on div "Embarques" at bounding box center [107, 137] width 192 height 36
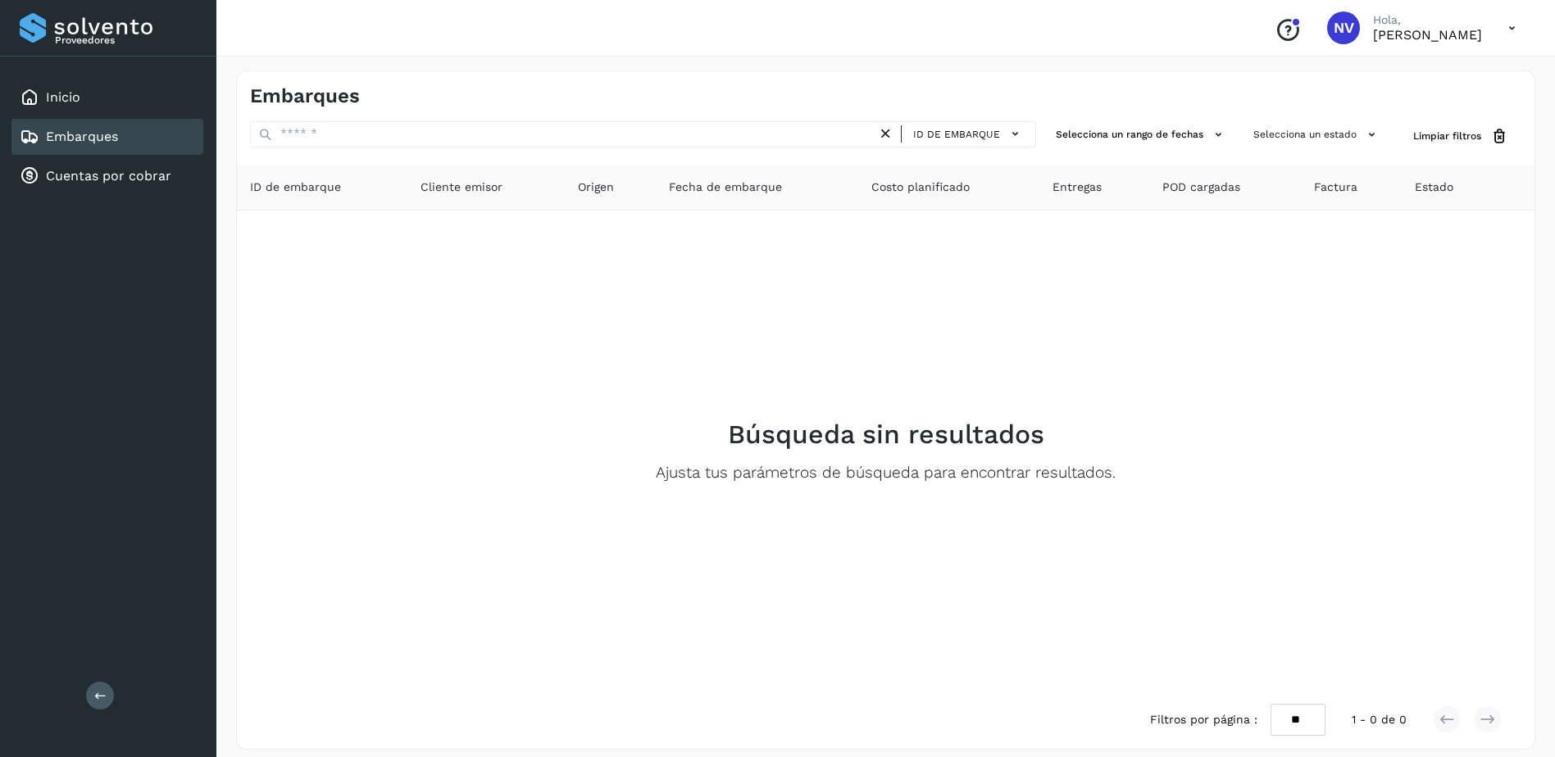
click at [130, 155] on div "Inicio Embarques Cuentas por cobrar" at bounding box center [108, 137] width 216 height 161
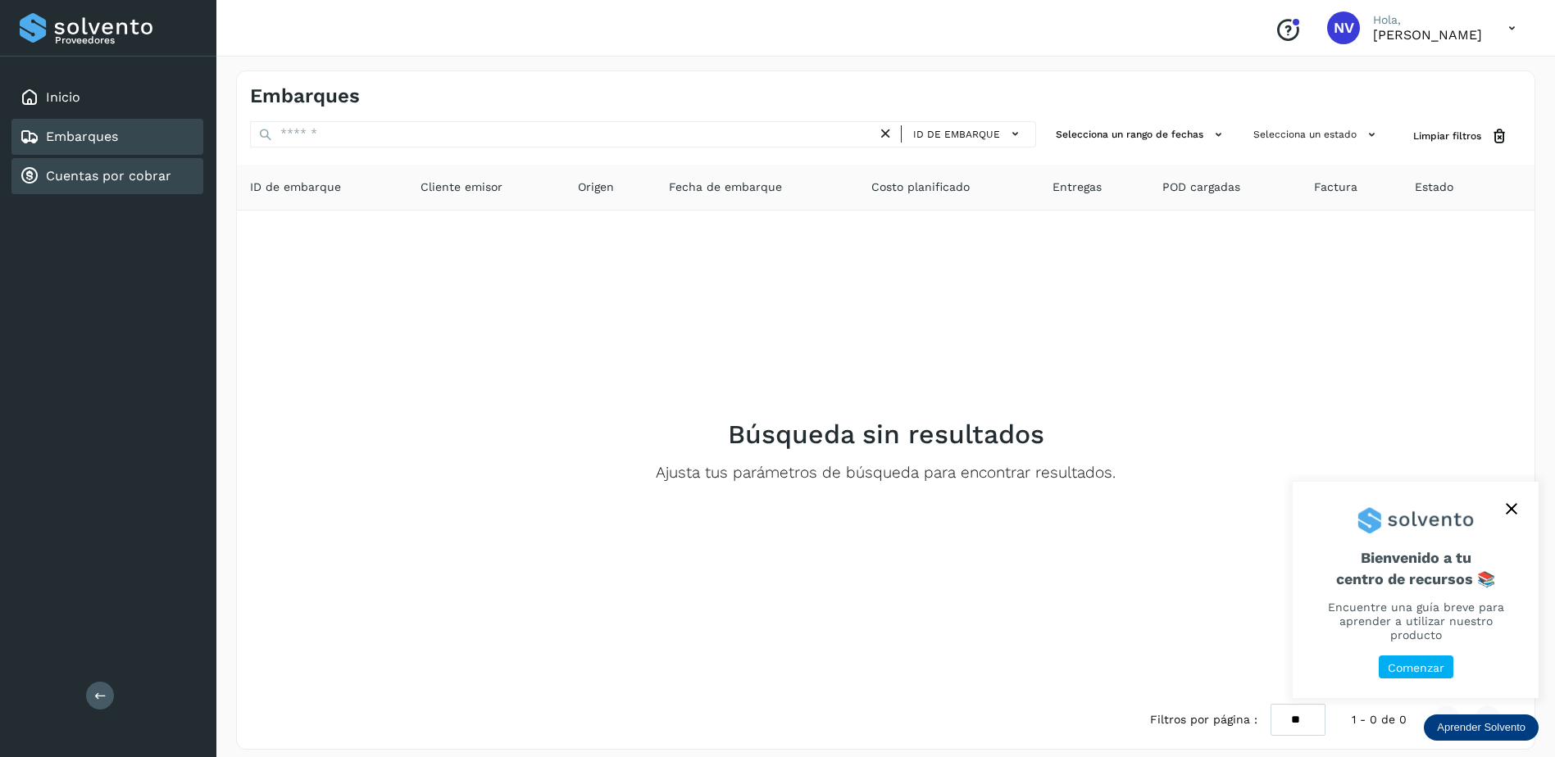
click at [130, 166] on div "Cuentas por cobrar" at bounding box center [107, 176] width 192 height 36
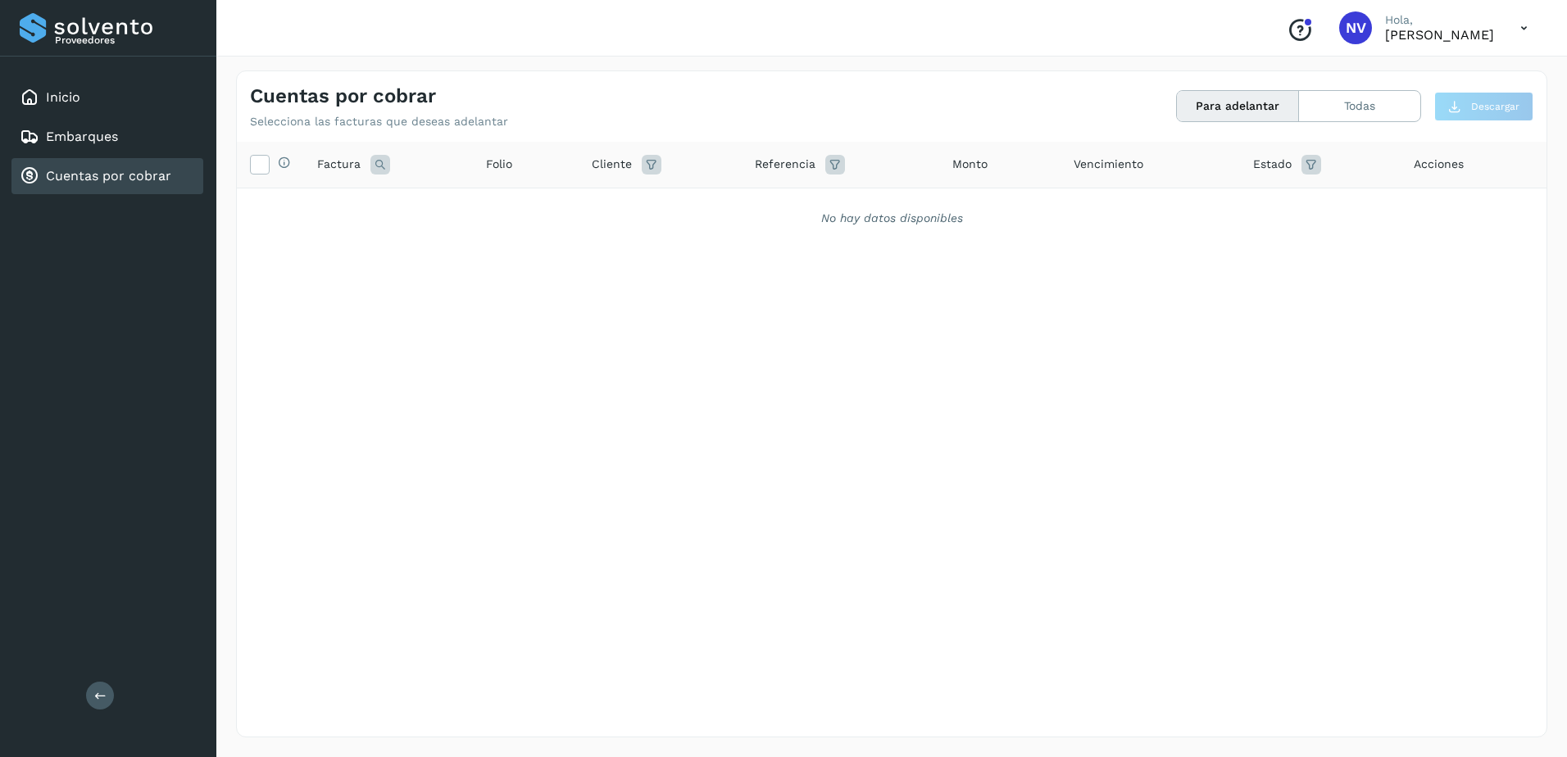
click at [1324, 393] on div "Selecciona todas las facturas disponibles para adelanto Factura Folio Cliente R…" at bounding box center [892, 406] width 1310 height 528
click at [1085, 393] on div "Selecciona todas las facturas disponibles para adelanto Factura Folio Cliente R…" at bounding box center [892, 406] width 1310 height 528
click at [797, 407] on div "Selecciona todas las facturas disponibles para adelanto Factura Folio Cliente R…" at bounding box center [892, 406] width 1310 height 528
click at [525, 353] on div "Selecciona todas las facturas disponibles para adelanto Factura Folio Cliente R…" at bounding box center [892, 406] width 1310 height 528
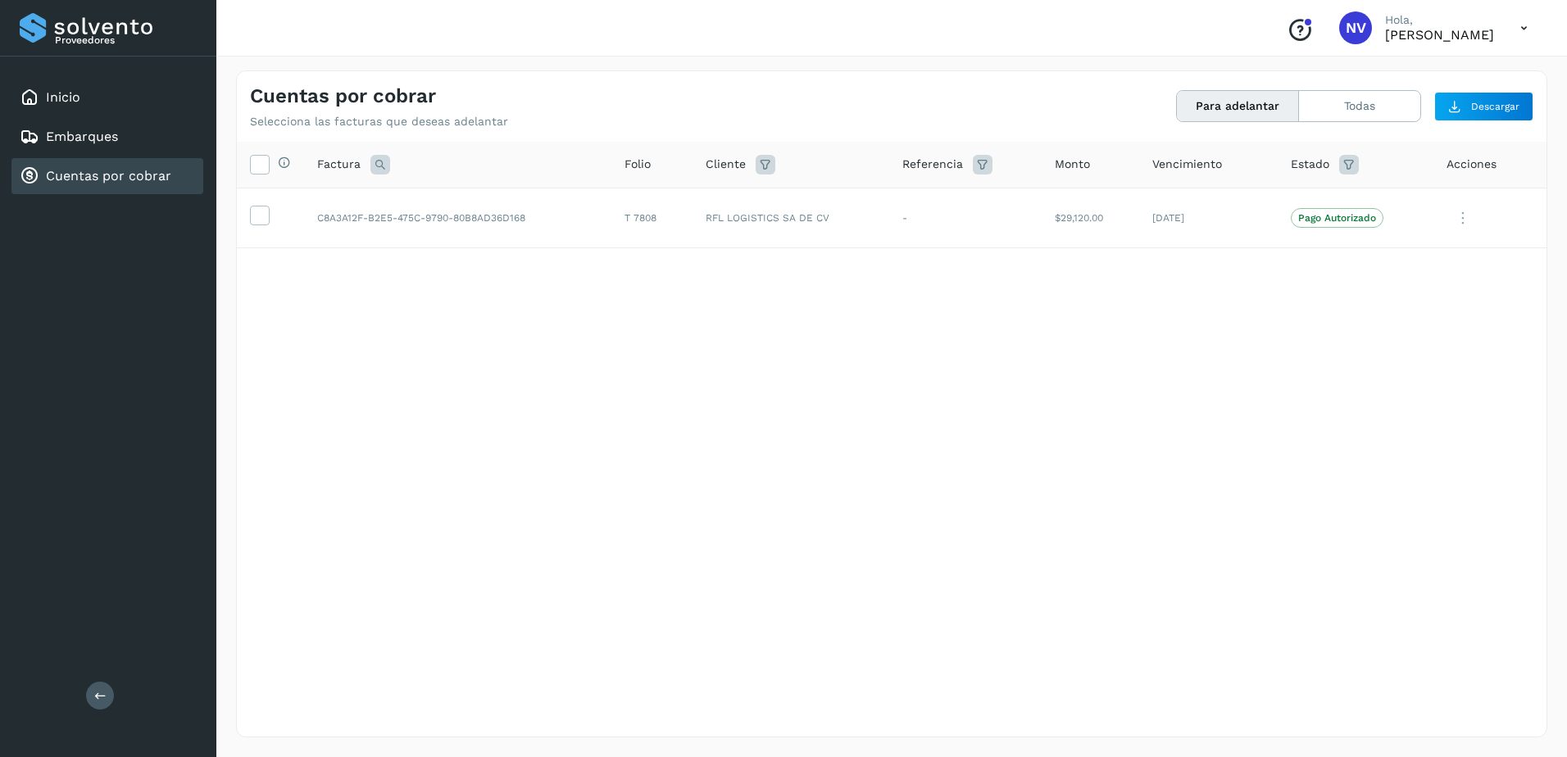
click at [507, 371] on div "Selecciona todas las facturas disponibles para adelanto Factura Folio Cliente R…" at bounding box center [892, 406] width 1310 height 528
click at [1468, 221] on icon at bounding box center [1463, 219] width 33 height 34
click at [1444, 257] on button "Ver Detalle" at bounding box center [1435, 258] width 195 height 32
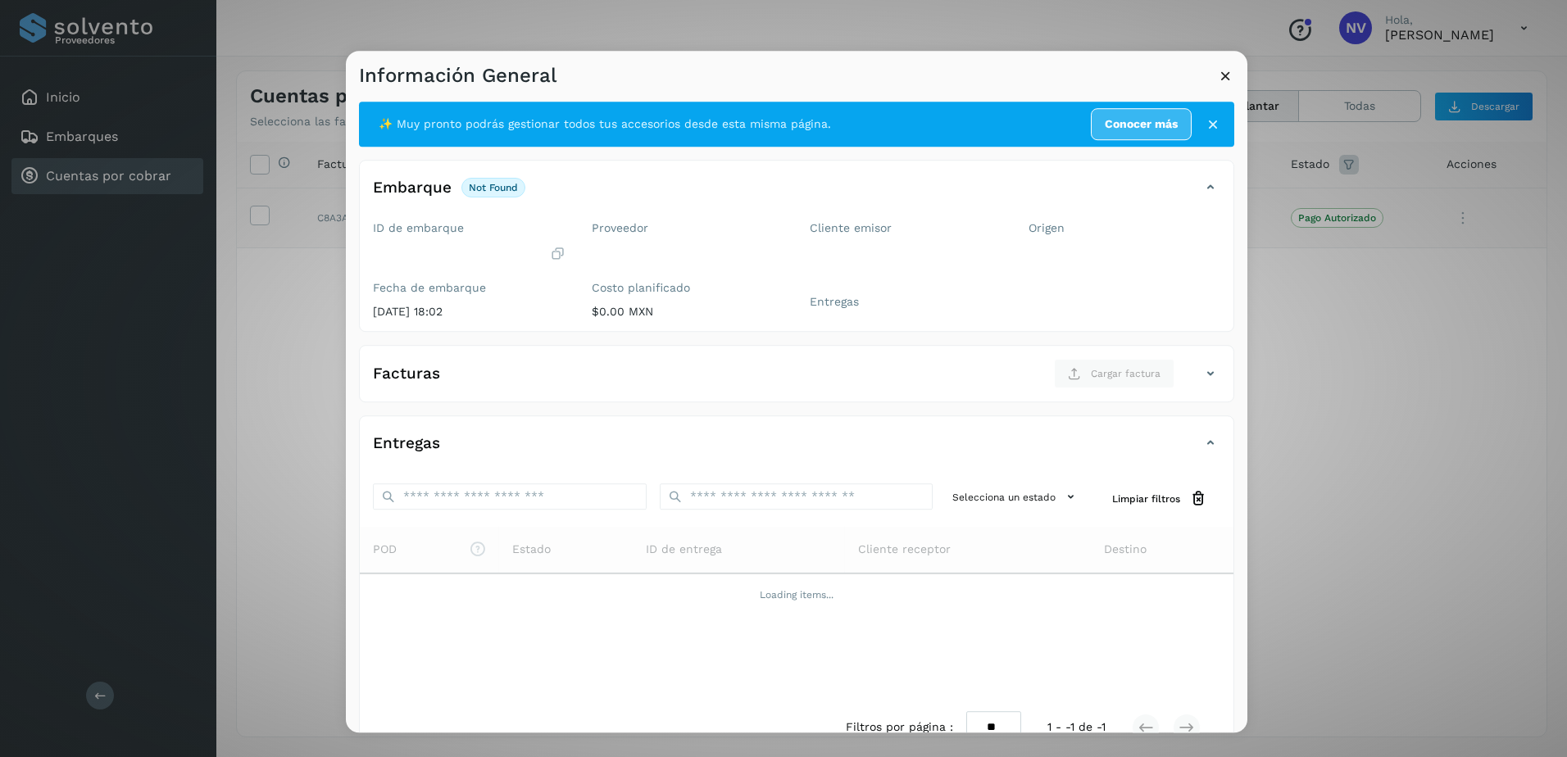
click at [1226, 78] on icon at bounding box center [1225, 75] width 17 height 17
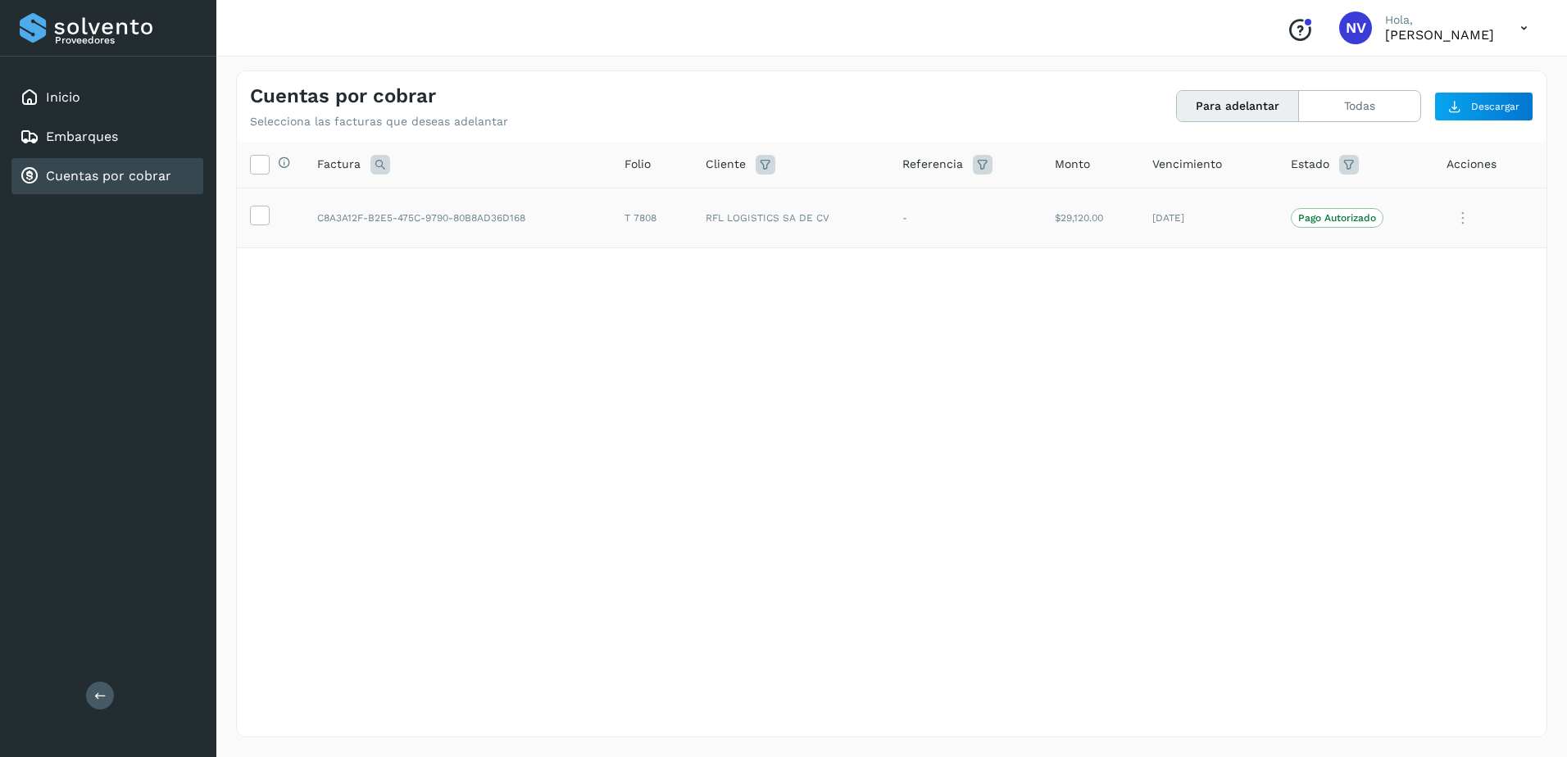
click at [829, 484] on div "Selecciona todas las facturas disponibles para adelanto Factura Folio Cliente R…" at bounding box center [892, 406] width 1310 height 528
click at [266, 216] on icon at bounding box center [259, 214] width 17 height 17
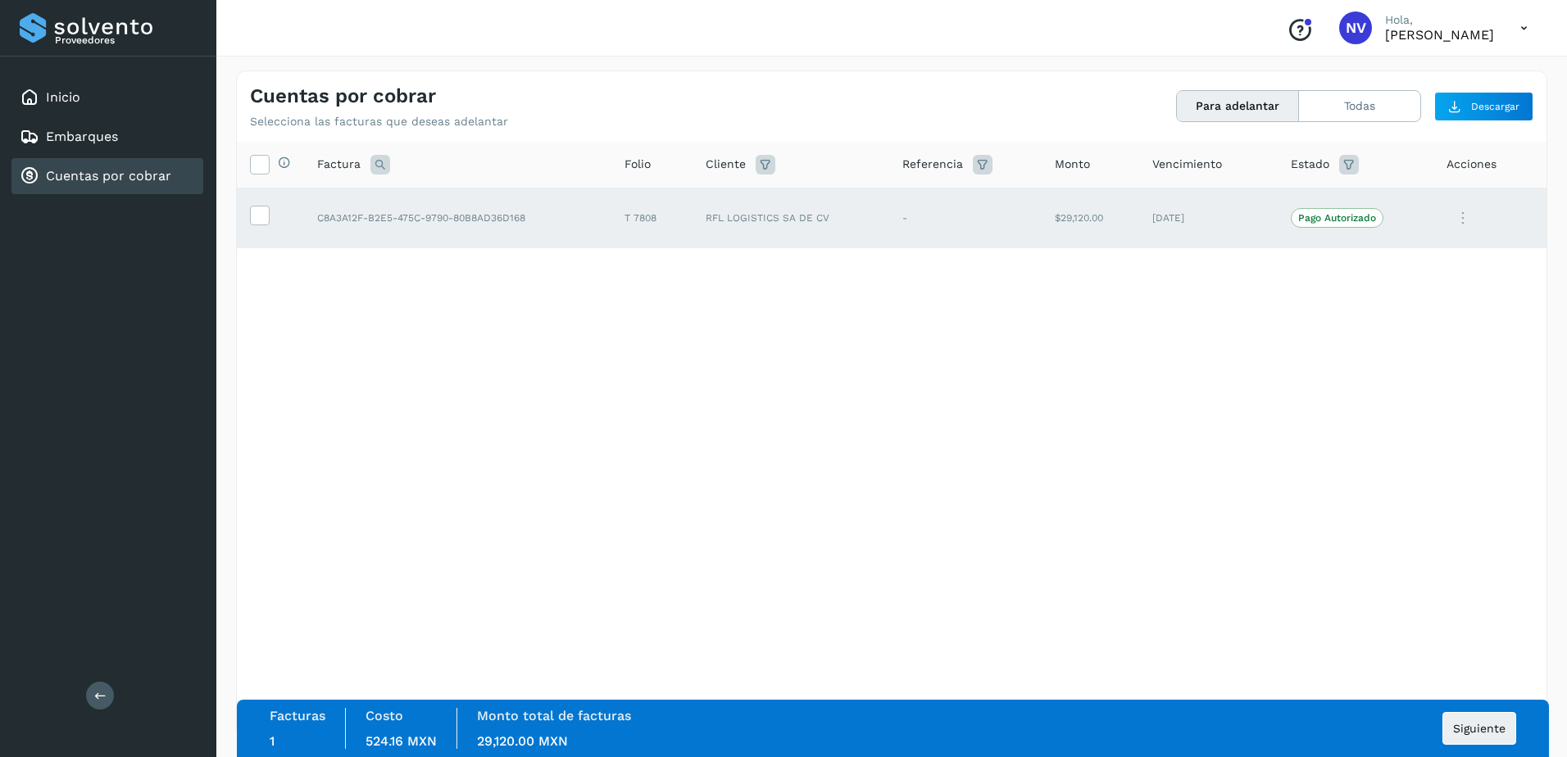
click at [1326, 344] on div "Selecciona todas las facturas disponibles para adelanto Factura Folio Cliente R…" at bounding box center [892, 406] width 1310 height 528
click at [1467, 213] on icon at bounding box center [1463, 219] width 33 height 34
click at [1394, 258] on button "Ver Detalle" at bounding box center [1435, 258] width 195 height 32
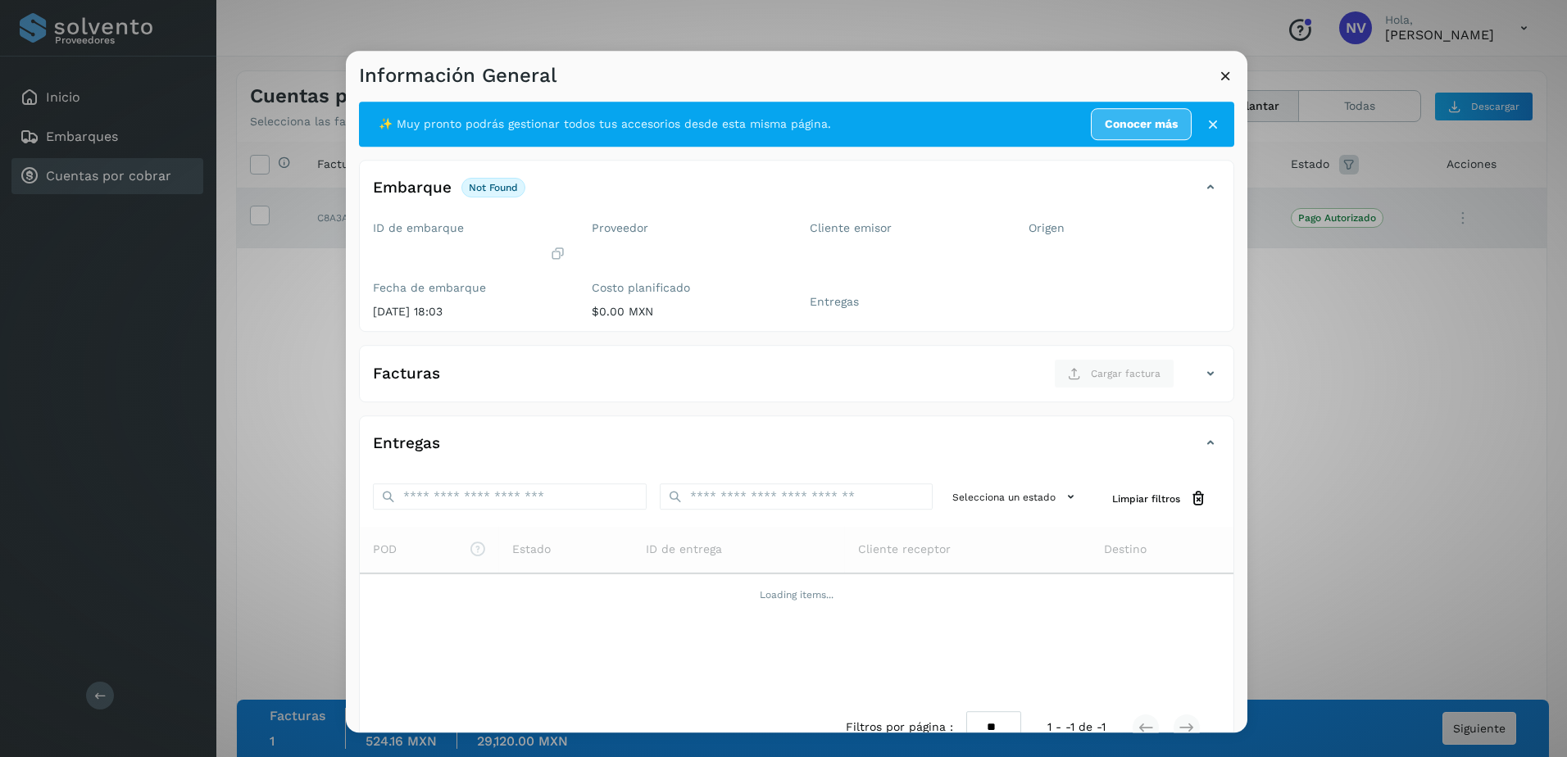
click at [1205, 123] on icon at bounding box center [1213, 124] width 16 height 16
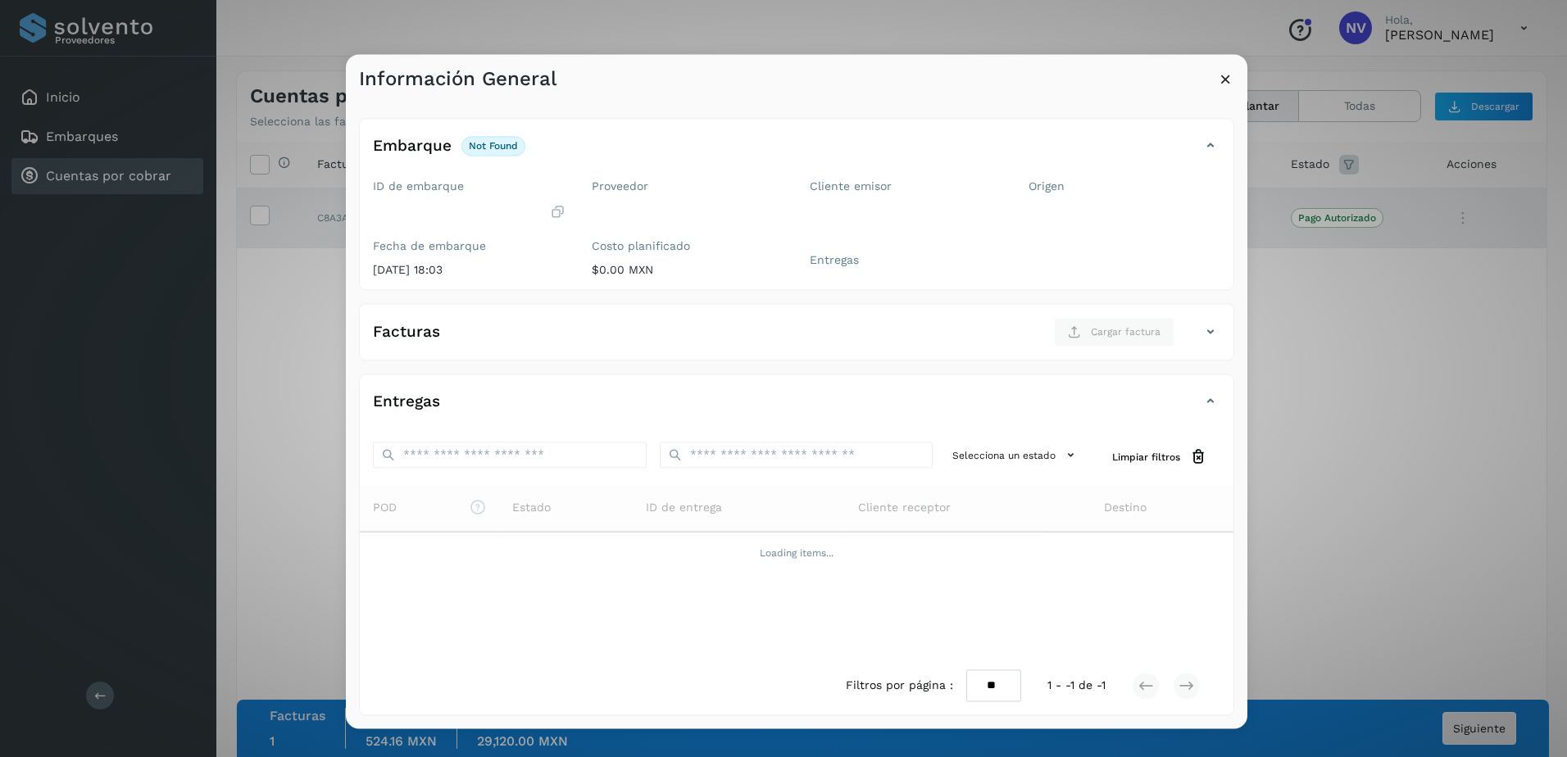
click at [1221, 78] on icon at bounding box center [1225, 78] width 17 height 17
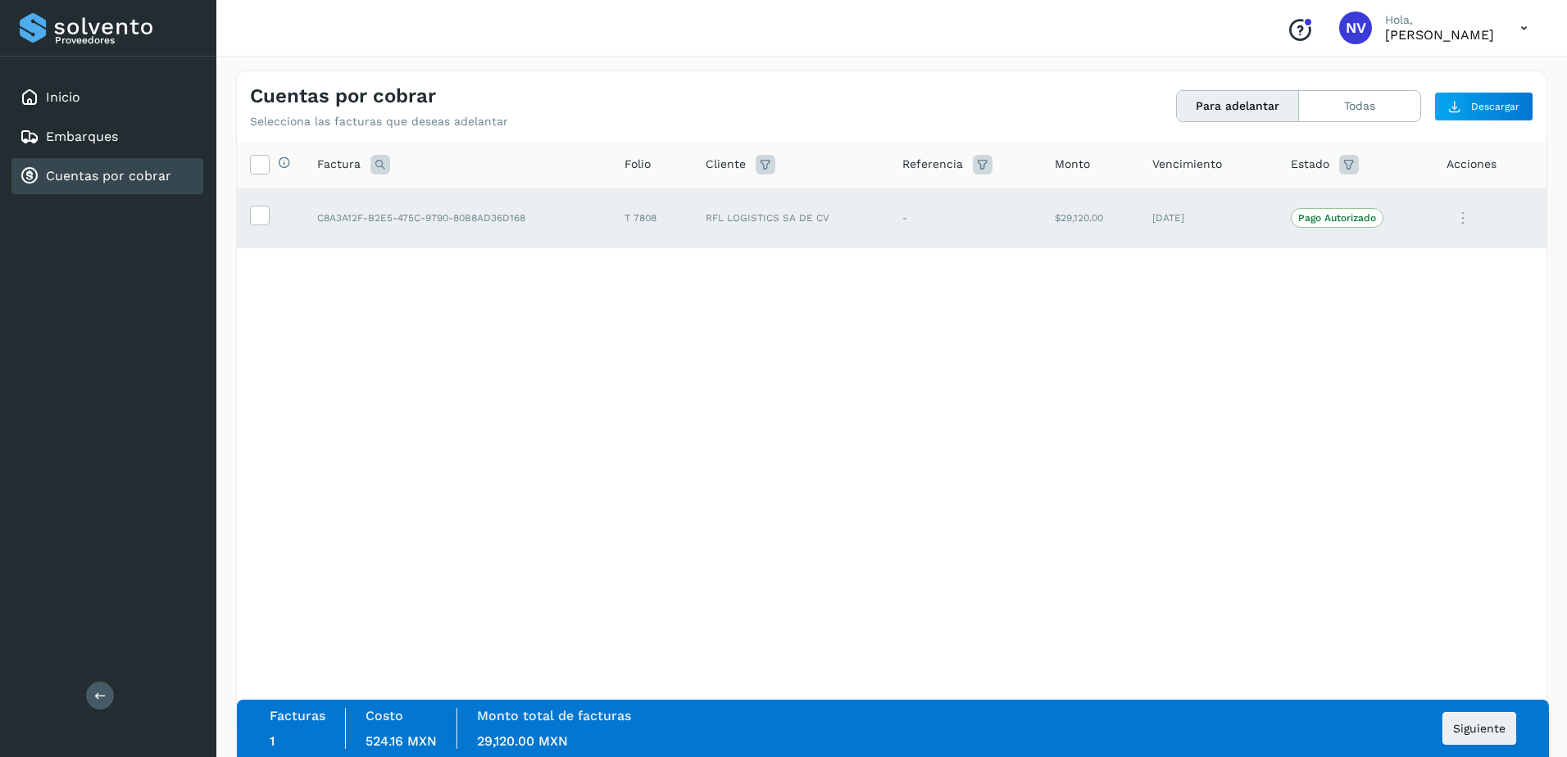
click at [904, 540] on div "Selecciona todas las facturas disponibles para adelanto Factura Folio Cliente R…" at bounding box center [892, 406] width 1310 height 528
click at [1011, 529] on div "Selecciona todas las facturas disponibles para adelanto Factura Folio Cliente R…" at bounding box center [892, 406] width 1310 height 528
click at [1515, 27] on icon at bounding box center [1524, 28] width 34 height 34
click at [1452, 70] on div "Cerrar sesión" at bounding box center [1442, 73] width 195 height 31
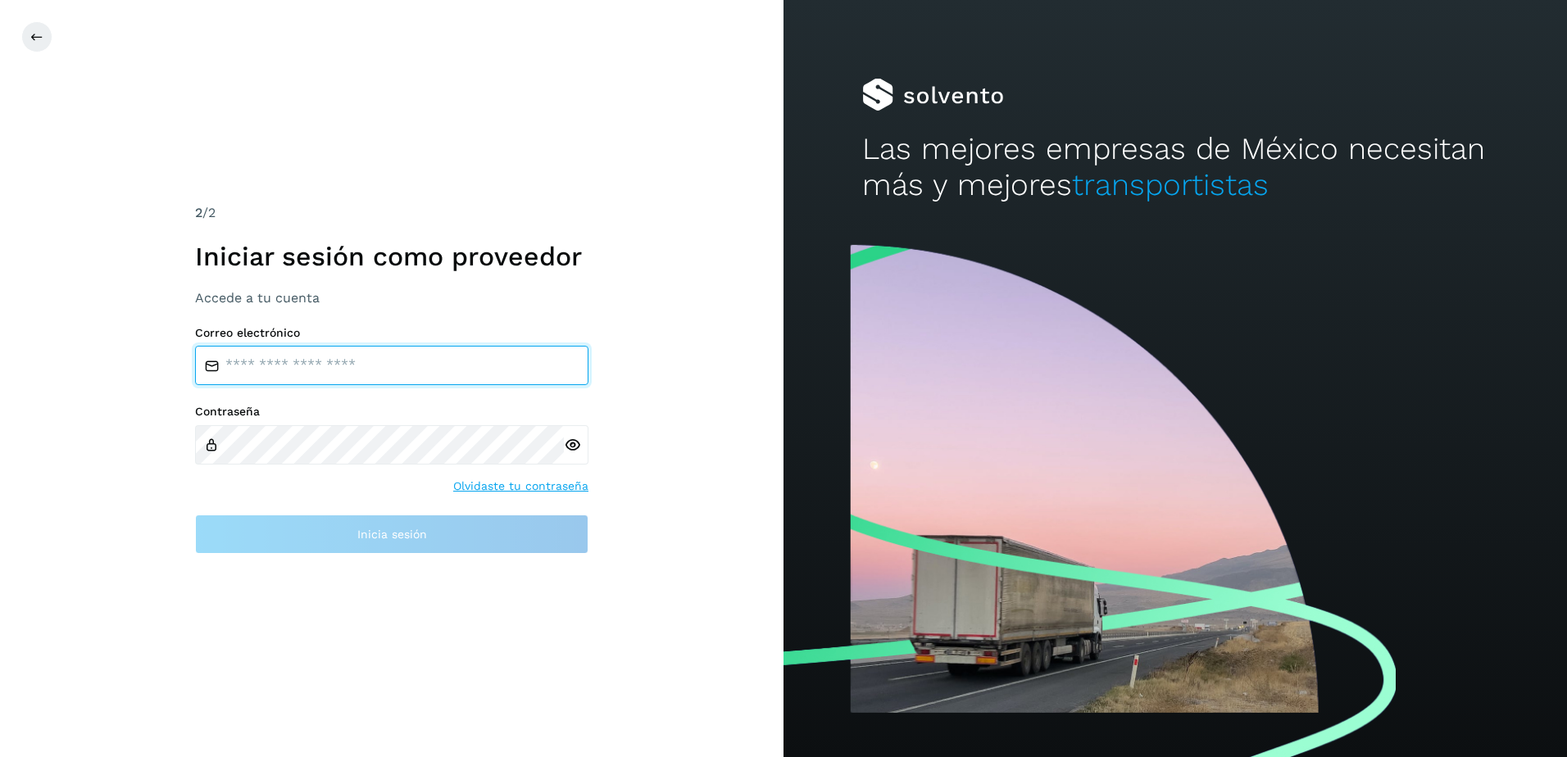
type input "**********"
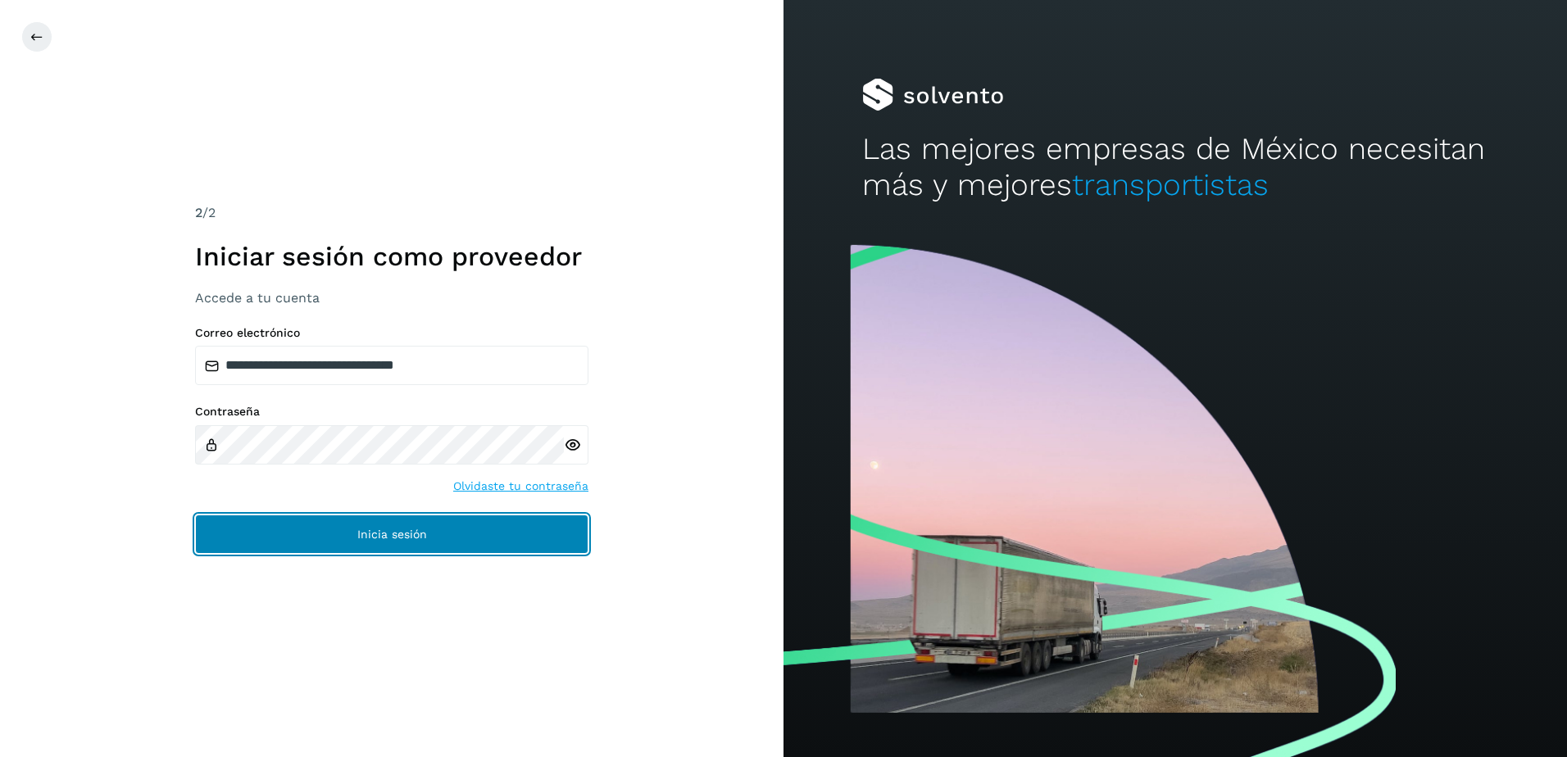
click at [433, 540] on button "Inicia sesión" at bounding box center [391, 534] width 393 height 39
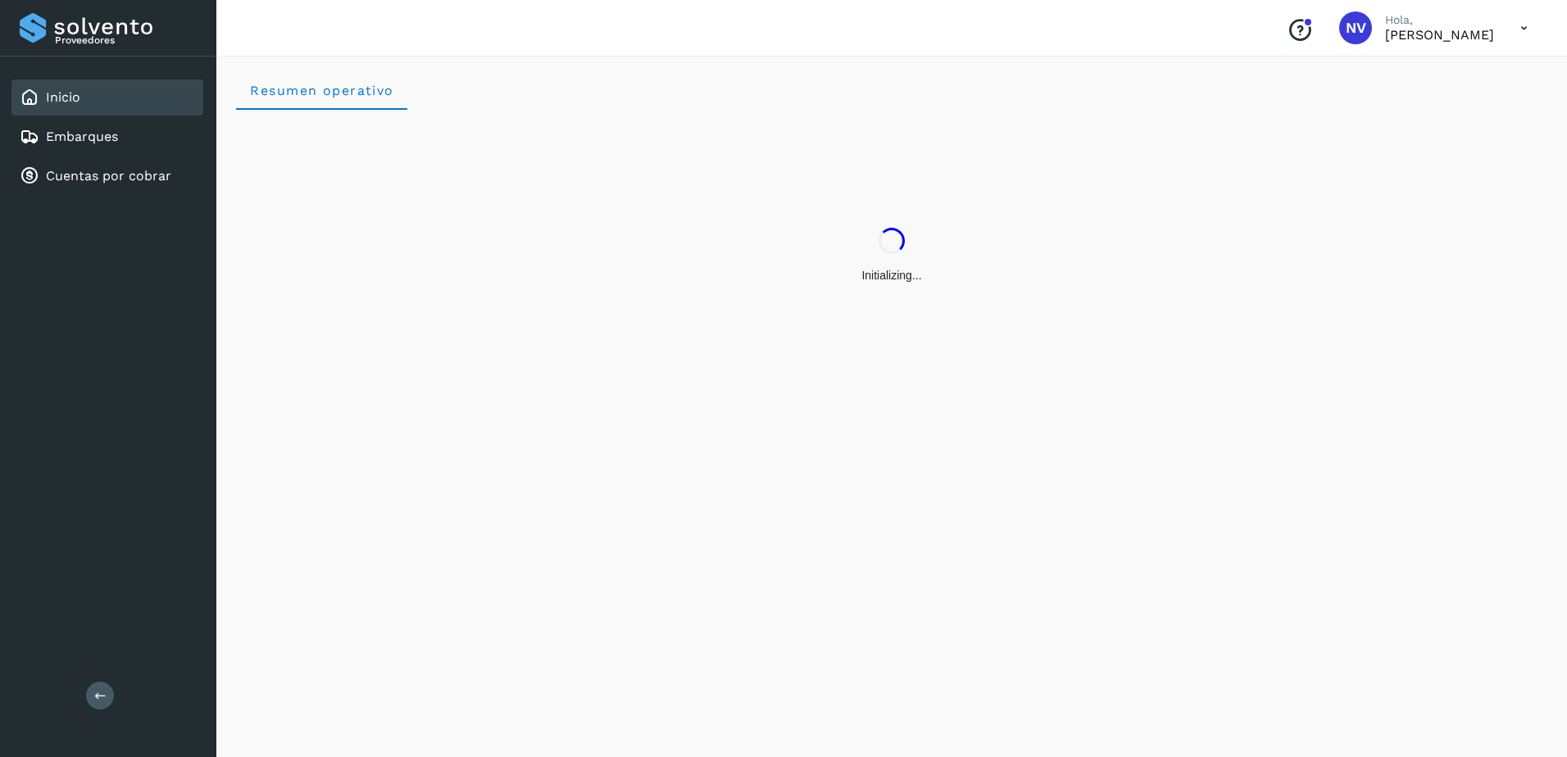
click at [1493, 37] on p "[PERSON_NAME]" at bounding box center [1439, 35] width 109 height 16
click at [1524, 27] on icon at bounding box center [1524, 28] width 34 height 34
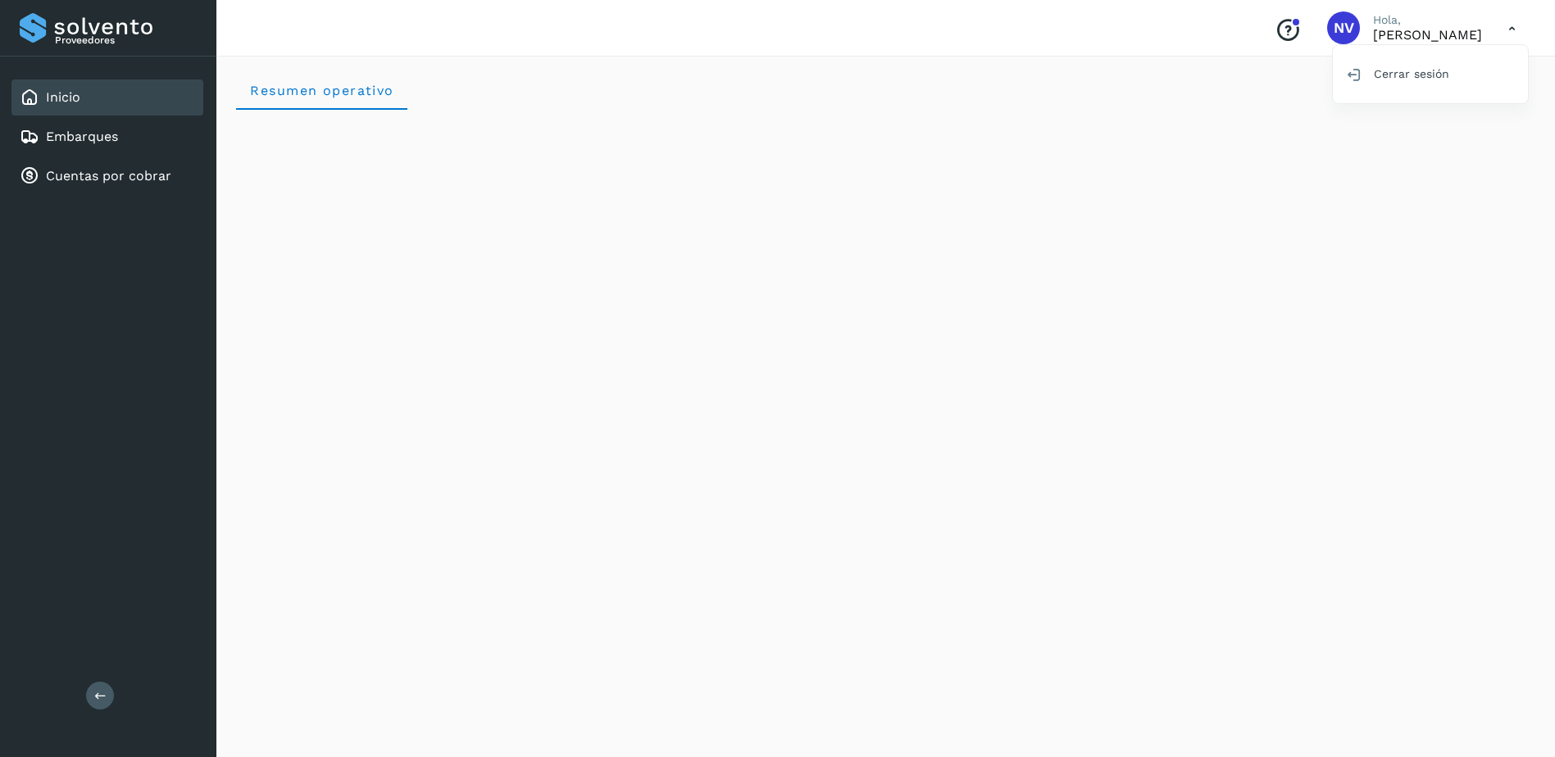
click at [1353, 27] on div at bounding box center [777, 378] width 1555 height 757
click at [1373, 19] on p "Hola," at bounding box center [1427, 20] width 109 height 14
click at [1514, 30] on icon at bounding box center [1512, 28] width 34 height 34
click at [1383, 31] on div at bounding box center [777, 378] width 1555 height 757
click at [118, 348] on div "Proveedores Inicio Embarques Cuentas por cobrar Salir" at bounding box center [108, 378] width 216 height 757
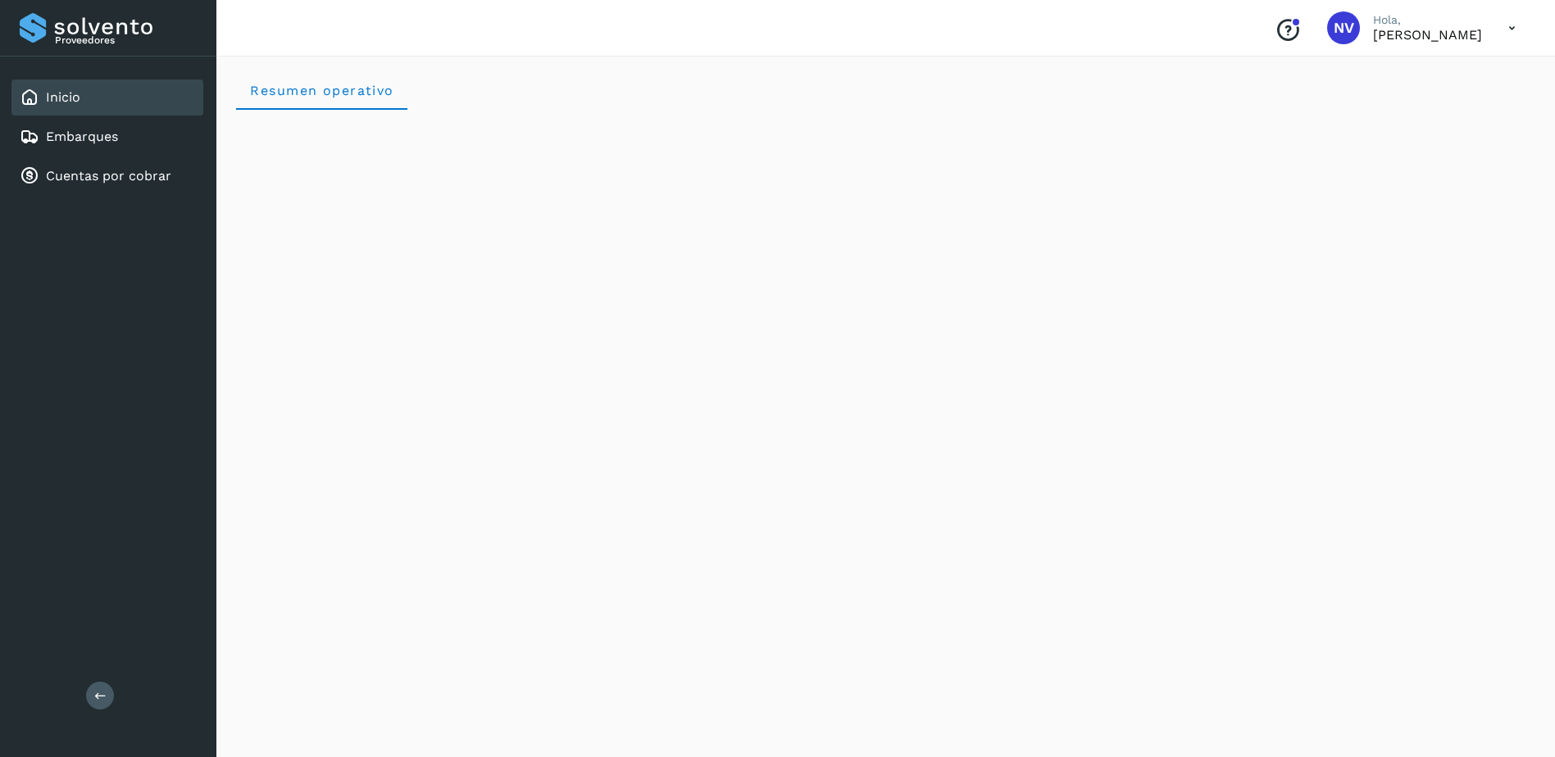
click at [95, 34] on p "Proveedores" at bounding box center [126, 39] width 142 height 11
click at [120, 183] on link "Cuentas por cobrar" at bounding box center [108, 176] width 125 height 16
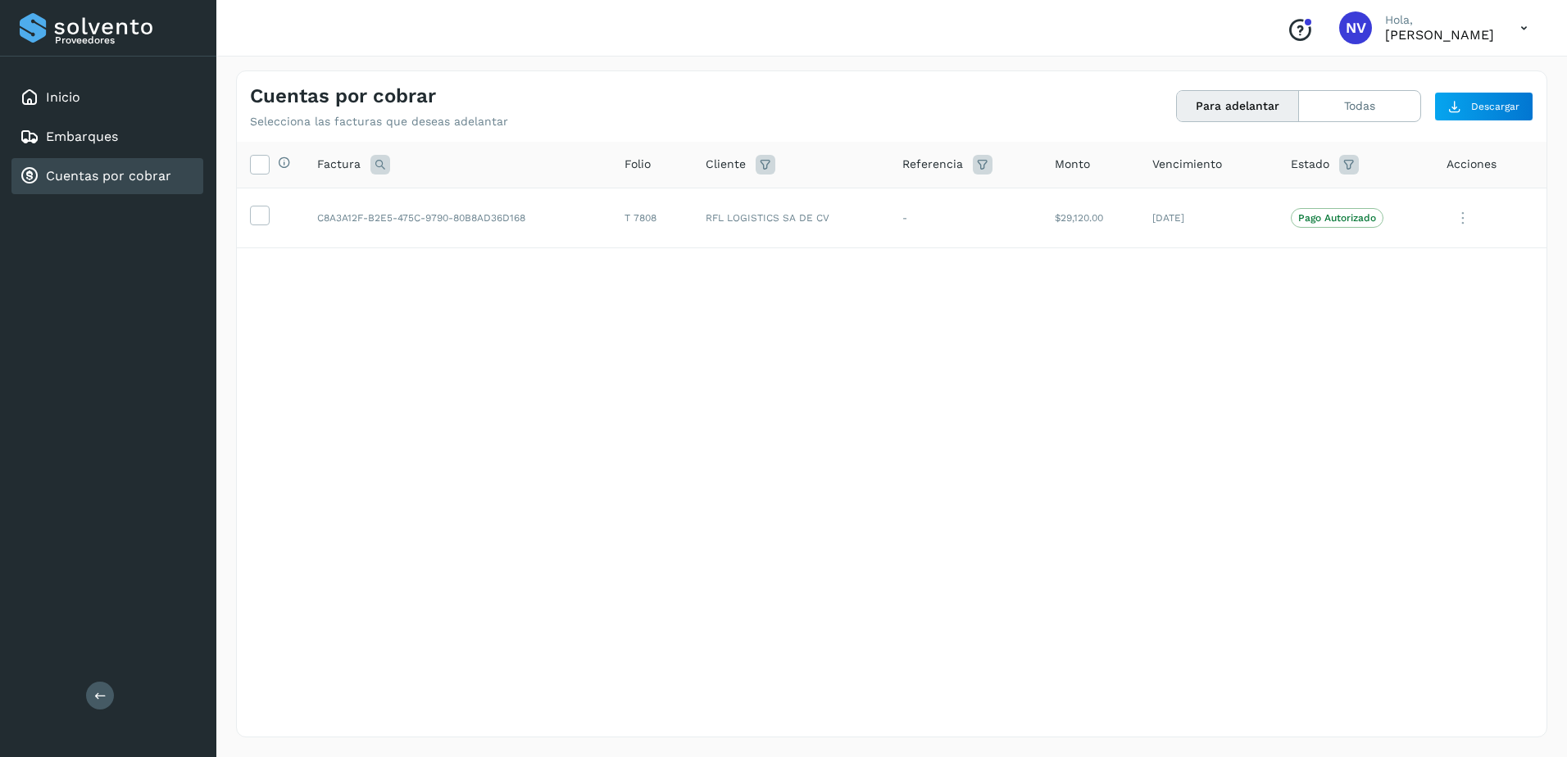
click at [860, 405] on div "Selecciona todas las facturas disponibles para adelanto Factura Folio Cliente R…" at bounding box center [892, 406] width 1310 height 528
click at [1072, 383] on div "Selecciona todas las facturas disponibles para adelanto Factura Folio Cliente R…" at bounding box center [892, 406] width 1310 height 528
click at [261, 216] on icon at bounding box center [259, 214] width 17 height 17
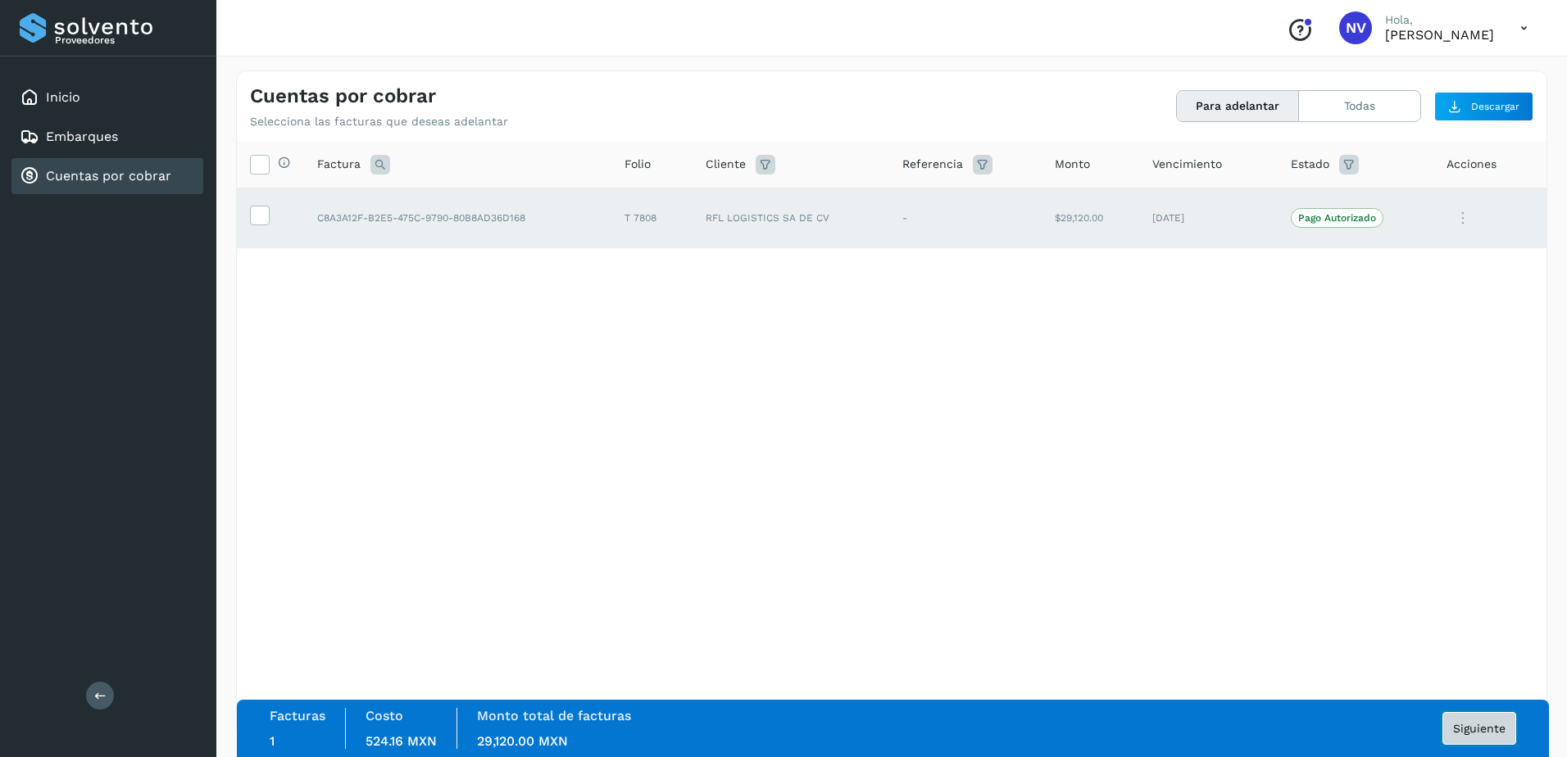
click at [1482, 729] on span "Siguiente" at bounding box center [1479, 728] width 52 height 11
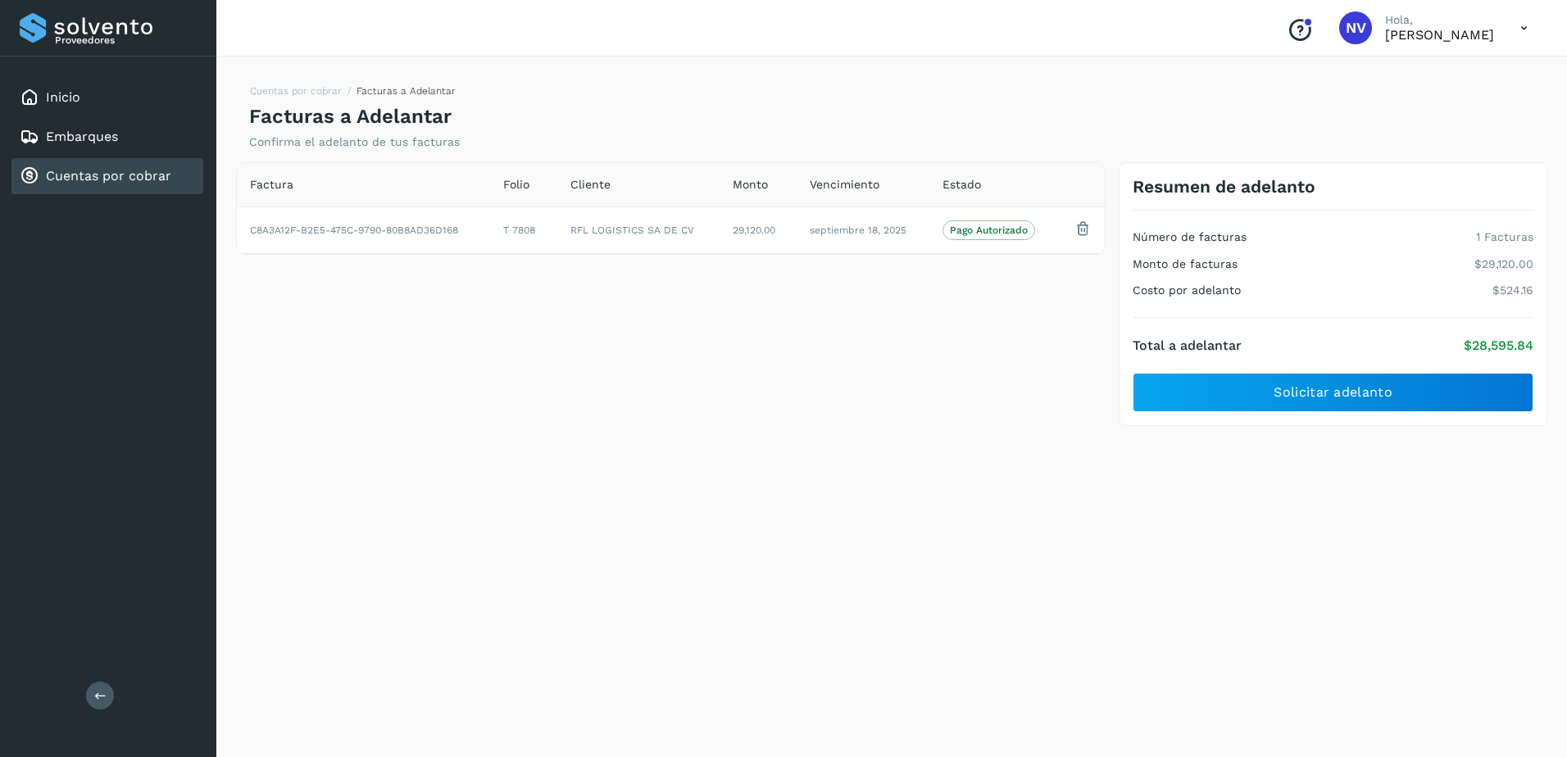
click at [1520, 35] on icon at bounding box center [1524, 28] width 34 height 34
click at [1430, 78] on div "Cerrar sesión" at bounding box center [1442, 73] width 195 height 31
